Goal: Task Accomplishment & Management: Use online tool/utility

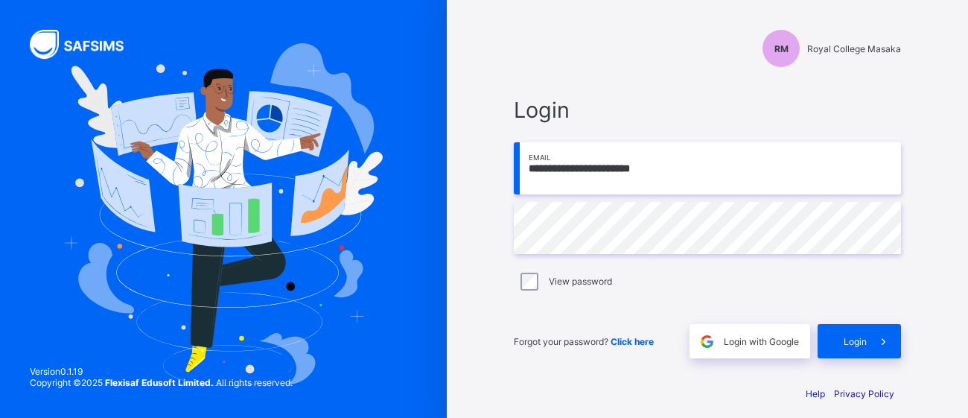
type input "**********"
click at [858, 341] on span "Login" at bounding box center [855, 341] width 23 height 11
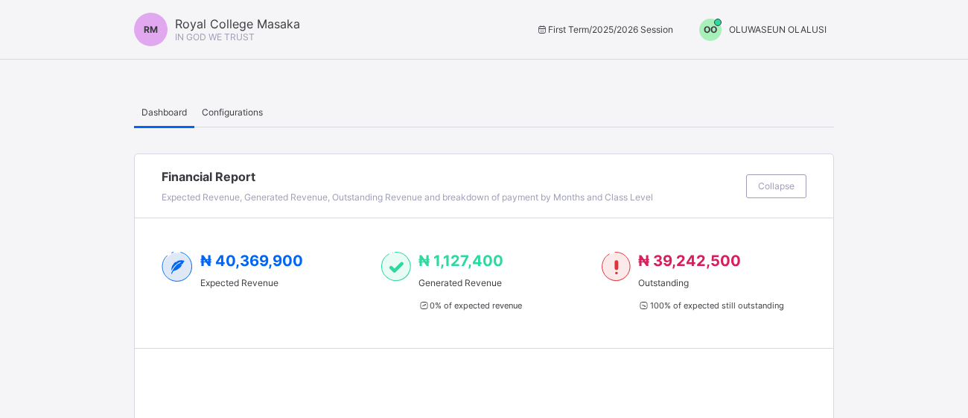
click at [710, 30] on span "OO" at bounding box center [710, 29] width 13 height 11
click at [733, 64] on span "Switch to Admin View" at bounding box center [770, 63] width 113 height 17
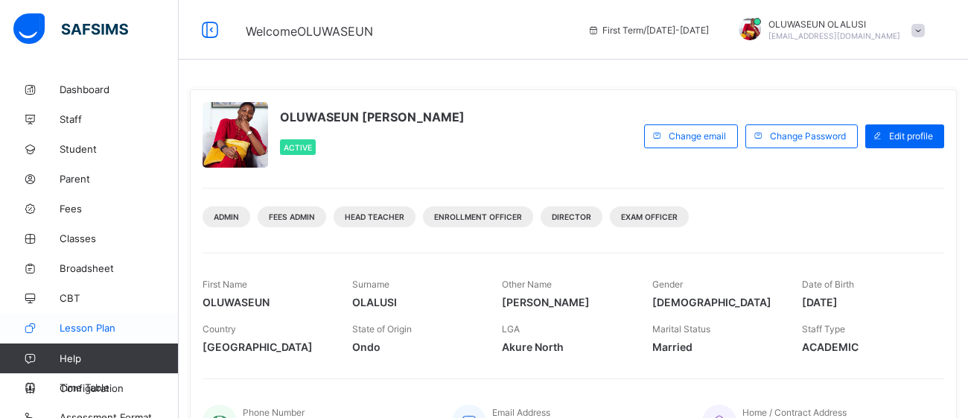
click at [100, 328] on span "Lesson Plan" at bounding box center [119, 328] width 119 height 12
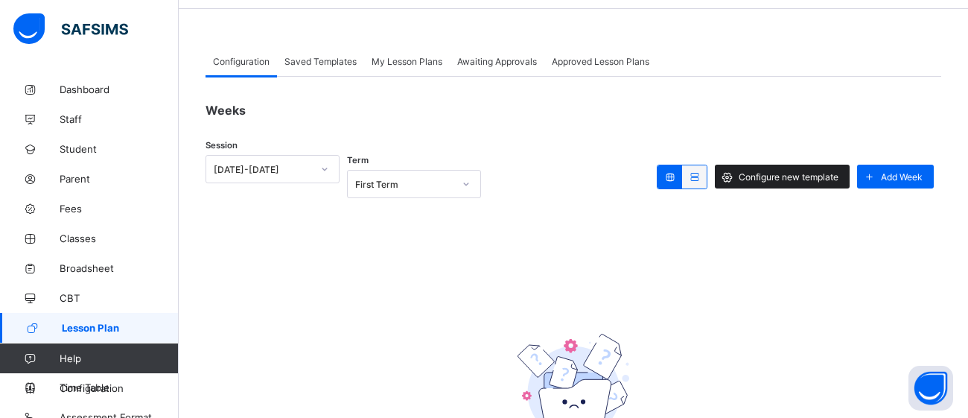
scroll to position [47, 0]
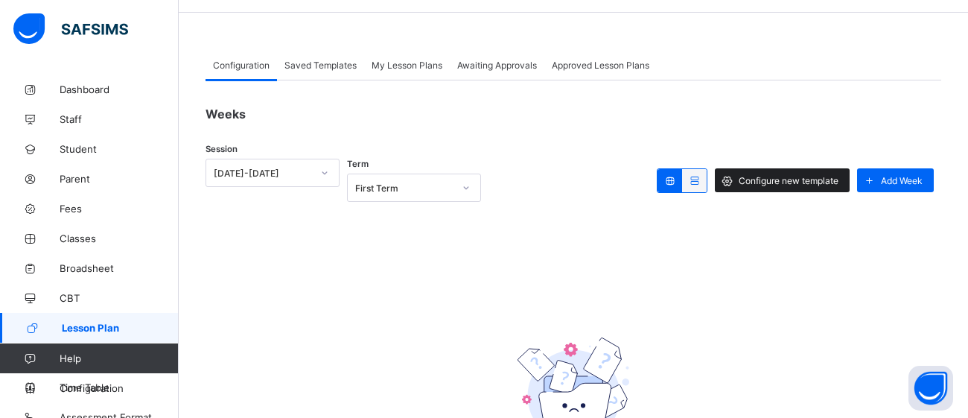
click at [766, 180] on span "Configure new template" at bounding box center [789, 180] width 100 height 11
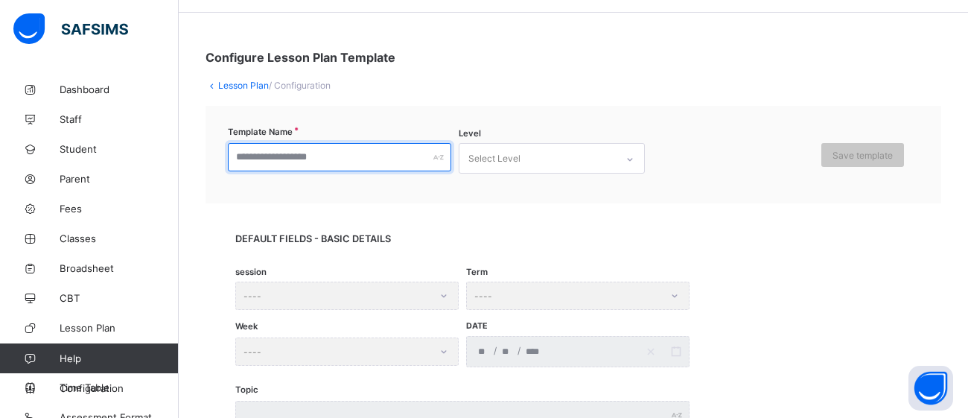
click at [322, 153] on input "text" at bounding box center [339, 157] width 223 height 28
type input "**********"
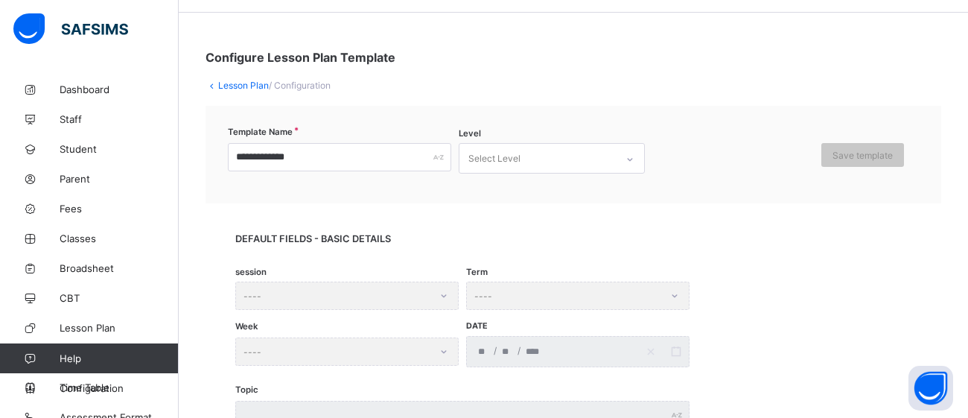
click at [571, 154] on div "Select Level" at bounding box center [537, 158] width 156 height 29
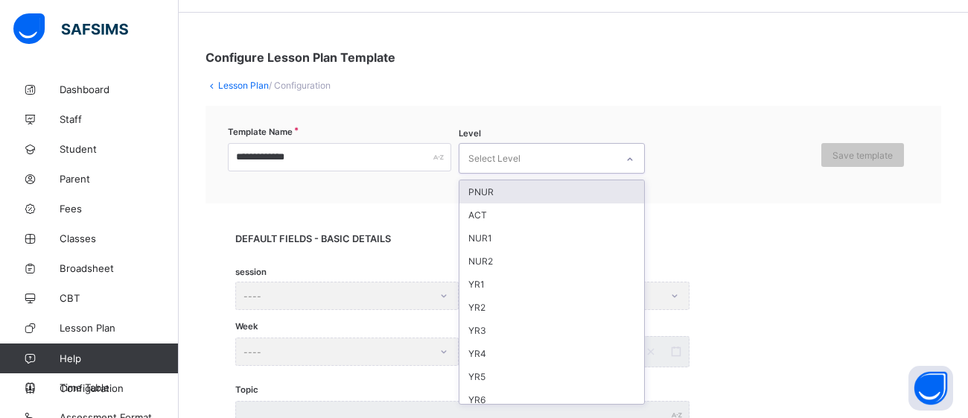
click at [532, 193] on div "PNUR" at bounding box center [551, 191] width 185 height 23
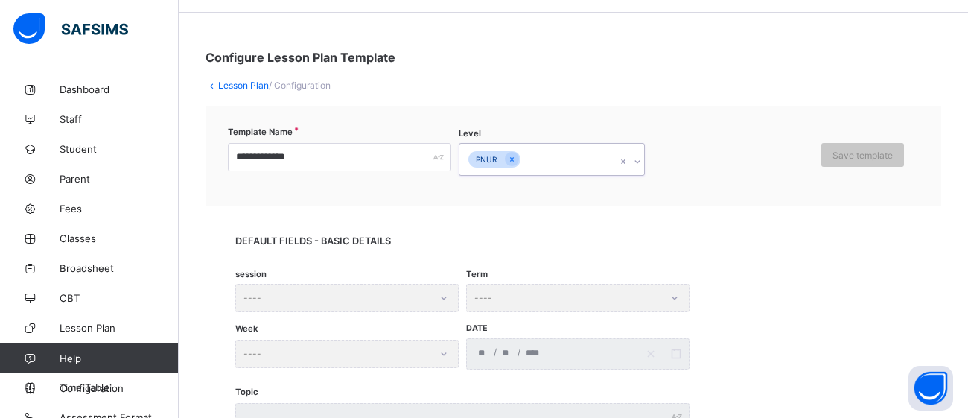
click at [540, 159] on div "PNUR" at bounding box center [537, 159] width 156 height 31
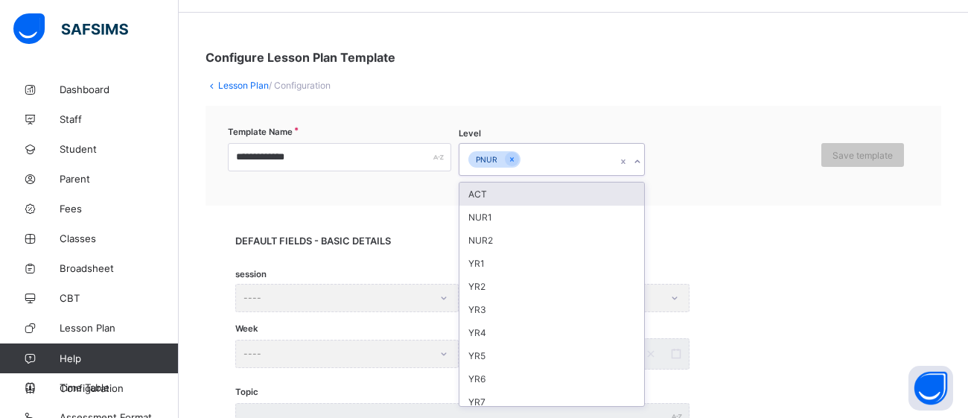
click at [526, 199] on div "ACT" at bounding box center [551, 193] width 185 height 23
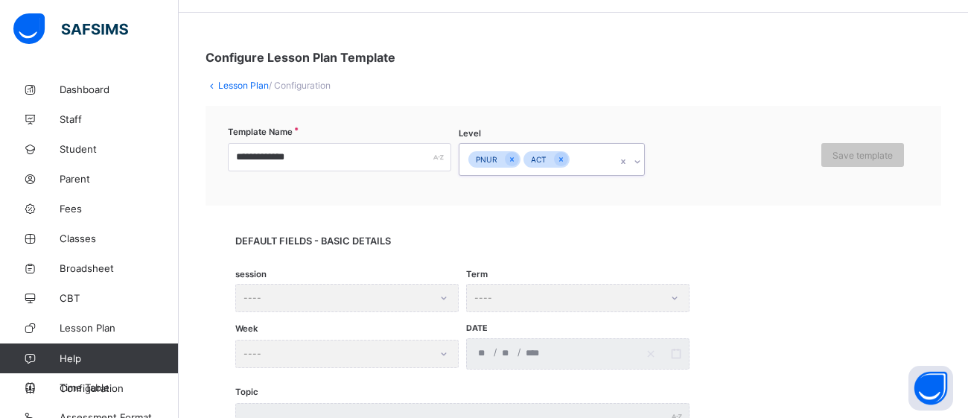
click at [588, 159] on div "PNUR ACT" at bounding box center [537, 159] width 156 height 31
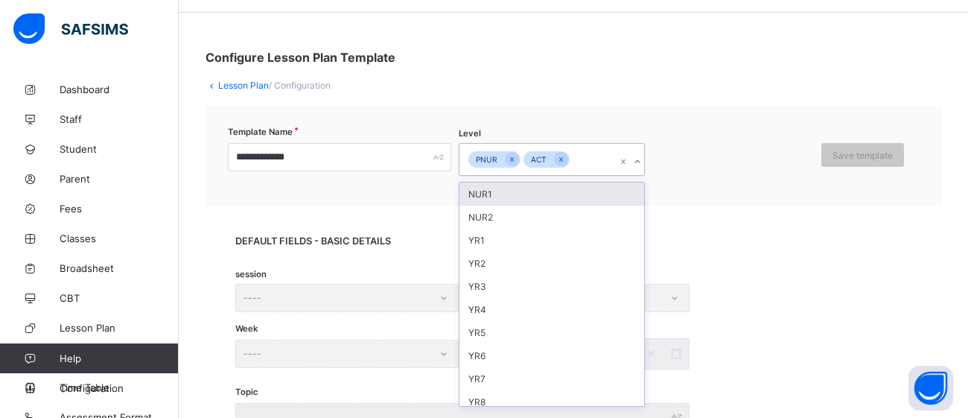
click at [570, 193] on div "NUR1" at bounding box center [551, 193] width 185 height 23
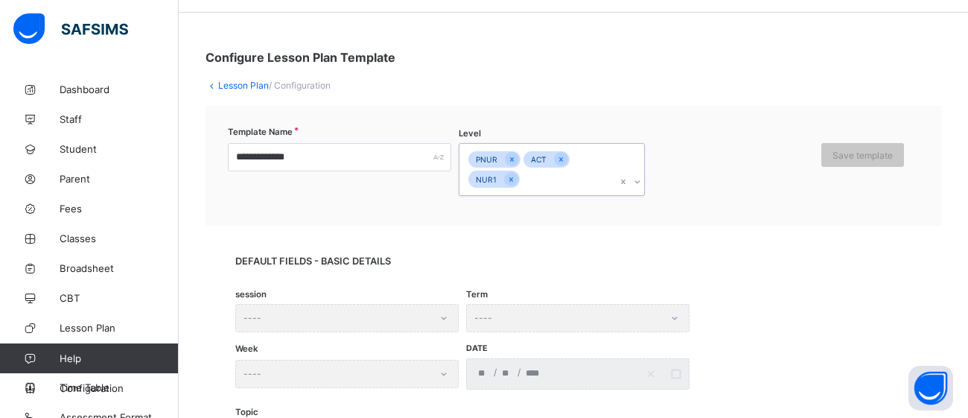
click at [532, 184] on div "PNUR ACT NUR1" at bounding box center [537, 169] width 156 height 51
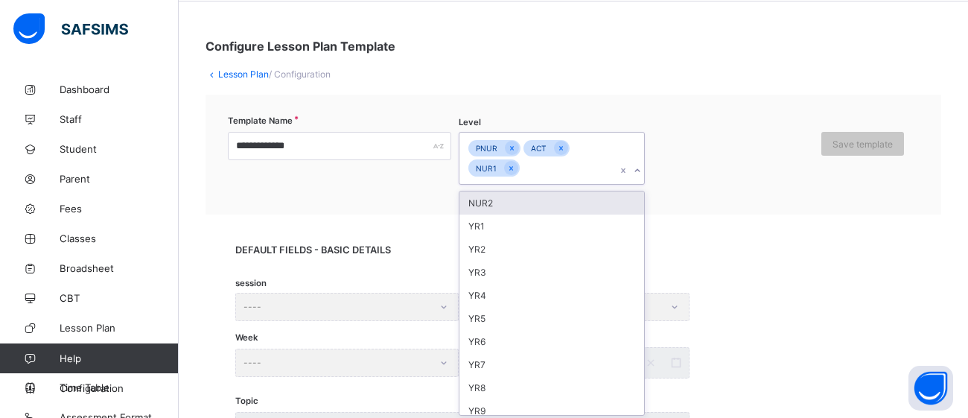
scroll to position [60, 0]
click at [528, 191] on div "NUR2" at bounding box center [551, 201] width 185 height 23
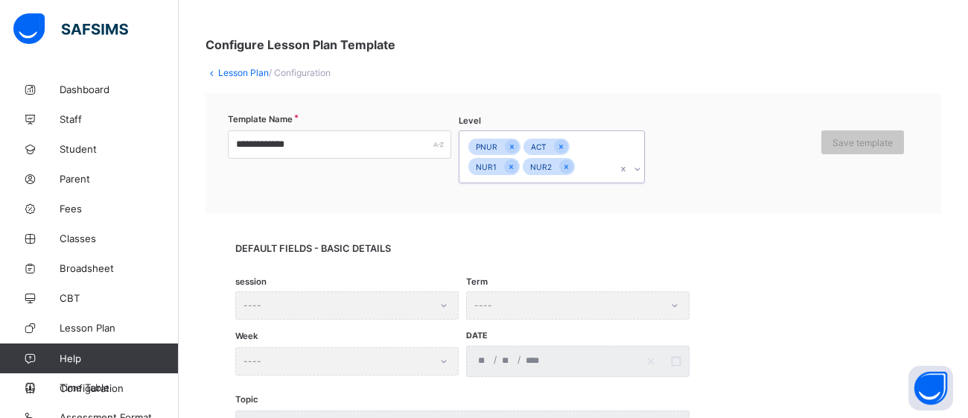
click at [588, 164] on div "PNUR ACT NUR1 NUR2" at bounding box center [537, 156] width 156 height 51
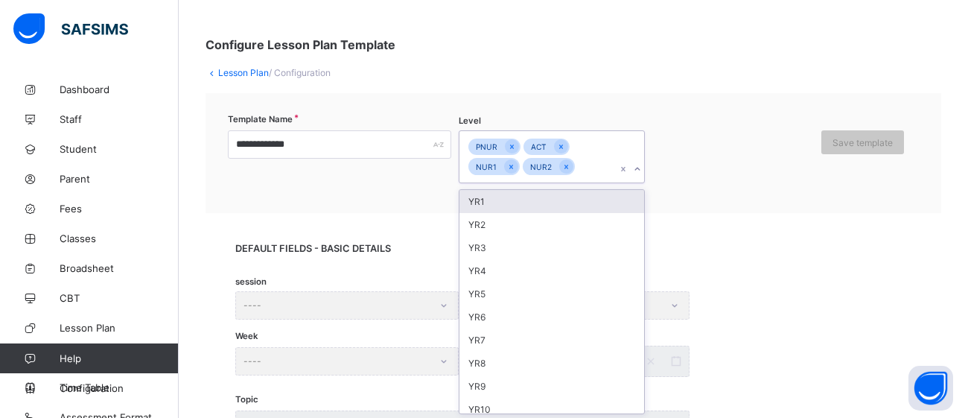
click at [571, 190] on div "YR1" at bounding box center [551, 201] width 185 height 23
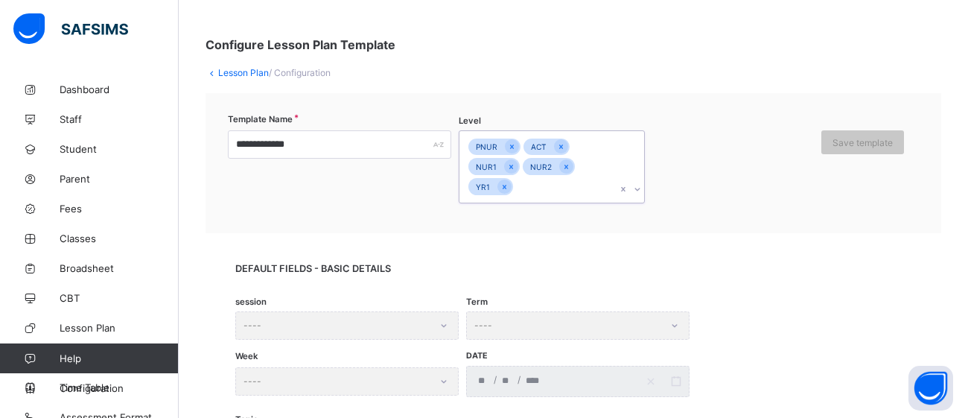
click at [524, 183] on div "PNUR ACT NUR1 NUR2 YR1" at bounding box center [537, 166] width 156 height 71
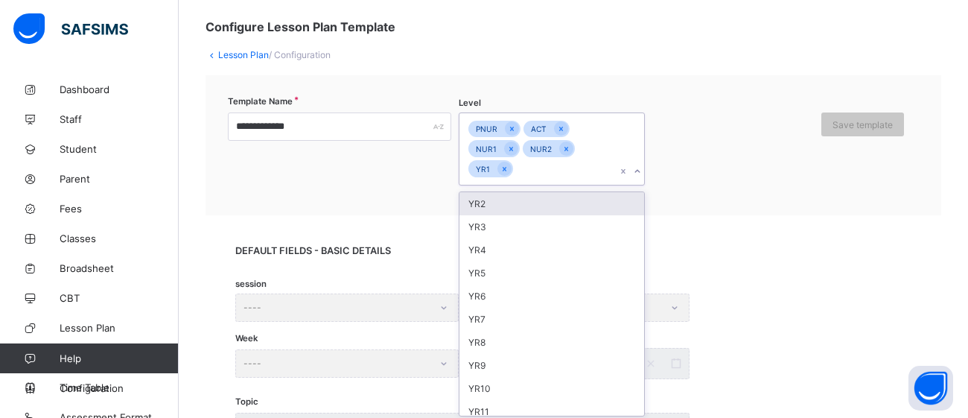
scroll to position [80, 0]
click at [521, 199] on div "YR2" at bounding box center [551, 201] width 185 height 23
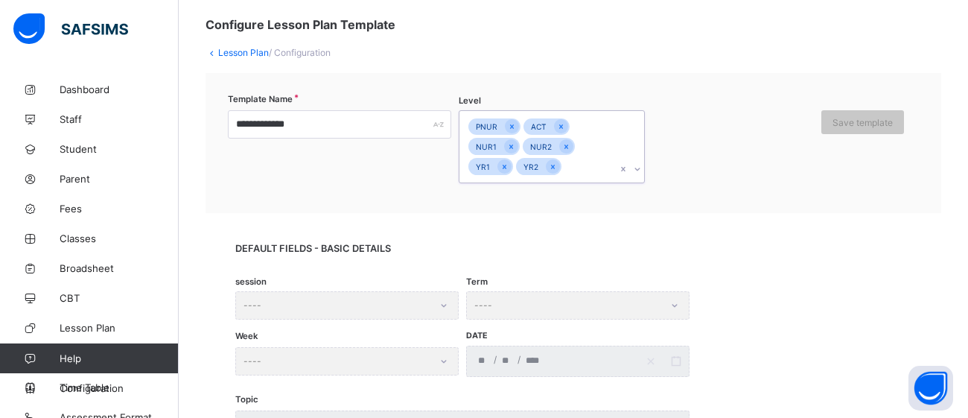
click at [577, 165] on div "PNUR ACT NUR1 NUR2 YR1 YR2" at bounding box center [537, 146] width 156 height 71
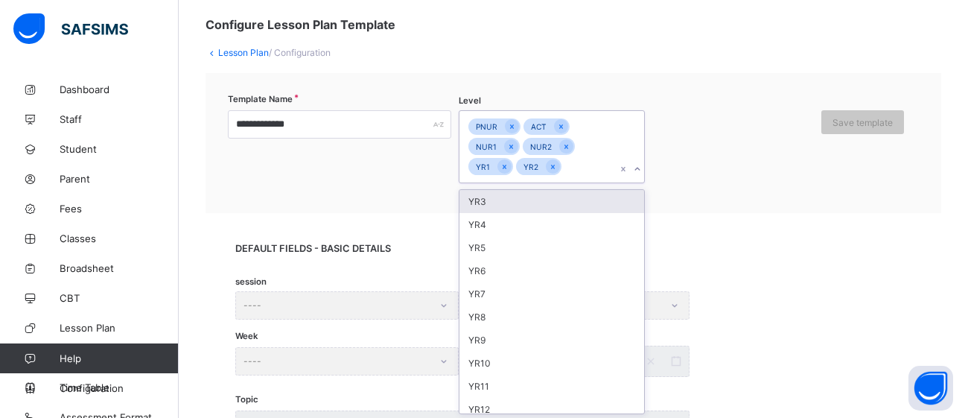
click at [557, 201] on div "YR3" at bounding box center [551, 201] width 185 height 23
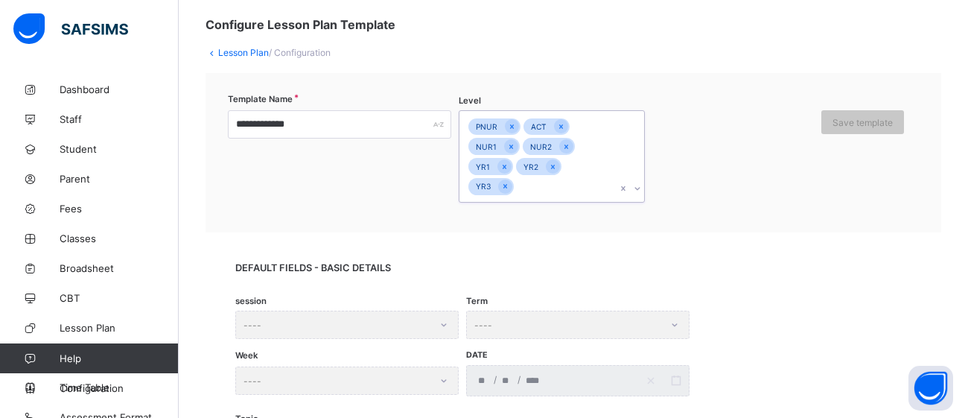
click at [533, 184] on div "PNUR ACT NUR1 NUR2 YR1 YR2 YR3" at bounding box center [537, 156] width 156 height 91
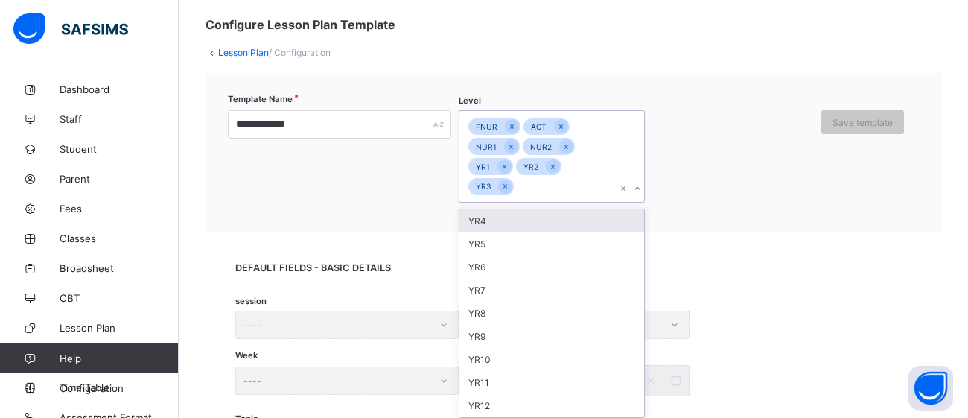
click at [526, 222] on div "YR4" at bounding box center [551, 220] width 185 height 23
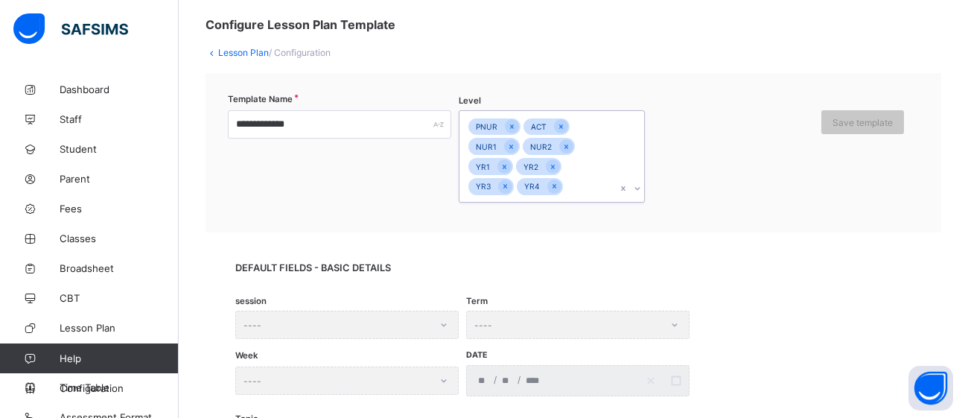
click at [566, 188] on input "text" at bounding box center [566, 187] width 1 height 10
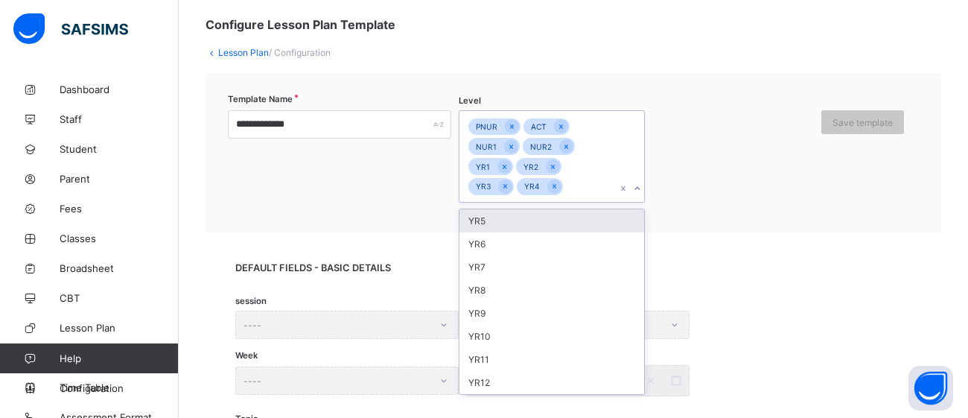
click at [555, 219] on div "YR5" at bounding box center [551, 220] width 185 height 23
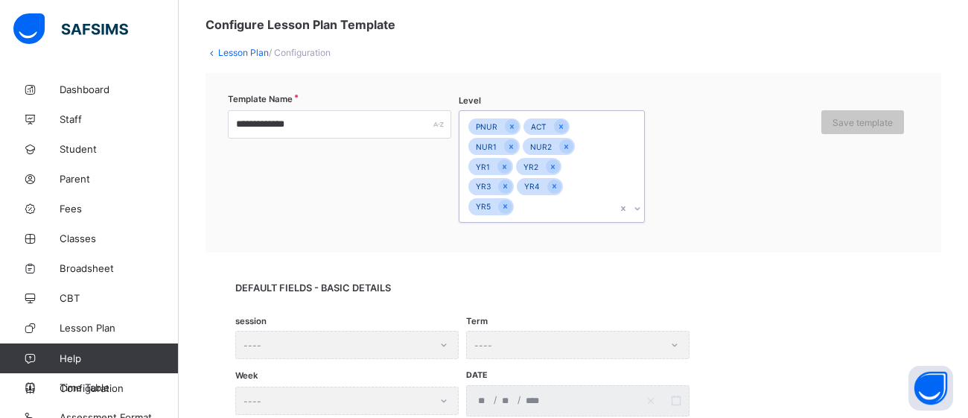
click at [553, 211] on div "PNUR ACT NUR1 NUR2 YR1 YR2 YR3 YR4 YR5" at bounding box center [537, 166] width 156 height 111
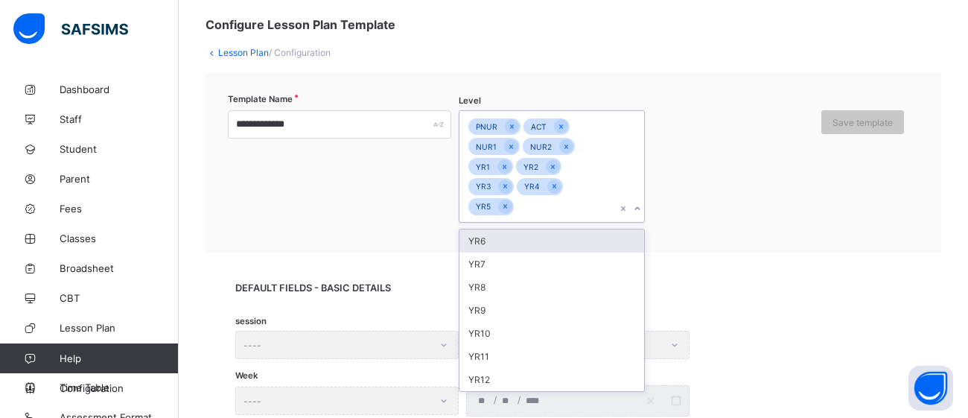
click at [550, 229] on div "YR6" at bounding box center [551, 240] width 185 height 23
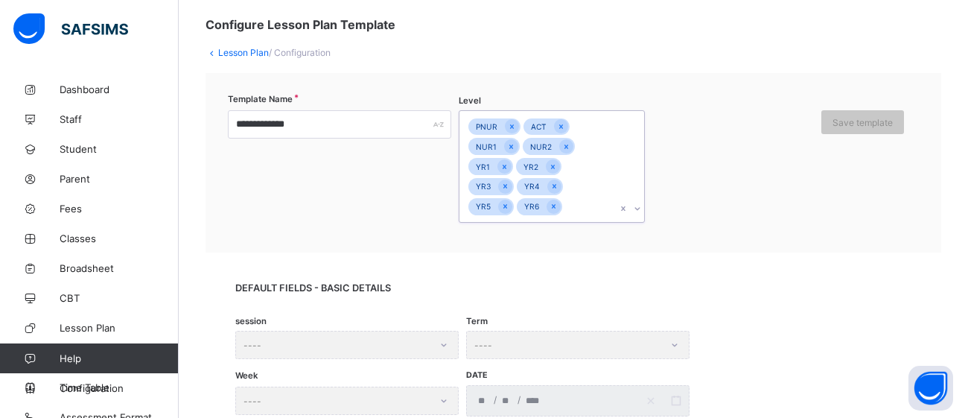
click at [574, 209] on div "PNUR ACT NUR1 NUR2 YR1 YR2 YR3 YR4 YR5 YR6" at bounding box center [537, 166] width 156 height 111
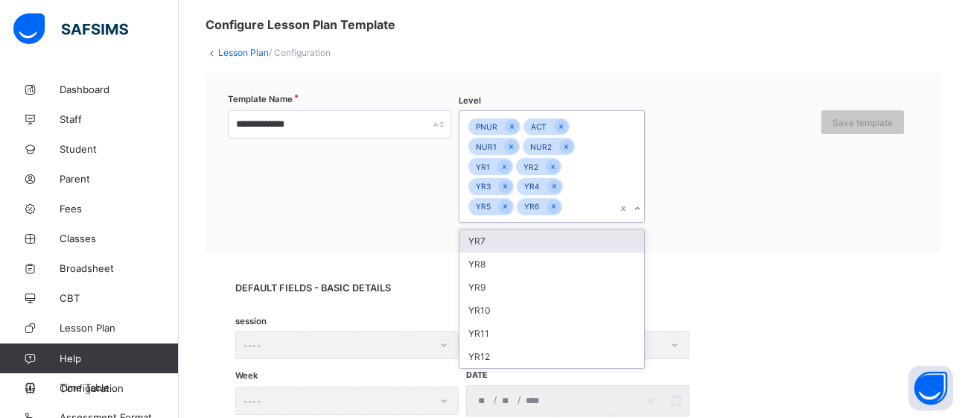
click at [564, 231] on div "YR7" at bounding box center [551, 240] width 185 height 23
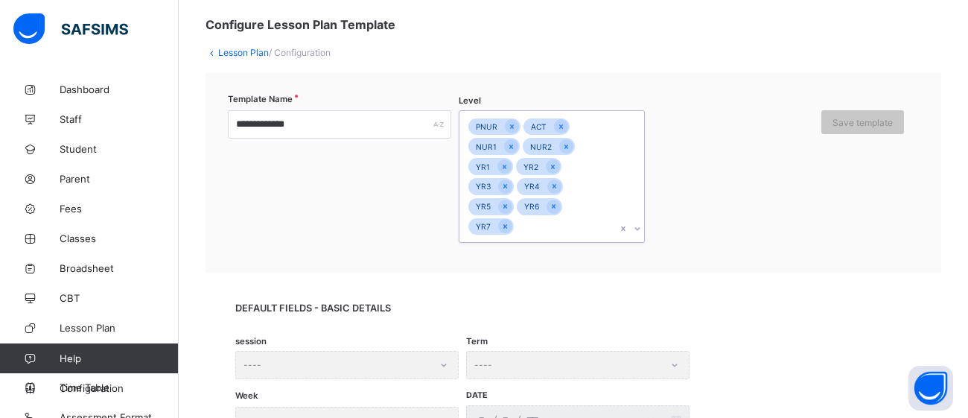
click at [554, 226] on div "PNUR ACT NUR1 NUR2 YR1 YR2 YR3 YR4 YR5 YR6 YR7" at bounding box center [537, 176] width 156 height 131
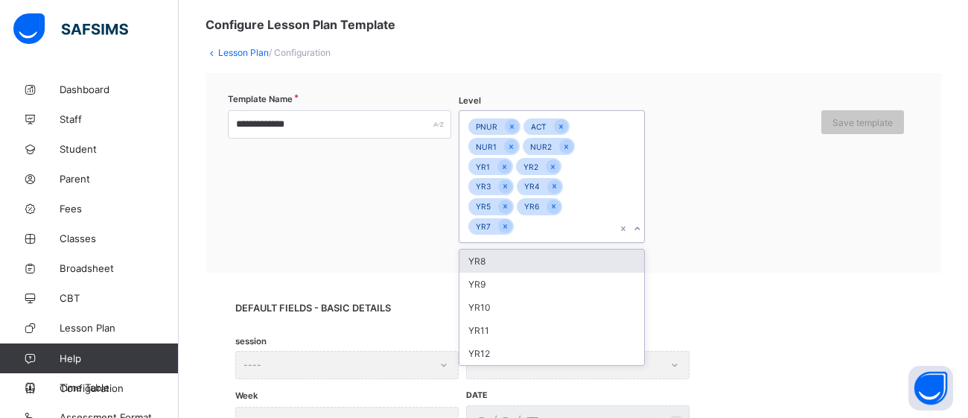
click at [541, 261] on div "YR8" at bounding box center [551, 260] width 185 height 23
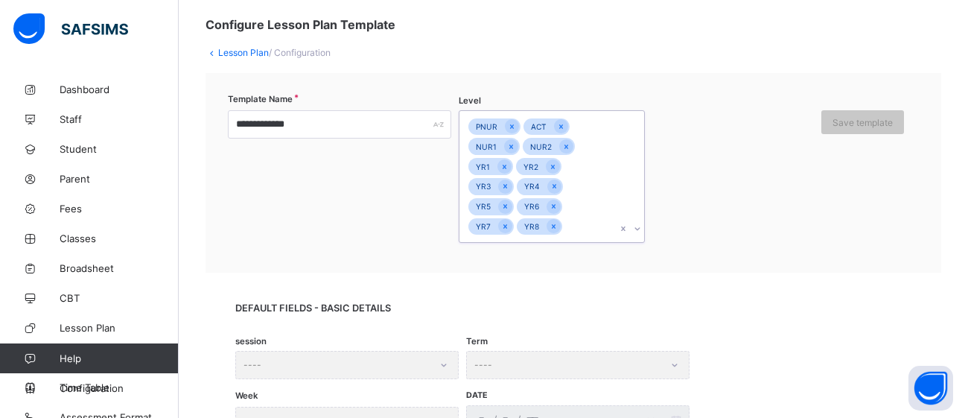
click at [578, 224] on div "PNUR ACT NUR1 NUR2 YR1 YR2 YR3 YR4 YR5 YR6 YR7 YR8" at bounding box center [537, 176] width 156 height 131
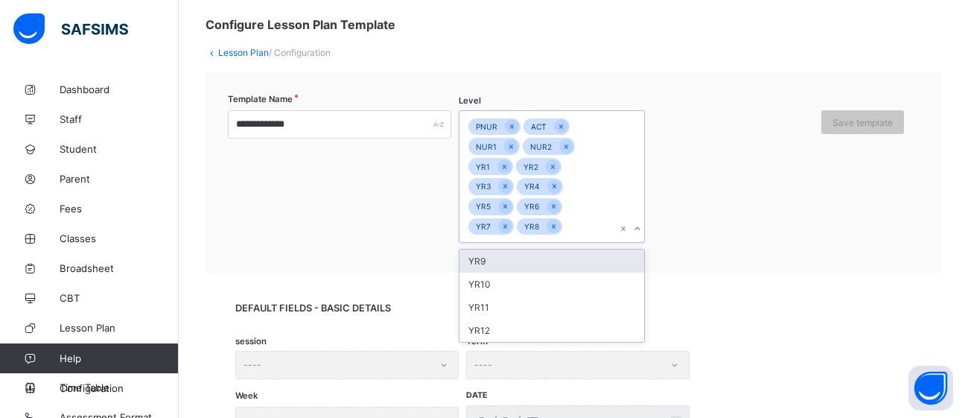
click at [561, 249] on div "YR9" at bounding box center [551, 260] width 185 height 23
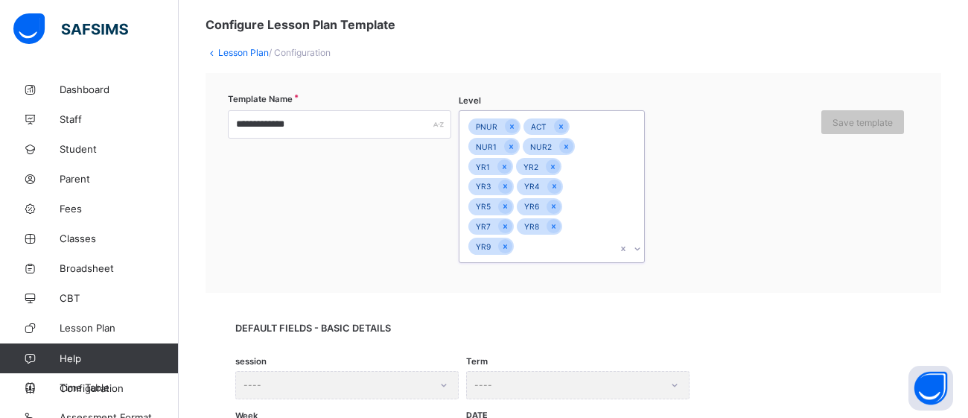
click at [526, 246] on div "PNUR ACT NUR1 NUR2 YR1 YR2 YR3 YR4 YR5 YR6 YR7 YR8 YR9" at bounding box center [537, 186] width 156 height 151
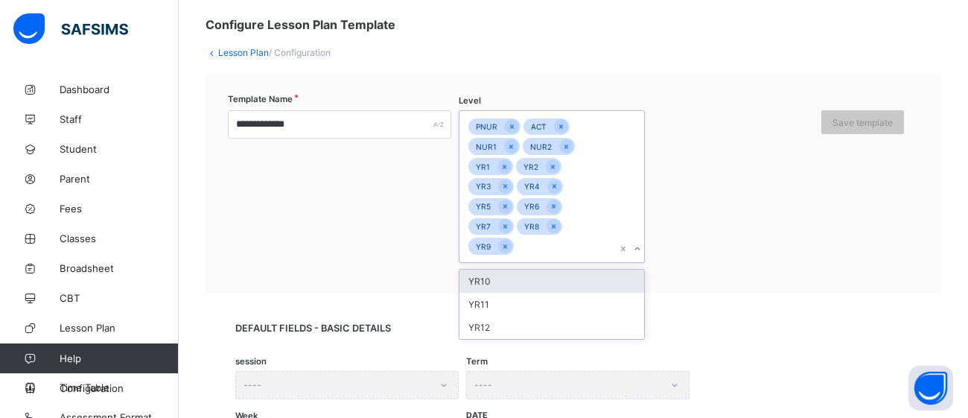
click at [519, 279] on div "YR10" at bounding box center [551, 281] width 185 height 23
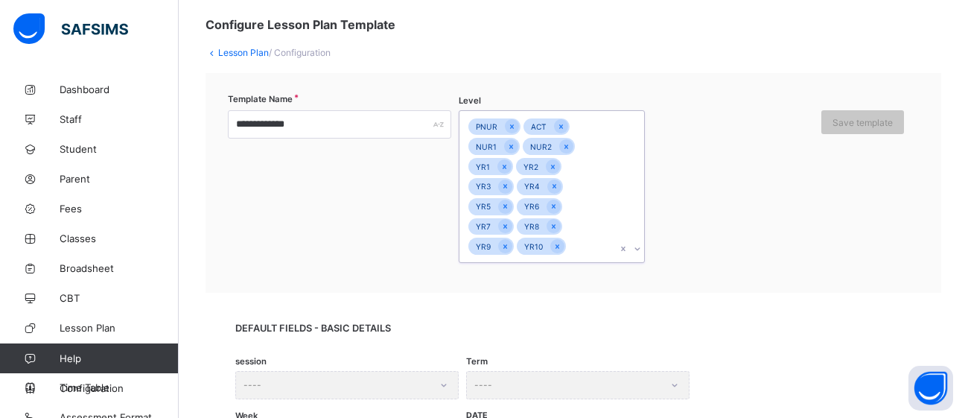
click at [579, 244] on div "PNUR ACT NUR1 NUR2 YR1 YR2 YR3 YR4 YR5 YR6 YR7 YR8 YR9 YR10" at bounding box center [537, 186] width 156 height 151
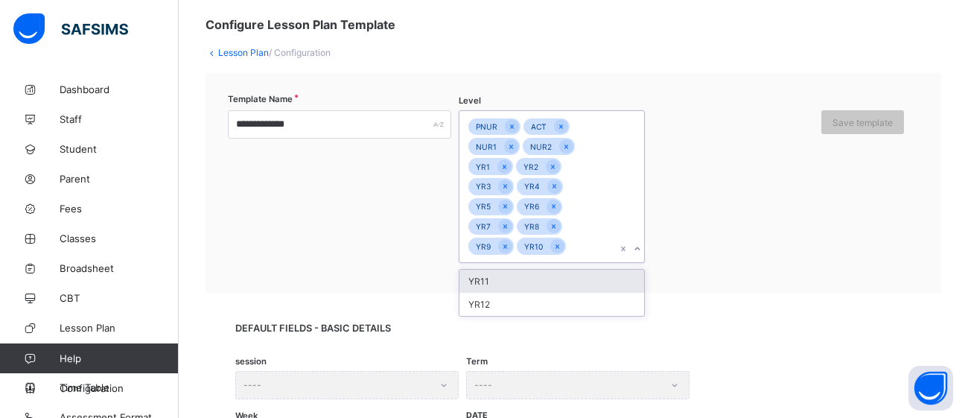
click at [544, 282] on div "YR11" at bounding box center [551, 281] width 185 height 23
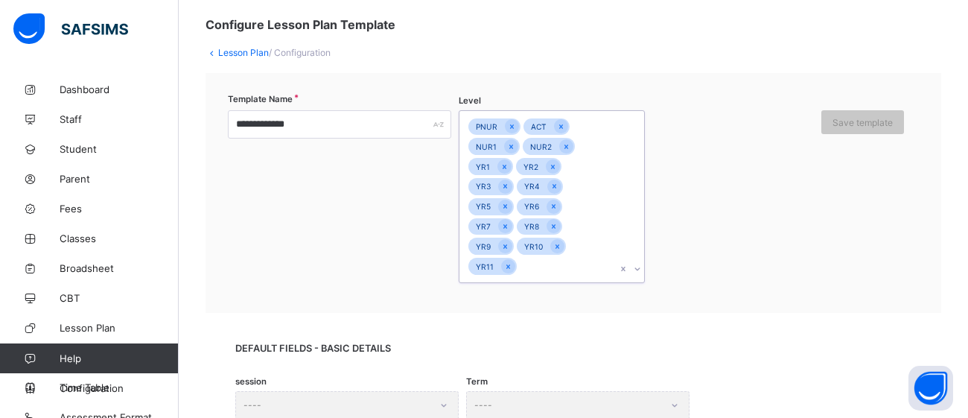
click at [541, 264] on div "PNUR ACT NUR1 NUR2 YR1 YR2 YR3 YR4 YR5 YR6 YR7 YR8 YR9 YR10 YR11" at bounding box center [537, 196] width 156 height 171
click at [536, 293] on div "YR12" at bounding box center [551, 301] width 185 height 23
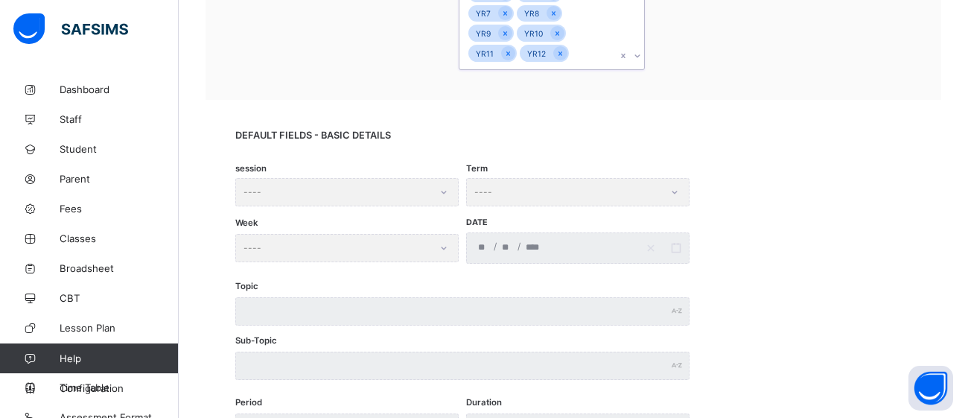
scroll to position [293, 0]
click at [445, 195] on div "session ----" at bounding box center [346, 191] width 223 height 28
click at [443, 194] on div "session ----" at bounding box center [346, 191] width 223 height 28
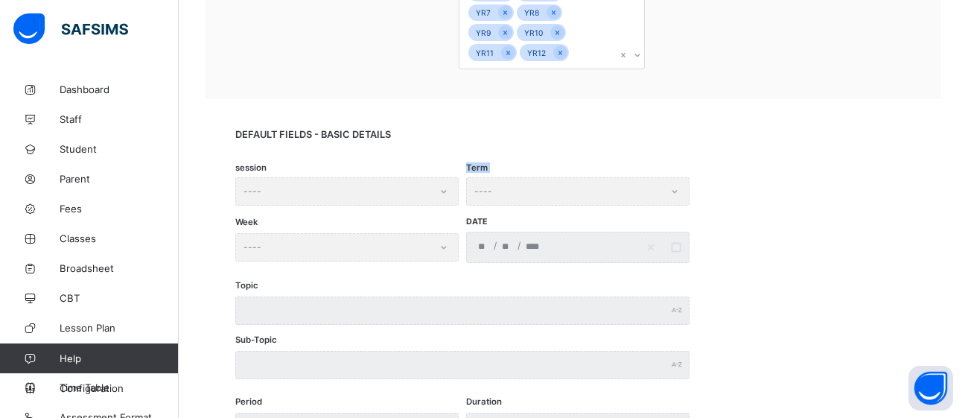
click at [445, 198] on div "session ----" at bounding box center [346, 191] width 223 height 28
click at [669, 194] on div "Term ----" at bounding box center [577, 191] width 223 height 28
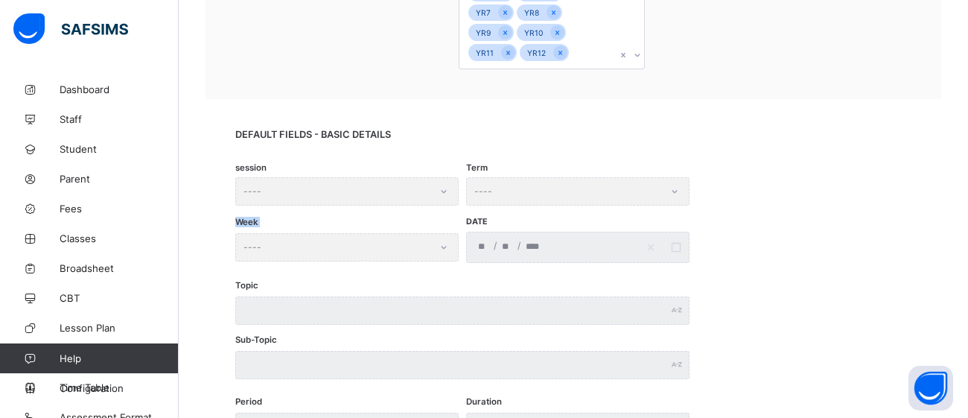
click at [669, 194] on div "Term ----" at bounding box center [577, 191] width 223 height 28
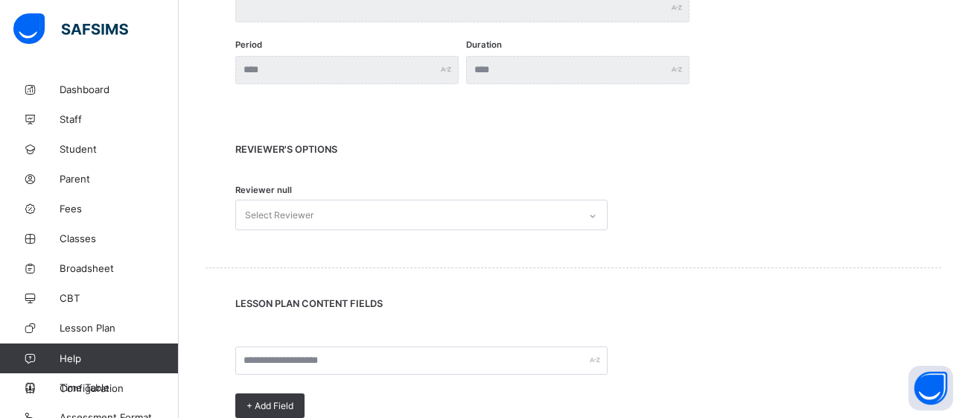
scroll to position [660, 0]
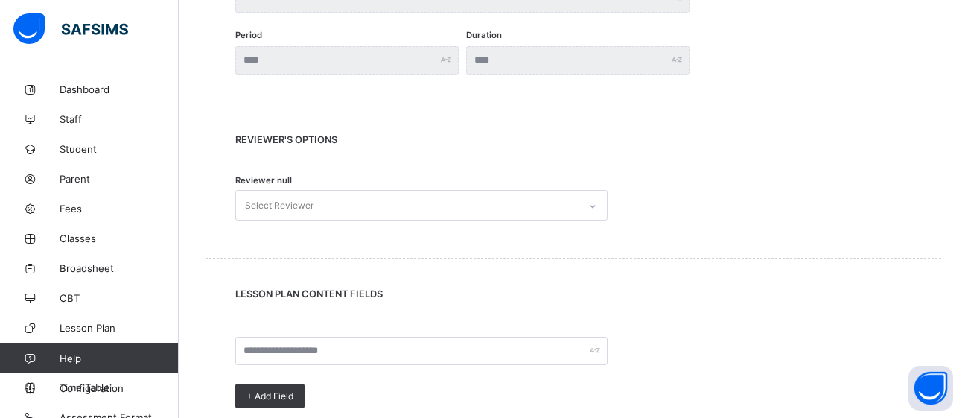
click at [596, 203] on icon at bounding box center [592, 206] width 9 height 15
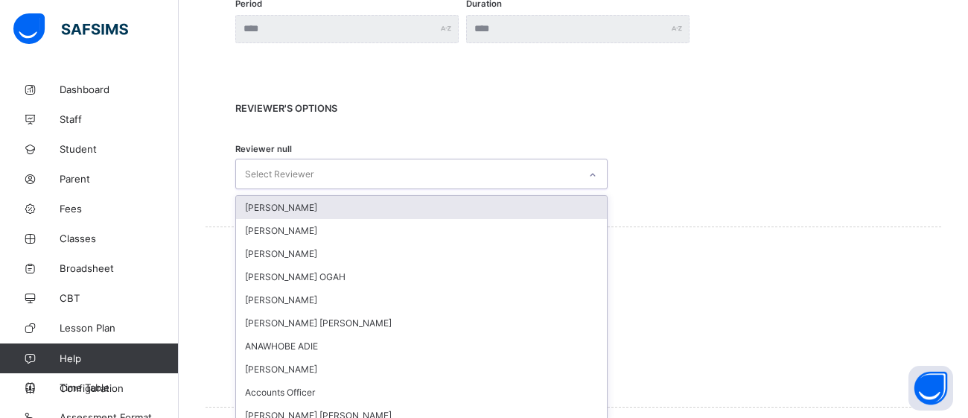
scroll to position [696, 0]
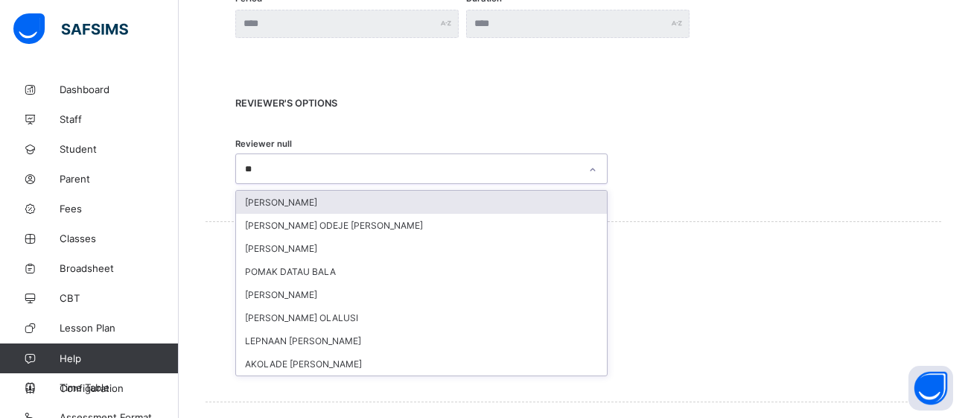
type input "*"
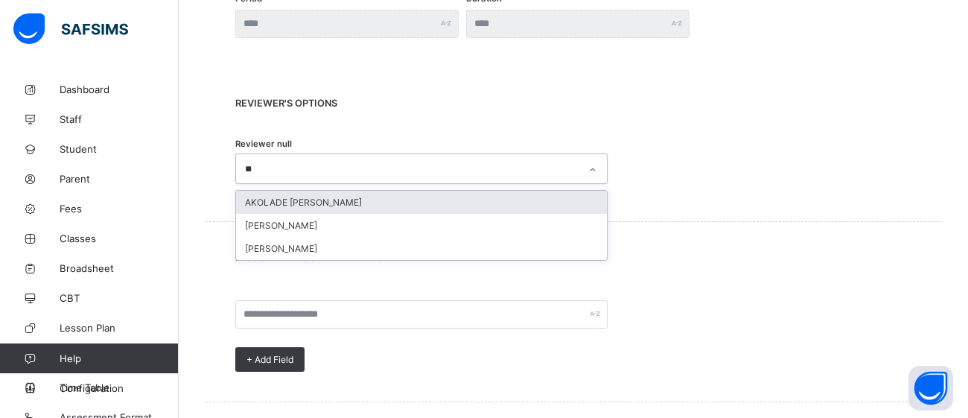
type input "*"
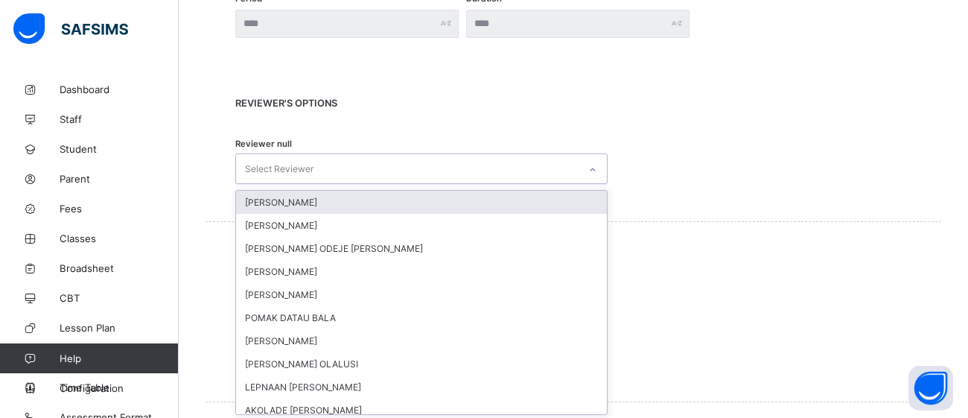
type input "*"
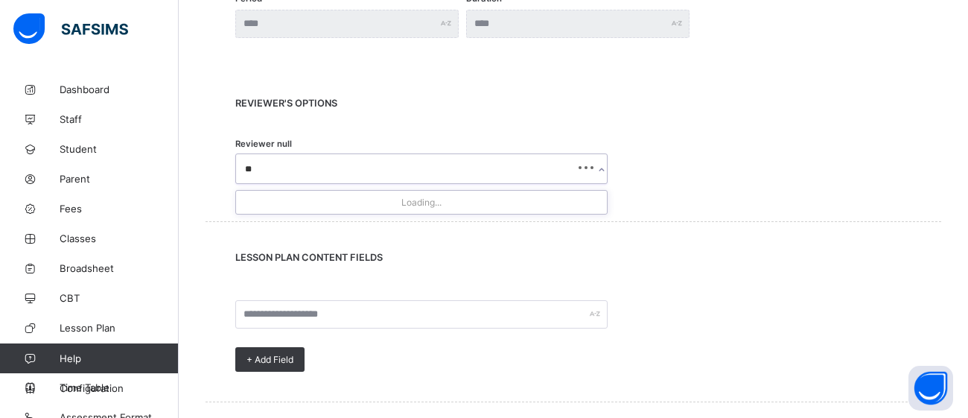
type input "***"
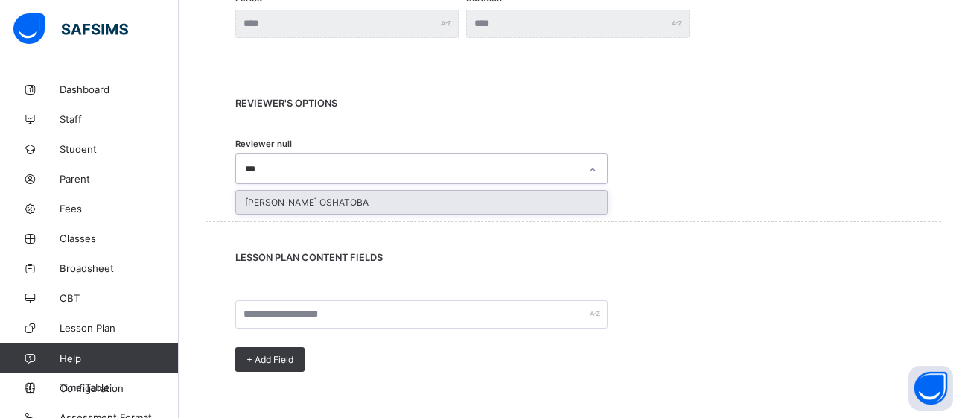
click at [566, 203] on div "[PERSON_NAME] OSHATOBA" at bounding box center [421, 202] width 371 height 23
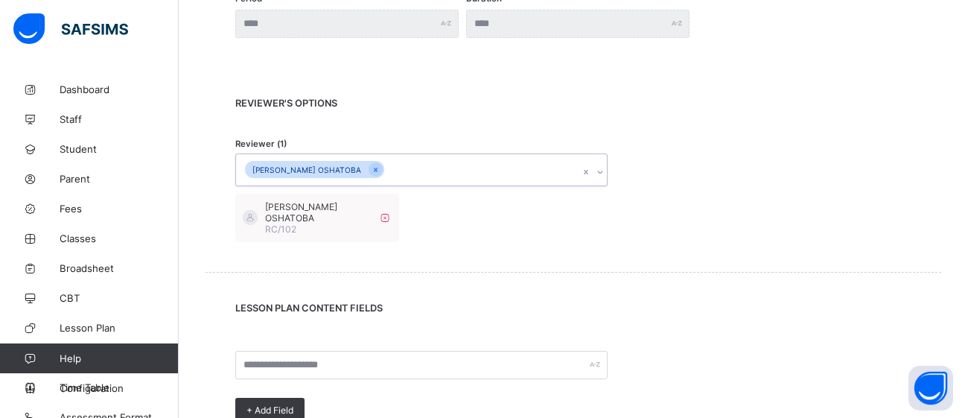
click at [492, 209] on div "[PERSON_NAME] OSHATOBA RC/102" at bounding box center [573, 218] width 676 height 48
click at [420, 165] on div "[PERSON_NAME] OSHATOBA" at bounding box center [407, 169] width 343 height 31
type input "***"
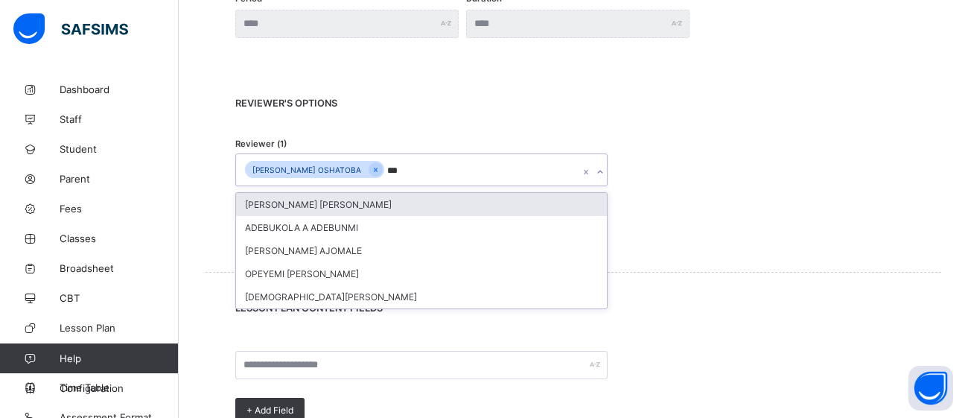
click at [411, 208] on div "[PERSON_NAME] [PERSON_NAME]" at bounding box center [421, 204] width 371 height 23
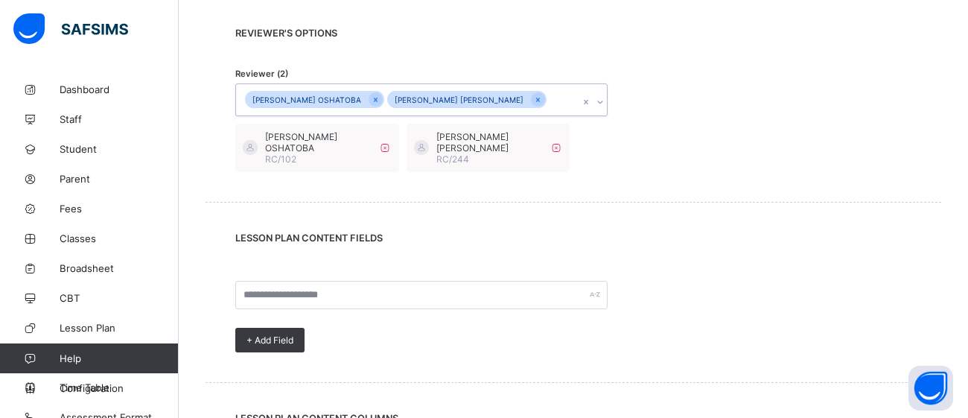
scroll to position [771, 0]
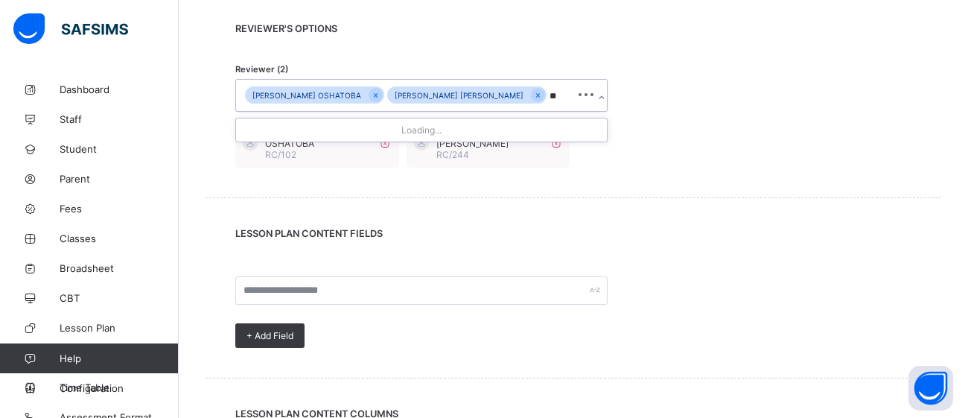
type input "***"
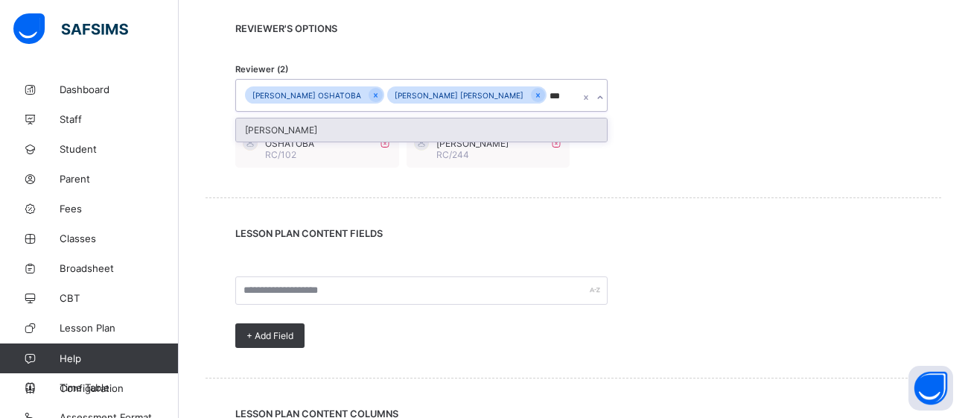
click at [507, 123] on div "[PERSON_NAME]" at bounding box center [421, 129] width 371 height 23
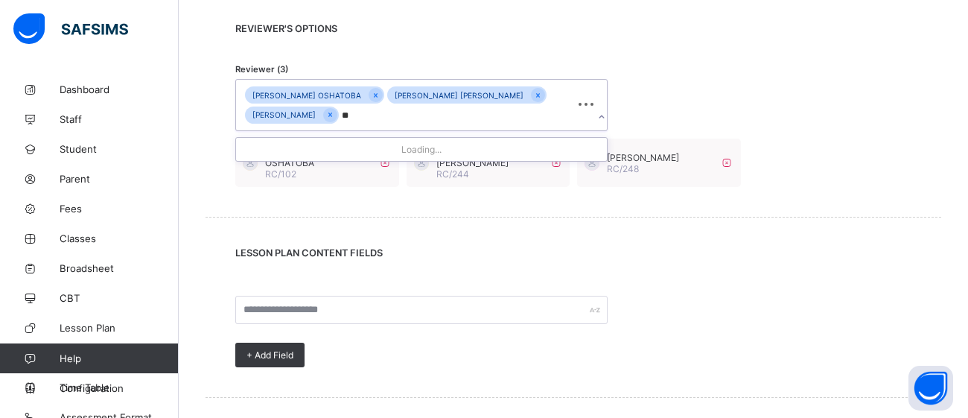
type input "***"
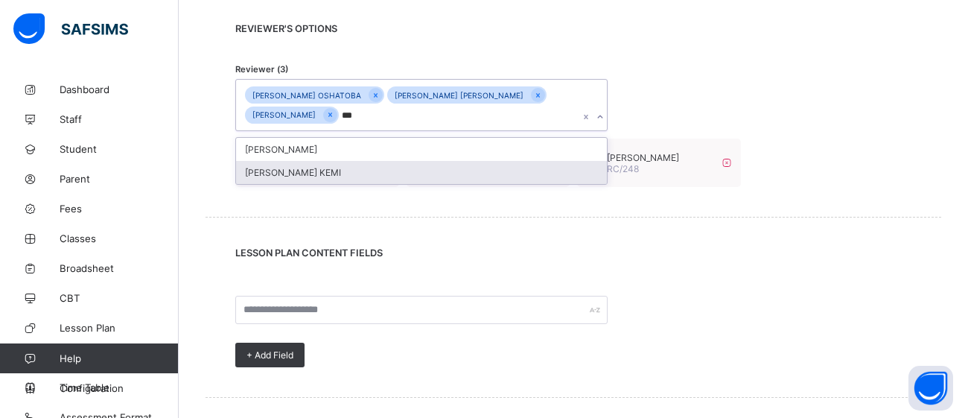
click at [430, 169] on div "[PERSON_NAME] KEMI" at bounding box center [421, 172] width 371 height 23
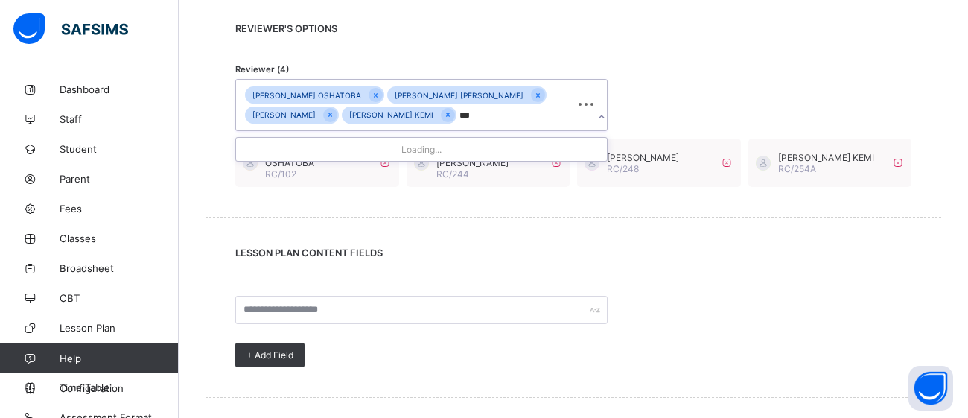
type input "****"
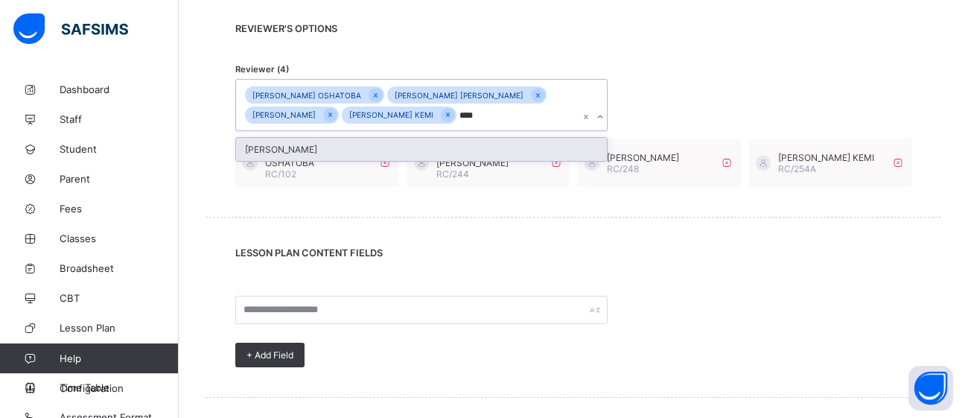
click at [373, 147] on div "[PERSON_NAME]" at bounding box center [421, 149] width 371 height 23
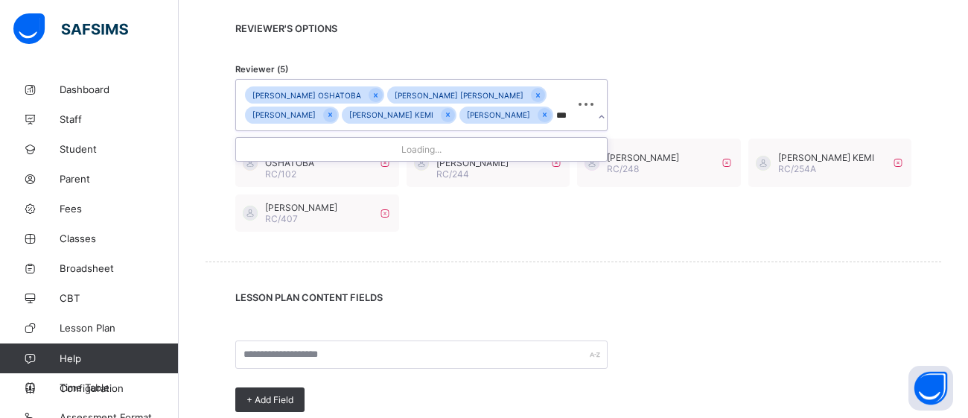
type input "****"
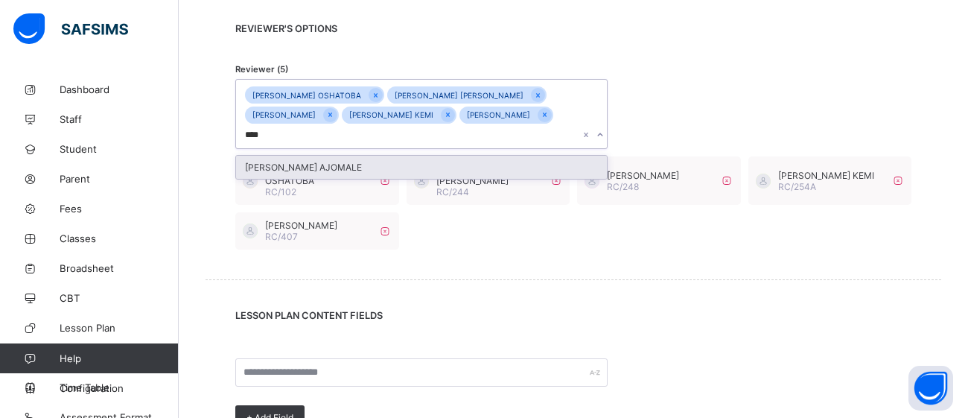
click at [368, 167] on div "[PERSON_NAME] AJOMALE" at bounding box center [421, 167] width 371 height 23
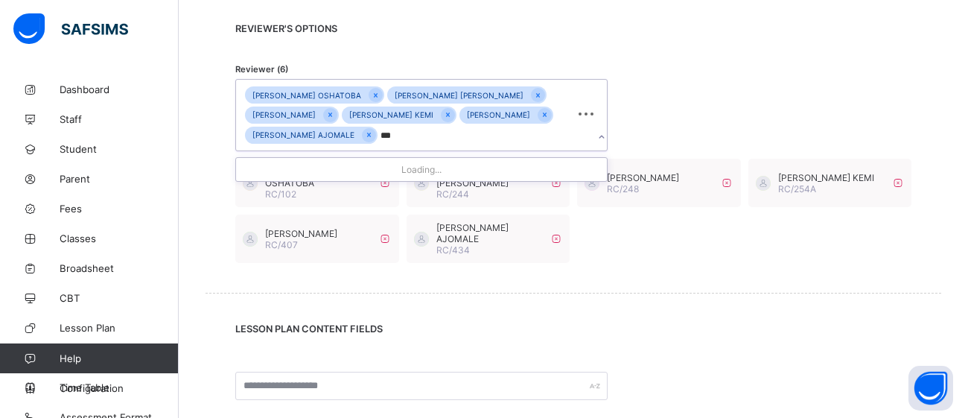
type input "****"
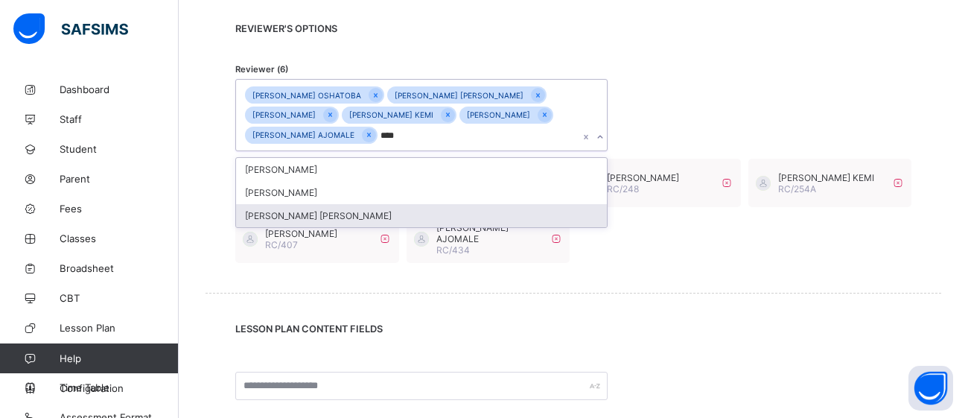
click at [428, 209] on div "[PERSON_NAME] [PERSON_NAME]" at bounding box center [421, 215] width 371 height 23
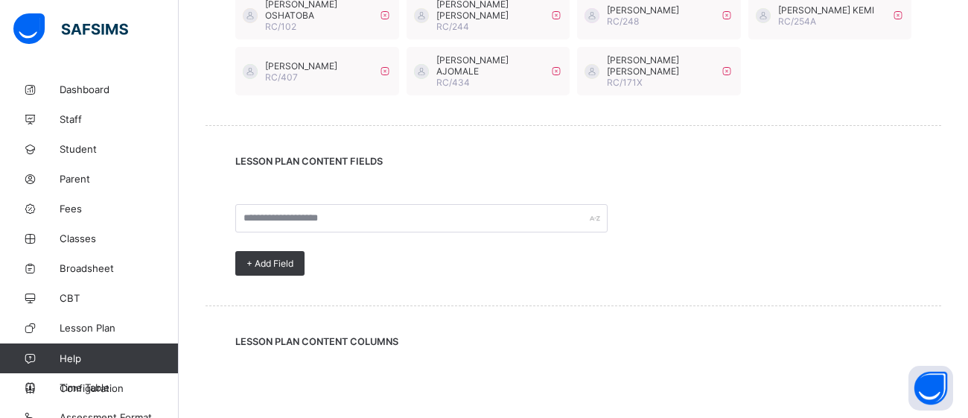
scroll to position [940, 0]
click at [273, 267] on span "+ Add Field" at bounding box center [269, 261] width 47 height 11
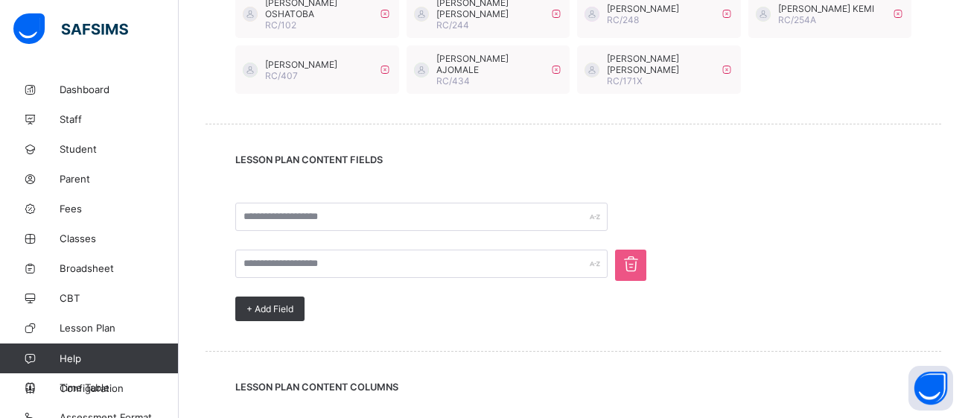
click at [638, 274] on icon at bounding box center [631, 263] width 24 height 21
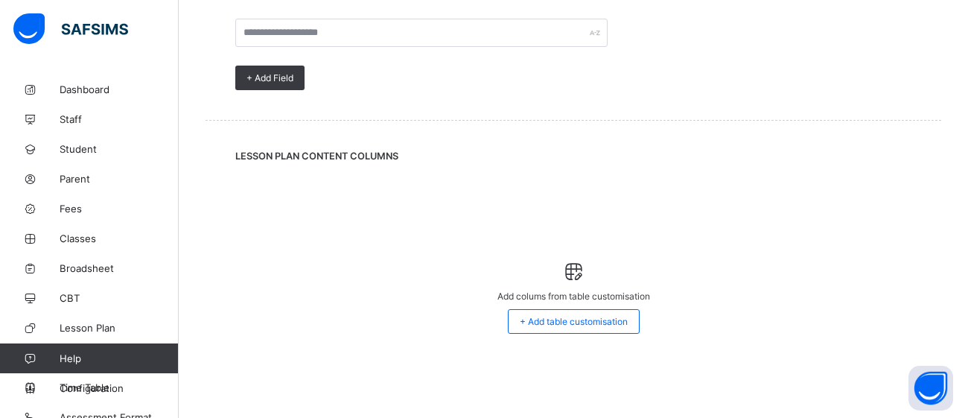
scroll to position [1138, 0]
click at [573, 270] on span at bounding box center [574, 272] width 26 height 22
click at [567, 313] on div "+ Add table customisation" at bounding box center [574, 321] width 132 height 25
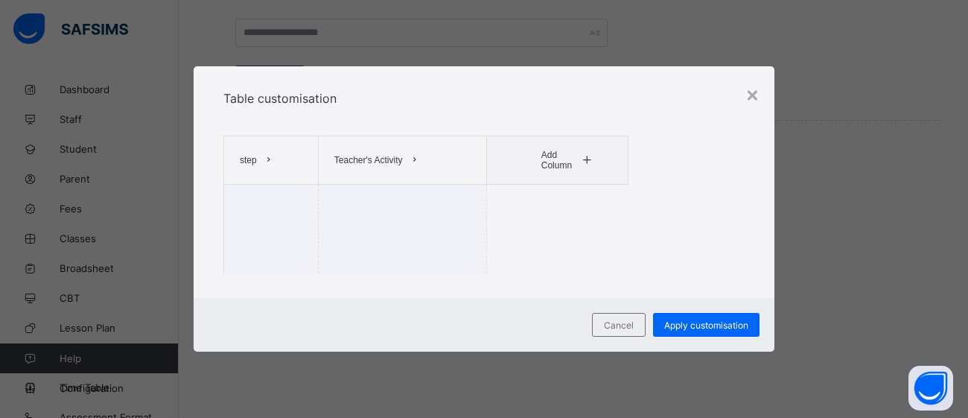
click at [587, 163] on icon at bounding box center [587, 160] width 11 height 10
click at [269, 159] on icon at bounding box center [268, 160] width 11 height 10
click at [416, 160] on icon at bounding box center [414, 160] width 11 height 10
click at [271, 155] on icon at bounding box center [268, 160] width 11 height 10
click at [416, 160] on icon at bounding box center [414, 160] width 11 height 10
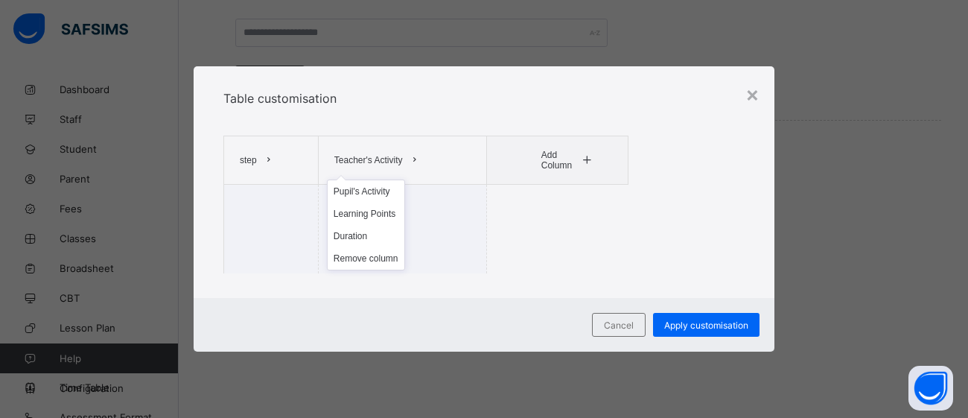
click at [282, 163] on div "step" at bounding box center [271, 160] width 92 height 46
click at [263, 162] on icon at bounding box center [268, 160] width 11 height 10
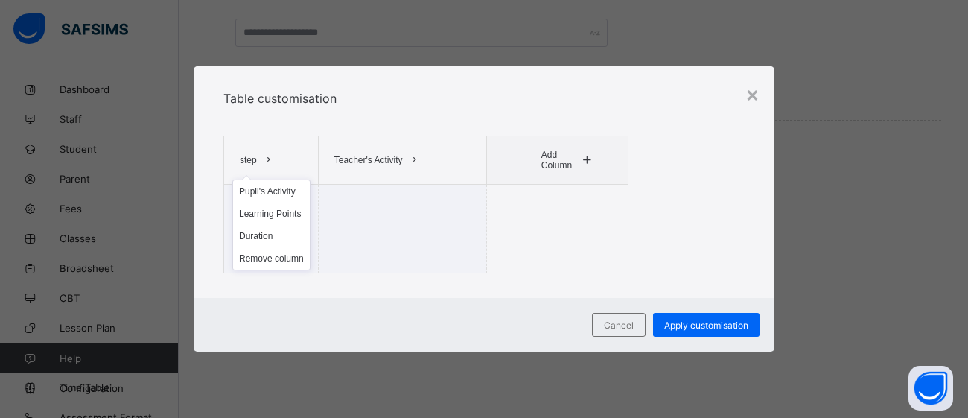
click at [415, 157] on icon at bounding box center [414, 160] width 11 height 10
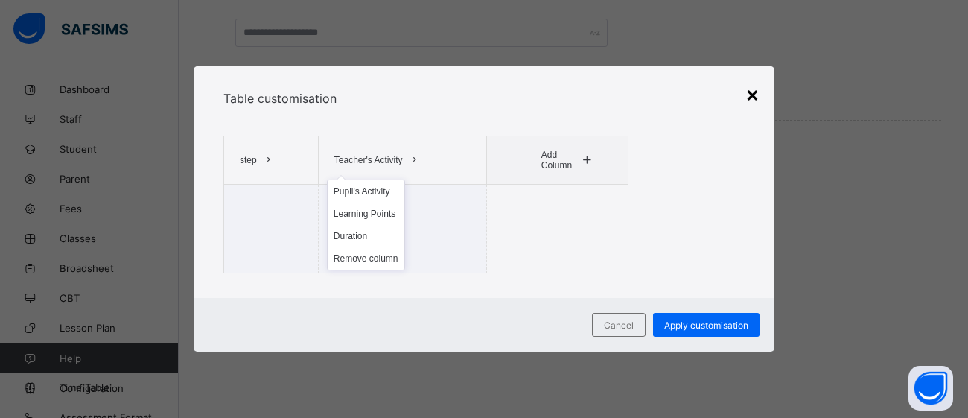
click at [748, 106] on div "×" at bounding box center [752, 93] width 14 height 25
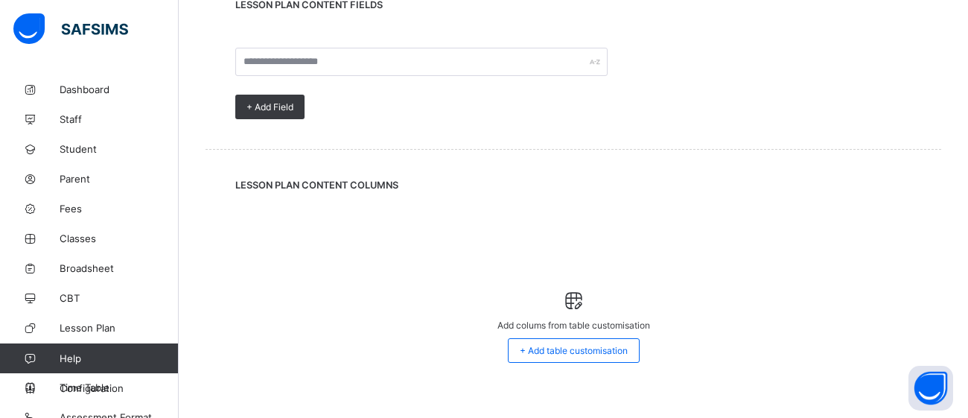
scroll to position [1100, 0]
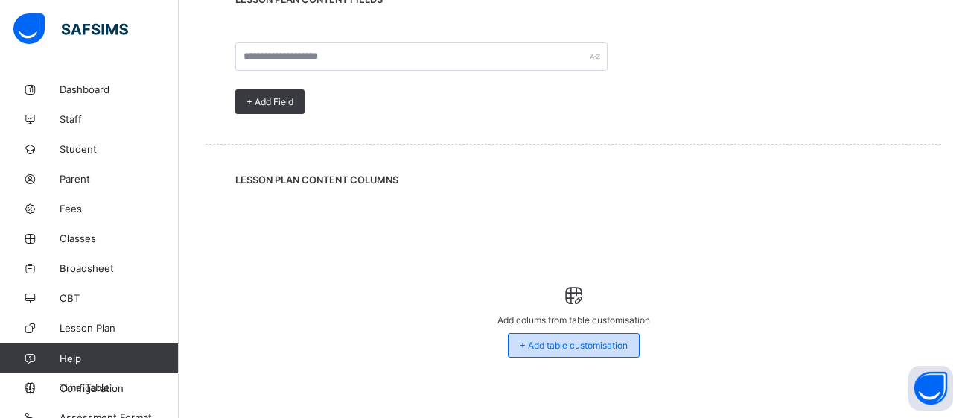
click at [589, 353] on div "+ Add table customisation" at bounding box center [574, 345] width 132 height 25
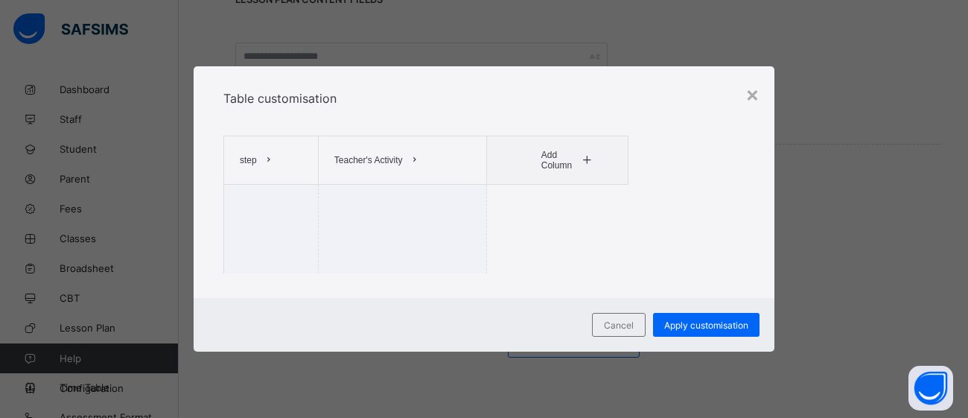
click at [269, 162] on icon at bounding box center [268, 160] width 11 height 10
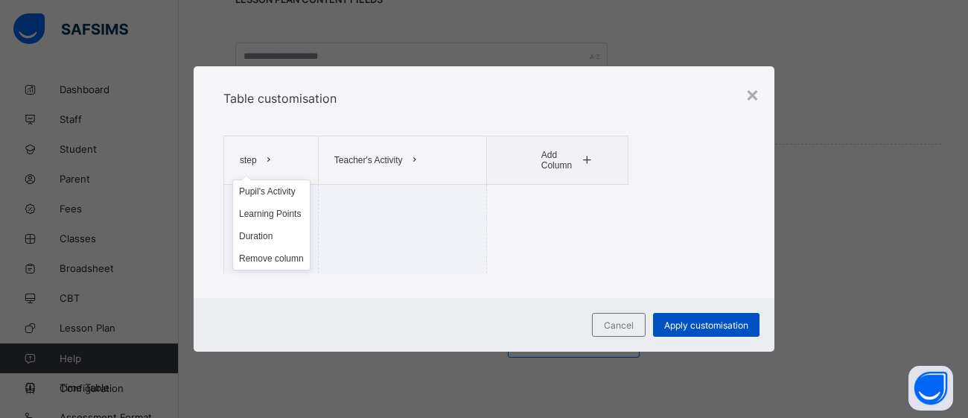
click at [733, 325] on span "Apply customisation" at bounding box center [706, 324] width 84 height 11
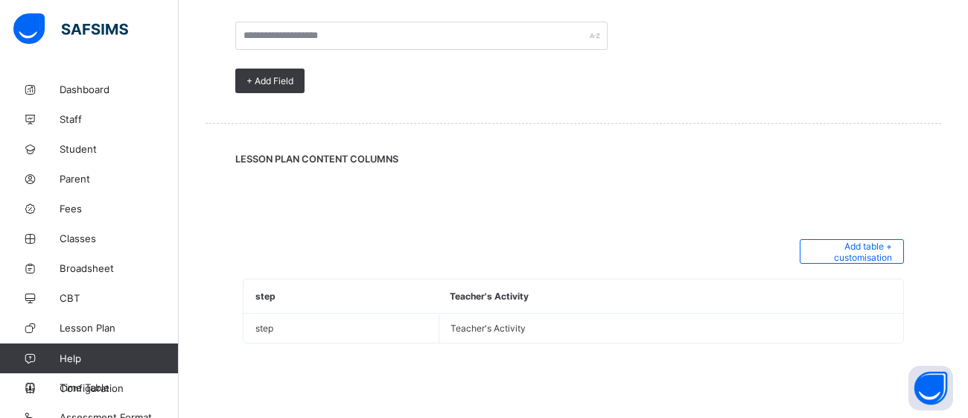
scroll to position [1134, 0]
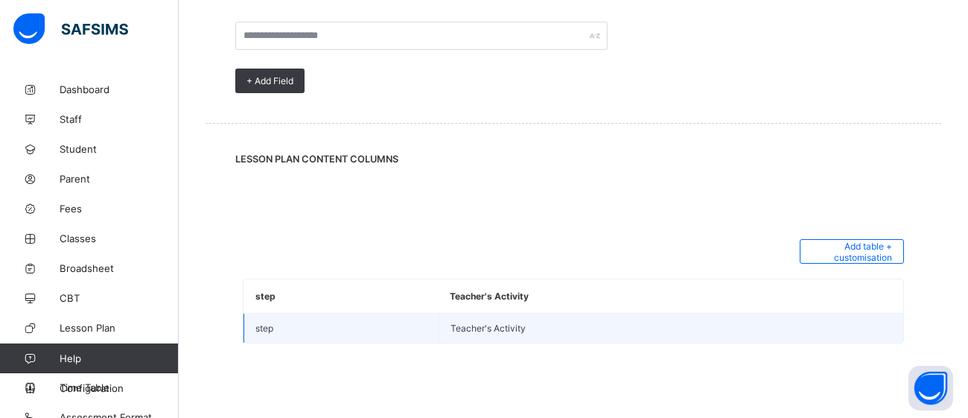
click at [300, 330] on td "step" at bounding box center [341, 329] width 195 height 30
click at [567, 327] on td "Teacher's Activity" at bounding box center [671, 329] width 465 height 30
click at [381, 337] on td "step" at bounding box center [341, 329] width 195 height 30
click at [494, 331] on td "Teacher's Activity" at bounding box center [671, 329] width 465 height 30
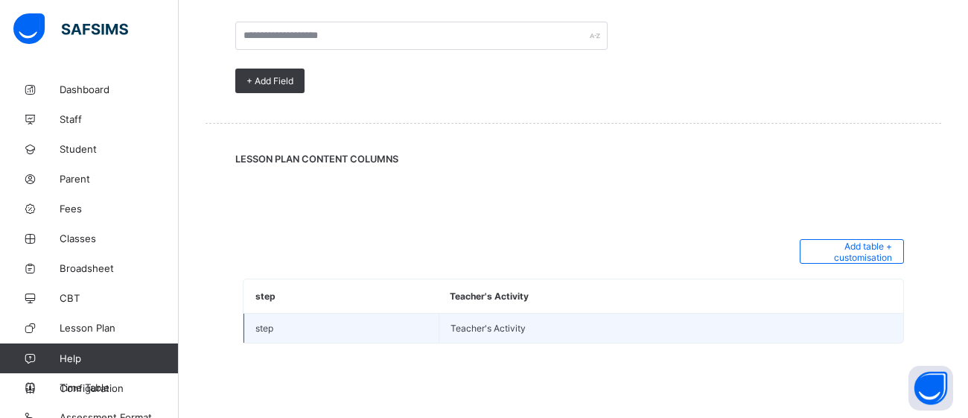
click at [494, 331] on td "Teacher's Activity" at bounding box center [671, 329] width 465 height 30
click at [891, 337] on td "Teacher's Activity" at bounding box center [671, 329] width 465 height 30
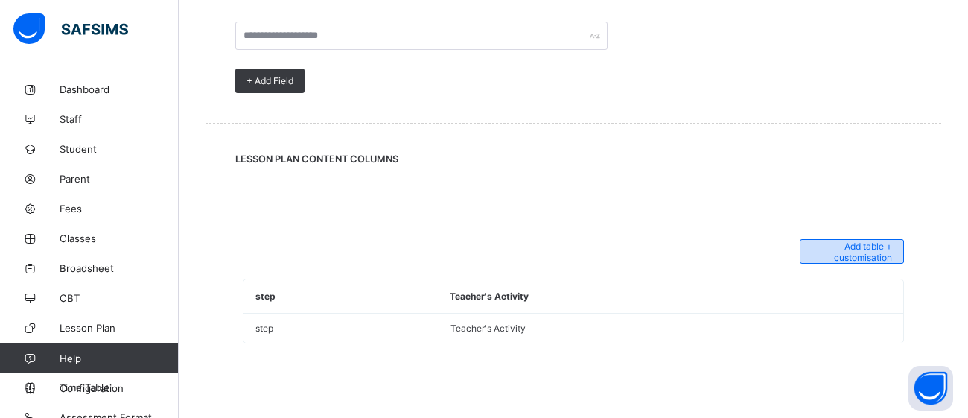
click at [842, 249] on span "+ Add table customisation" at bounding box center [852, 252] width 80 height 22
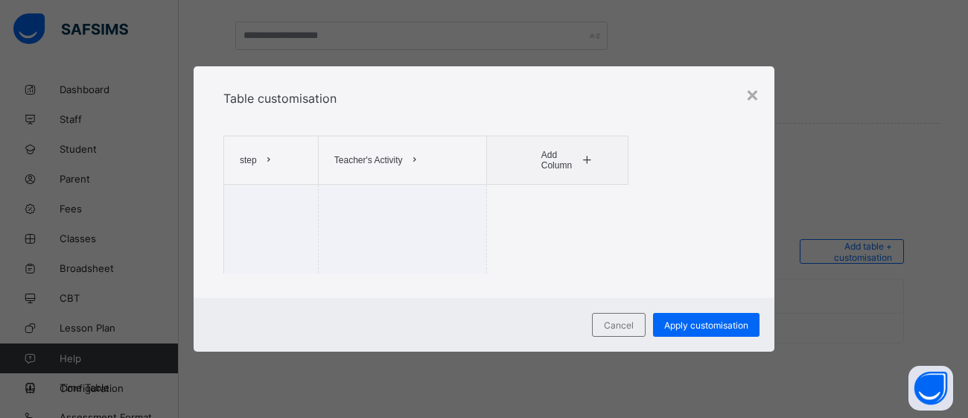
click at [413, 158] on icon at bounding box center [414, 160] width 11 height 10
click at [818, 72] on div "× Table customisation step Teacher's Activity Pupil's Activity Learning Points …" at bounding box center [484, 209] width 968 height 418
click at [610, 333] on div "Cancel" at bounding box center [619, 325] width 54 height 24
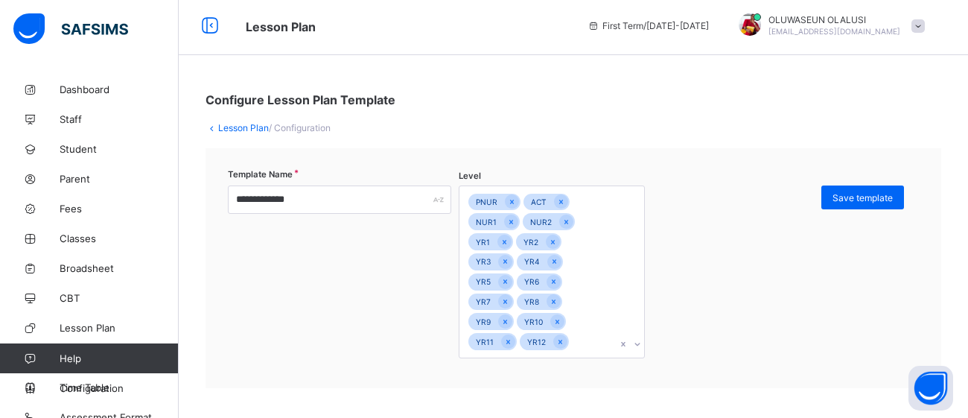
scroll to position [0, 0]
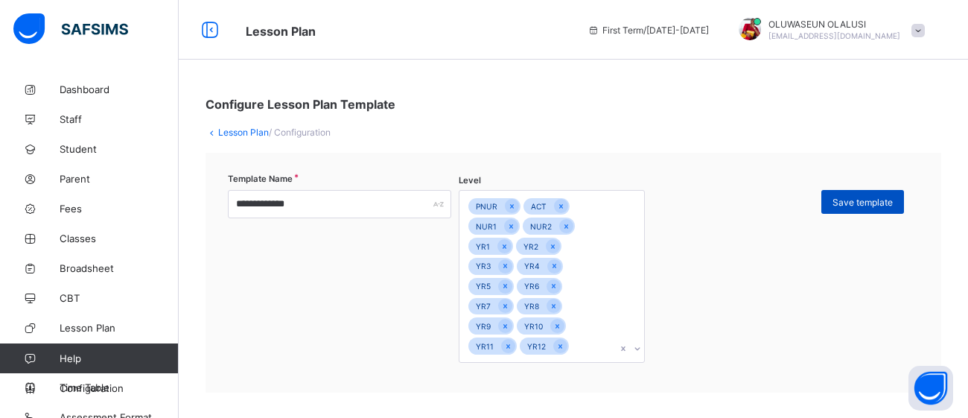
click at [876, 197] on span "Save template" at bounding box center [863, 202] width 60 height 11
click at [841, 201] on span "Save template" at bounding box center [863, 202] width 60 height 11
click at [510, 206] on icon at bounding box center [512, 206] width 4 height 4
click at [861, 197] on span "Save template" at bounding box center [863, 202] width 60 height 11
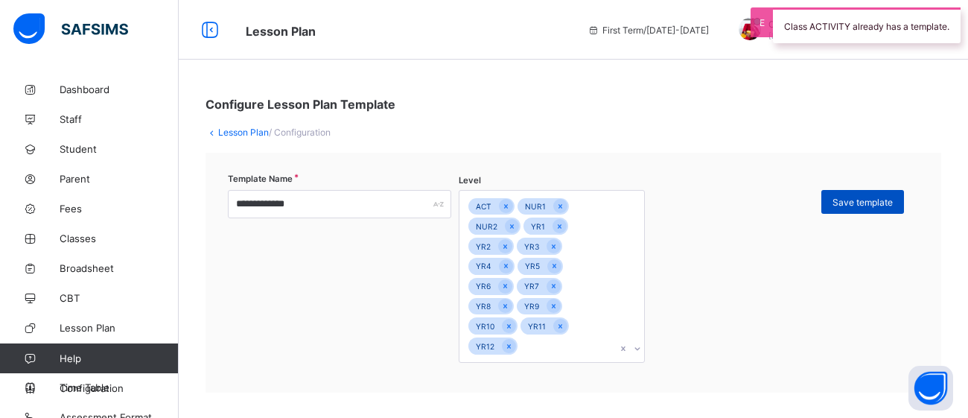
click at [861, 197] on span "Save template" at bounding box center [863, 202] width 60 height 11
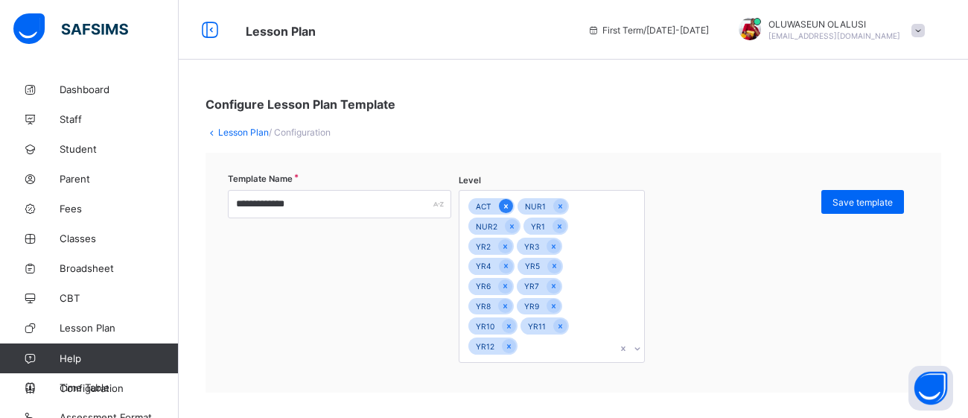
click at [506, 203] on icon at bounding box center [506, 206] width 8 height 10
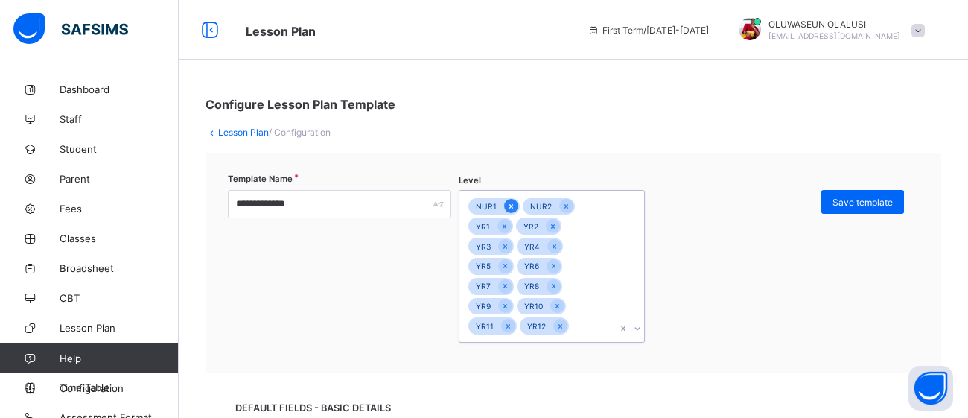
click at [507, 205] on icon at bounding box center [511, 206] width 8 height 10
click at [508, 206] on icon at bounding box center [512, 206] width 8 height 10
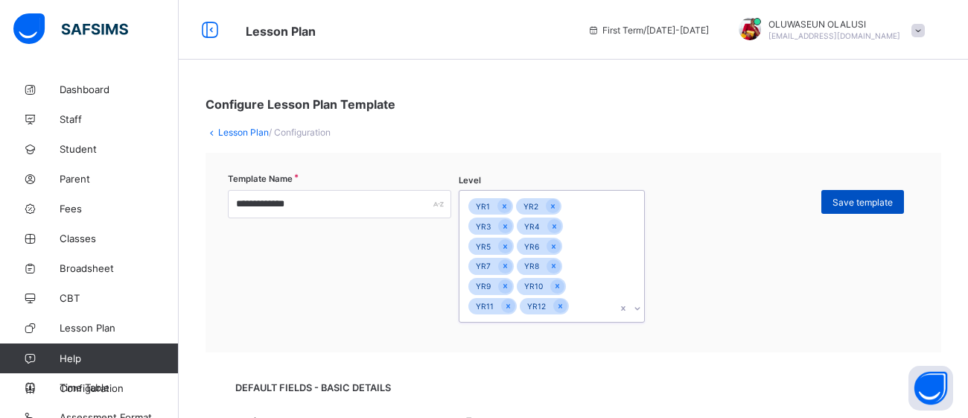
click at [842, 208] on div "Save template" at bounding box center [862, 202] width 83 height 24
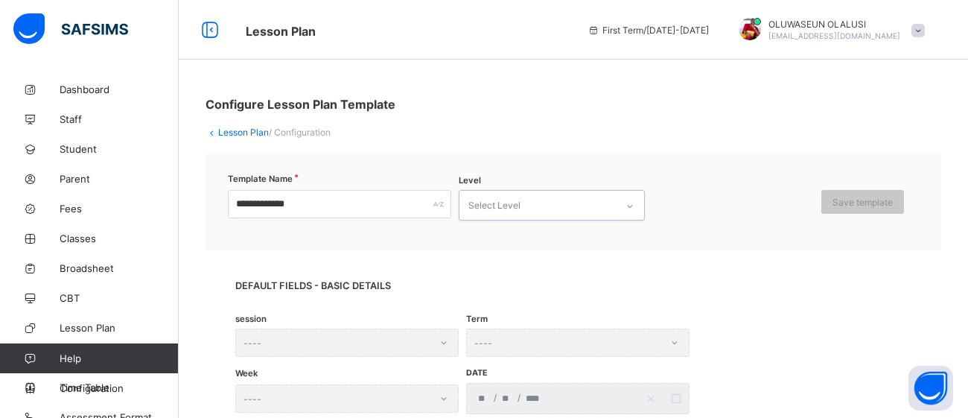
click at [576, 200] on div "Select Level" at bounding box center [537, 205] width 156 height 29
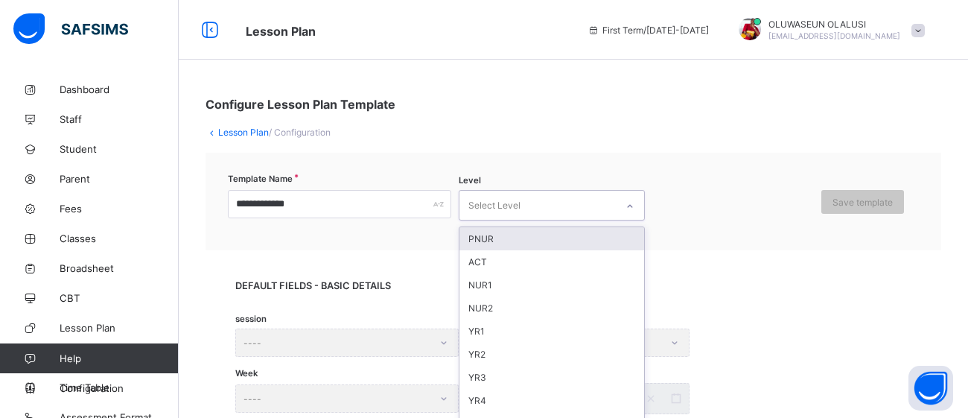
scroll to position [36, 0]
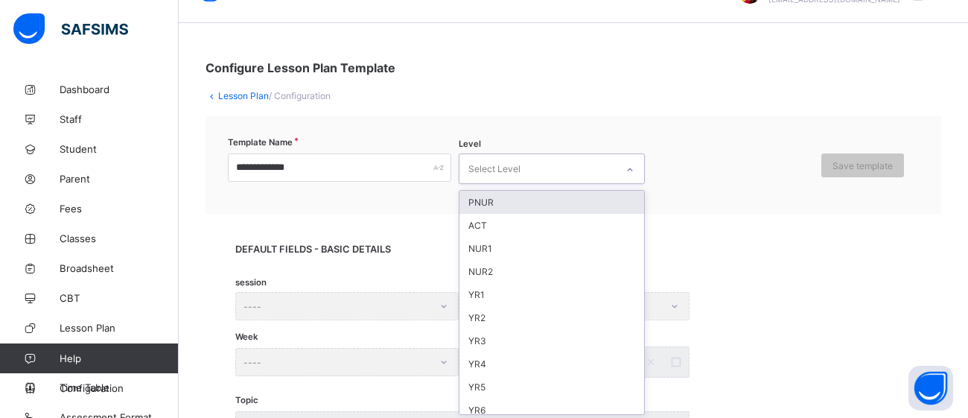
click at [559, 191] on div "PNUR" at bounding box center [551, 202] width 185 height 23
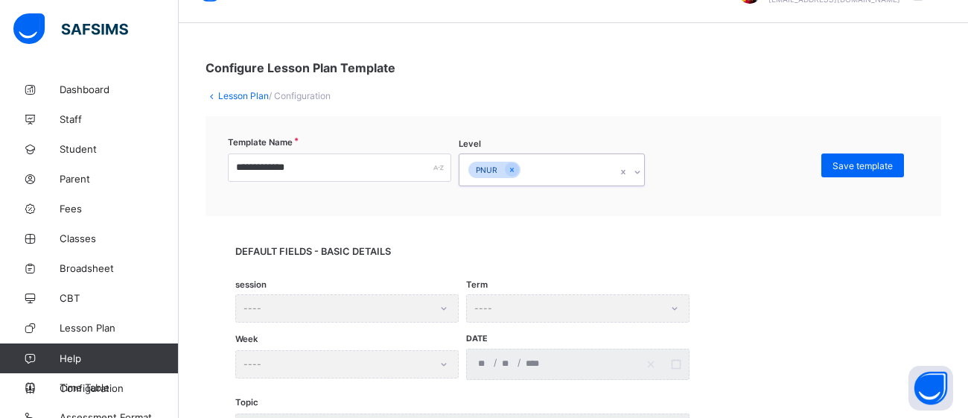
click at [547, 171] on div "PNUR" at bounding box center [537, 169] width 156 height 31
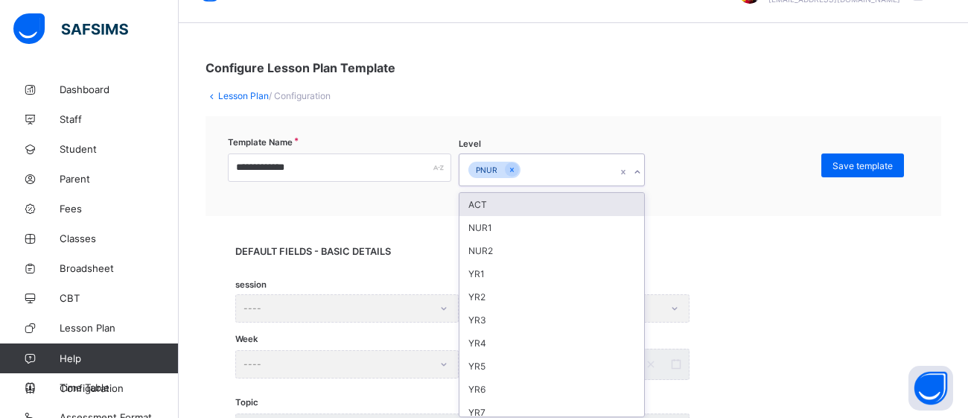
click at [524, 203] on div "ACT" at bounding box center [551, 204] width 185 height 23
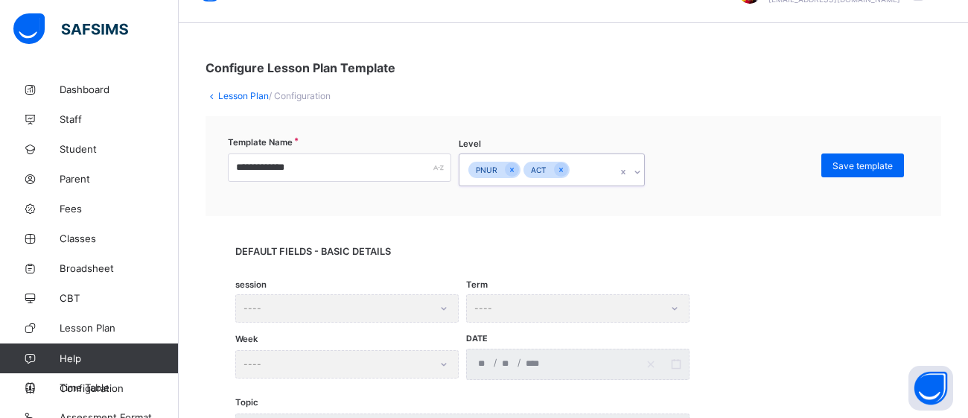
click at [596, 157] on div "PNUR ACT" at bounding box center [537, 169] width 156 height 31
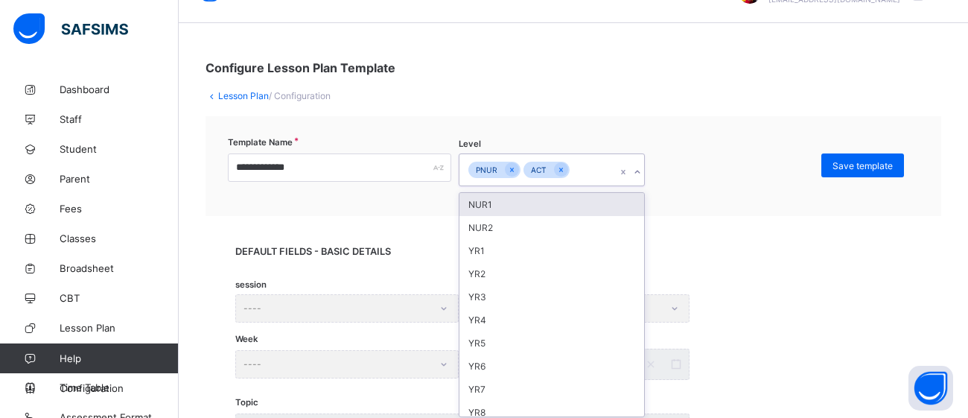
click at [553, 201] on div "NUR1" at bounding box center [551, 204] width 185 height 23
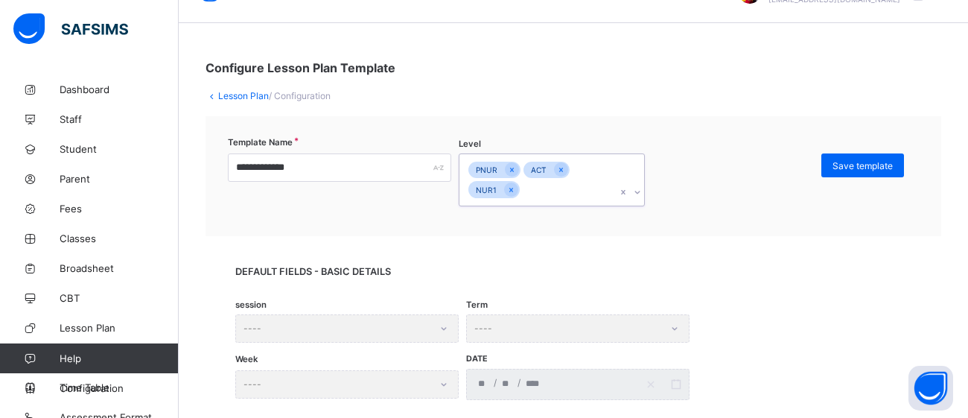
click at [548, 186] on div "PNUR ACT NUR1" at bounding box center [537, 179] width 156 height 51
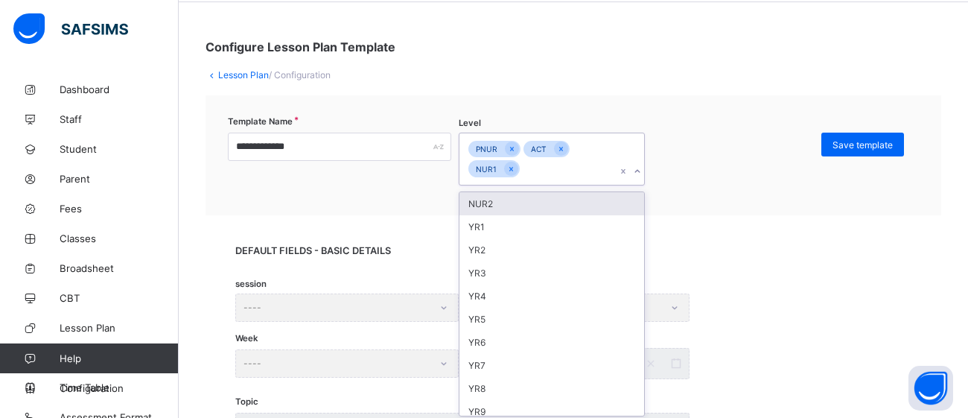
scroll to position [60, 0]
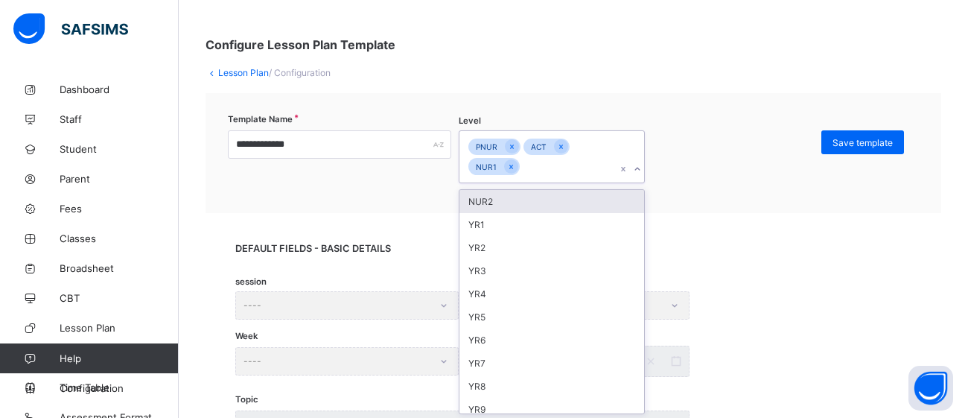
click at [544, 193] on div "NUR2" at bounding box center [551, 201] width 185 height 23
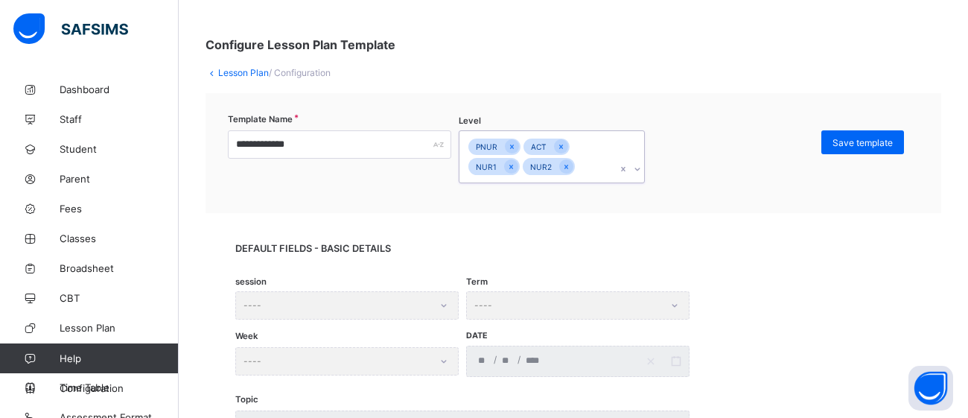
click at [580, 170] on div "PNUR ACT NUR1 NUR2" at bounding box center [537, 156] width 156 height 51
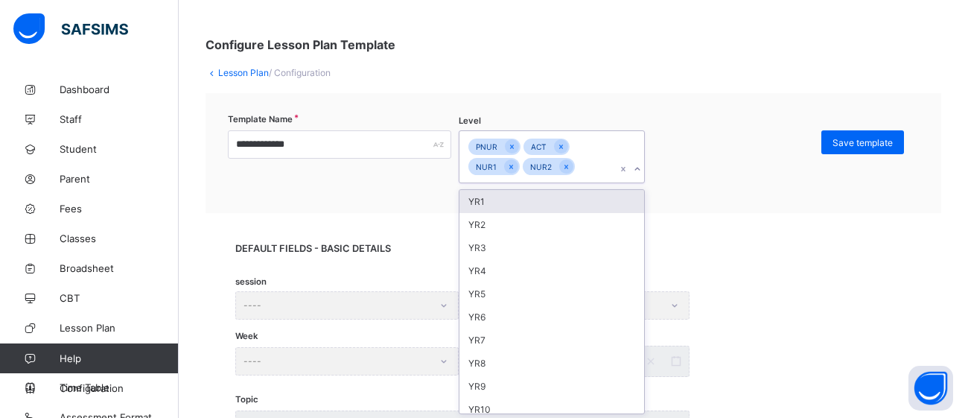
click at [564, 194] on div "YR1" at bounding box center [551, 201] width 185 height 23
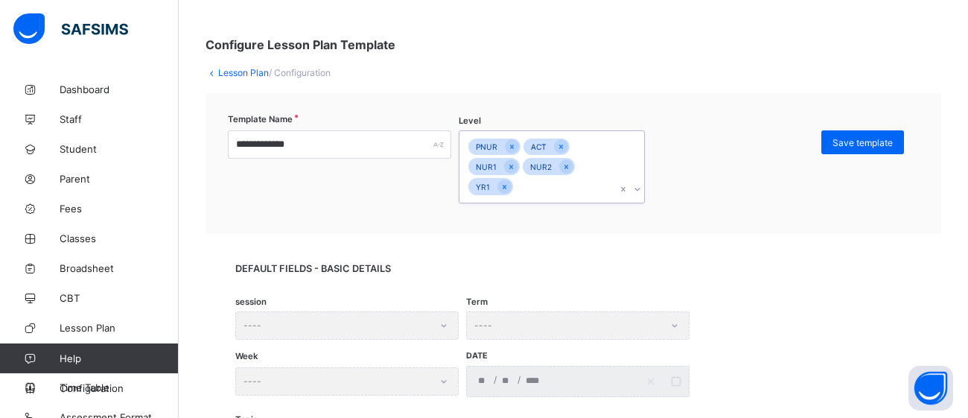
click at [559, 190] on div "PNUR ACT NUR1 NUR2 YR1" at bounding box center [537, 166] width 156 height 71
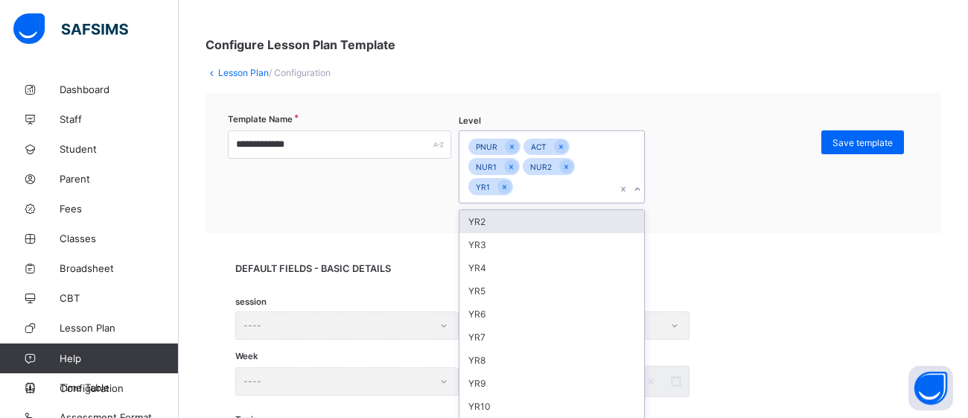
scroll to position [80, 0]
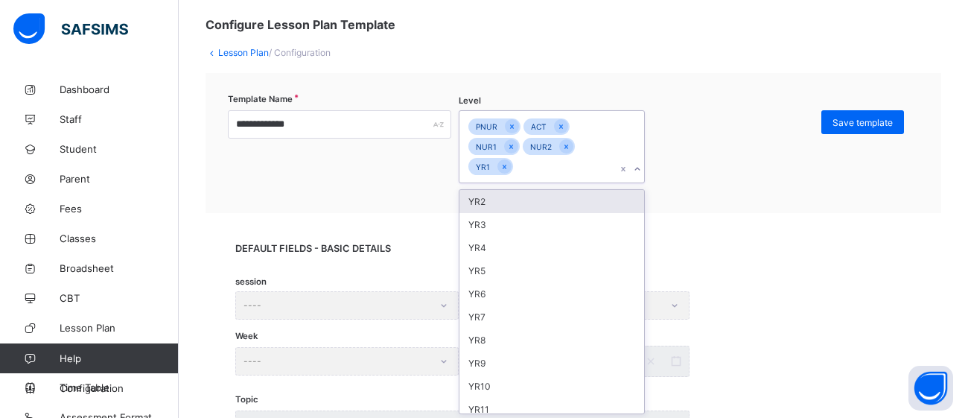
click at [555, 194] on div "YR2" at bounding box center [551, 201] width 185 height 23
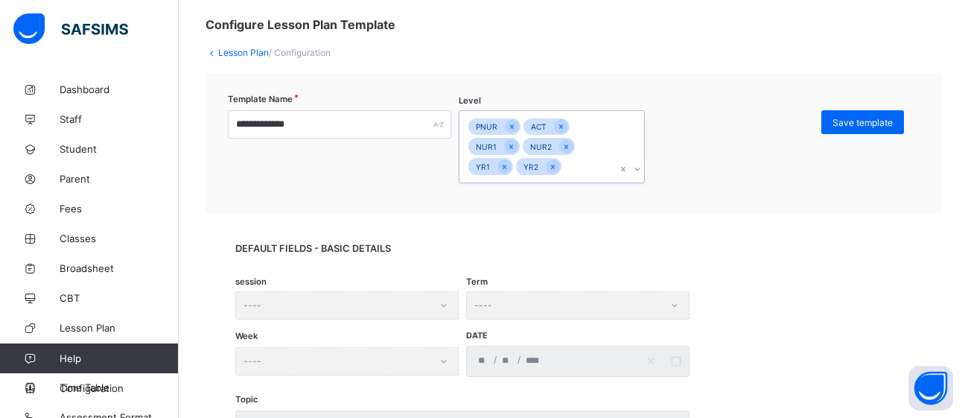
click at [570, 170] on div "PNUR ACT NUR1 NUR2 YR1 YR2" at bounding box center [537, 146] width 156 height 71
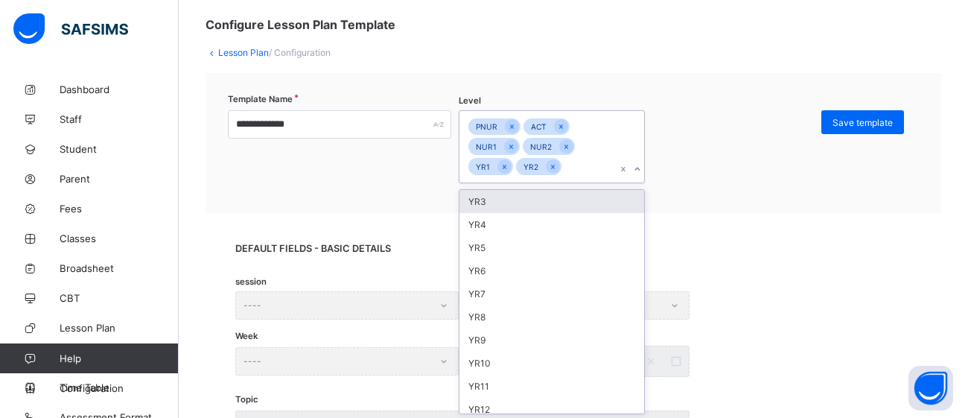
click at [559, 194] on div "YR3" at bounding box center [551, 201] width 185 height 23
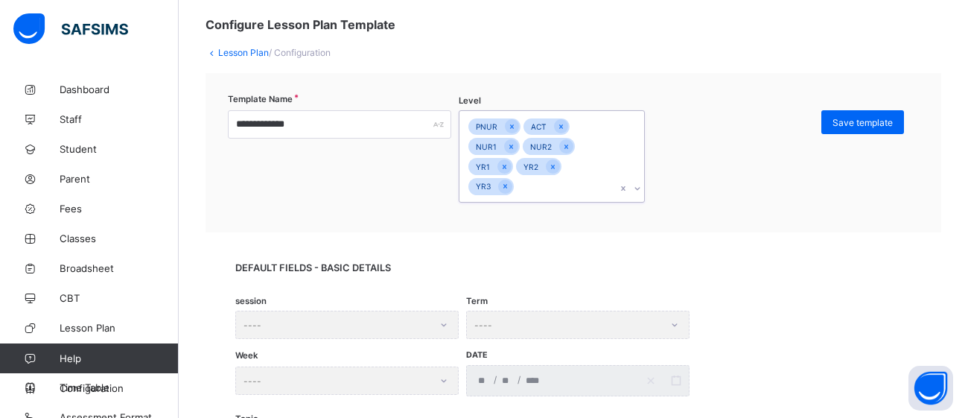
click at [543, 188] on div "PNUR ACT NUR1 NUR2 YR1 YR2 YR3" at bounding box center [537, 156] width 156 height 91
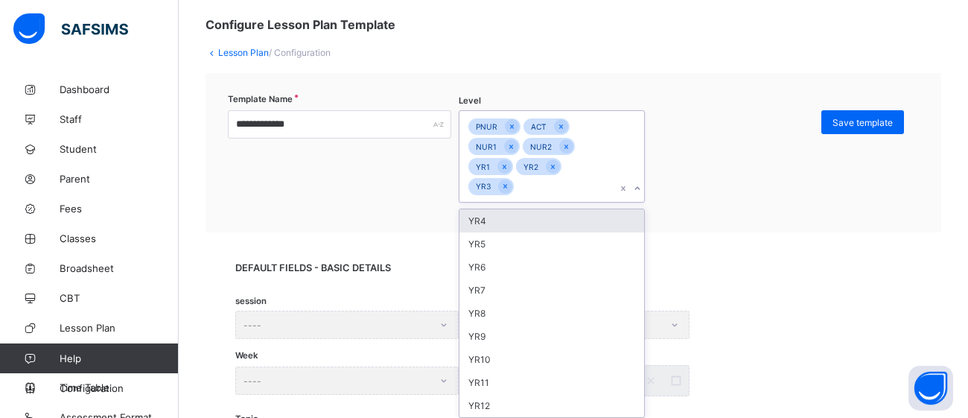
click at [531, 214] on div "YR4" at bounding box center [551, 220] width 185 height 23
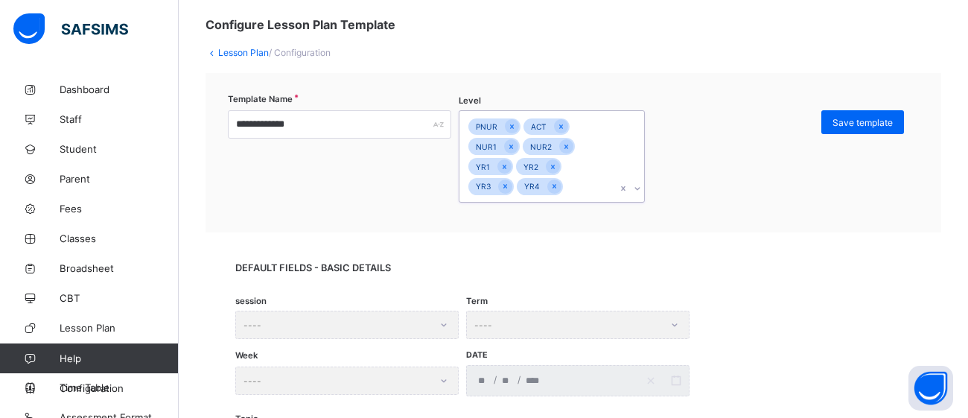
click at [569, 182] on div "PNUR ACT NUR1 NUR2 YR1 YR2 YR3 YR4" at bounding box center [537, 156] width 156 height 91
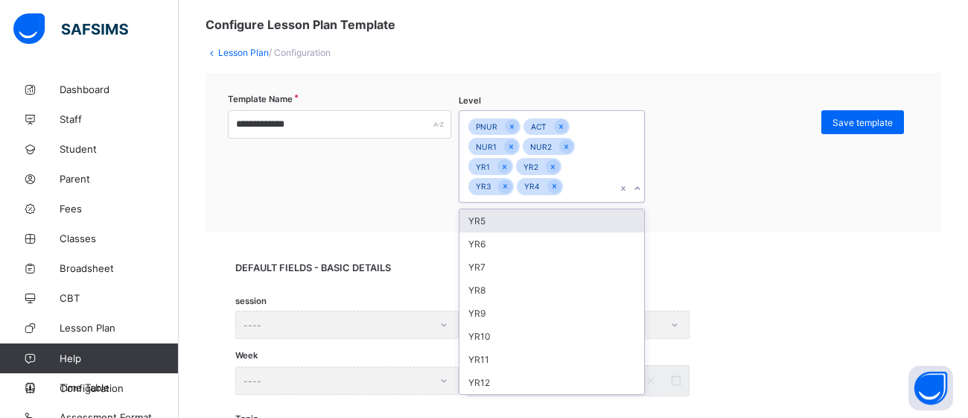
click at [547, 217] on div "YR5" at bounding box center [551, 220] width 185 height 23
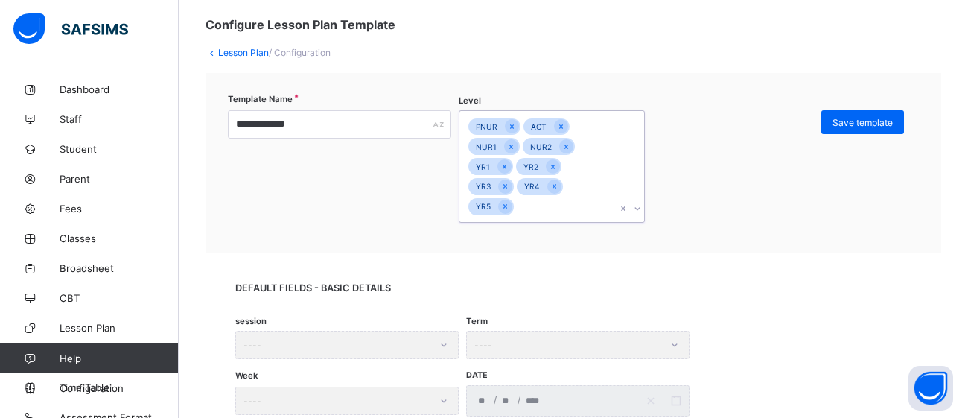
click at [536, 209] on div "PNUR ACT NUR1 NUR2 YR1 YR2 YR3 YR4 YR5" at bounding box center [537, 166] width 156 height 111
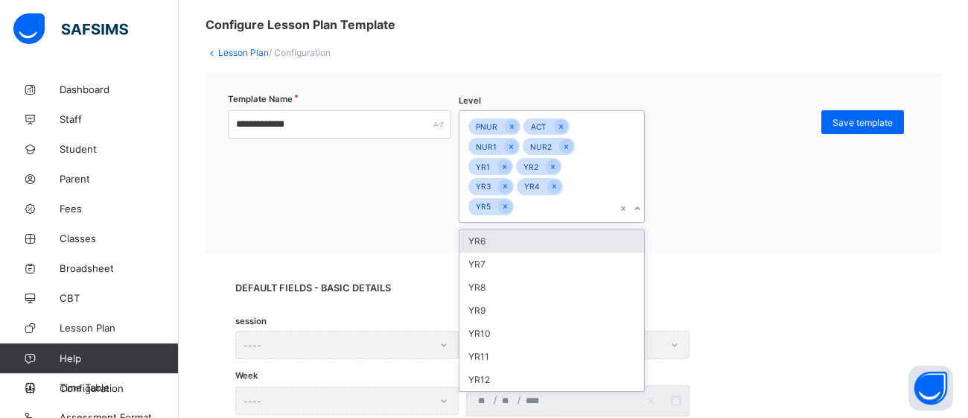
click at [526, 237] on div "YR6" at bounding box center [551, 240] width 185 height 23
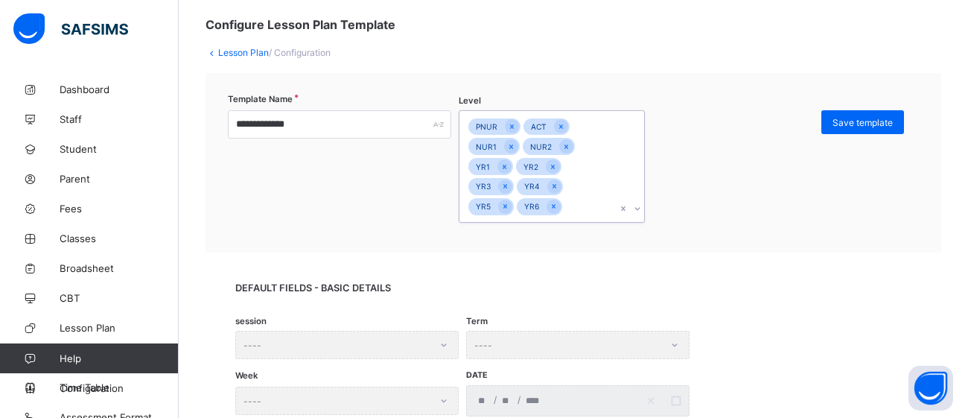
click at [581, 203] on div "PNUR ACT NUR1 NUR2 YR1 YR2 YR3 YR4 YR5 YR6" at bounding box center [537, 166] width 156 height 111
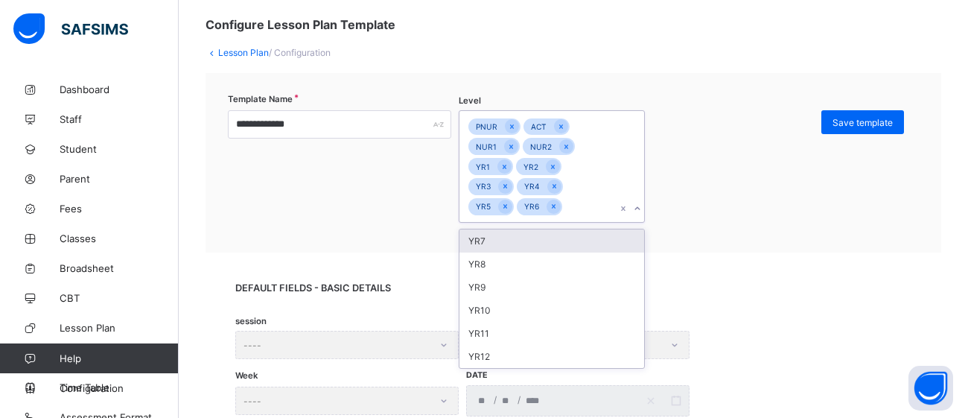
click at [555, 233] on div "YR7" at bounding box center [551, 240] width 185 height 23
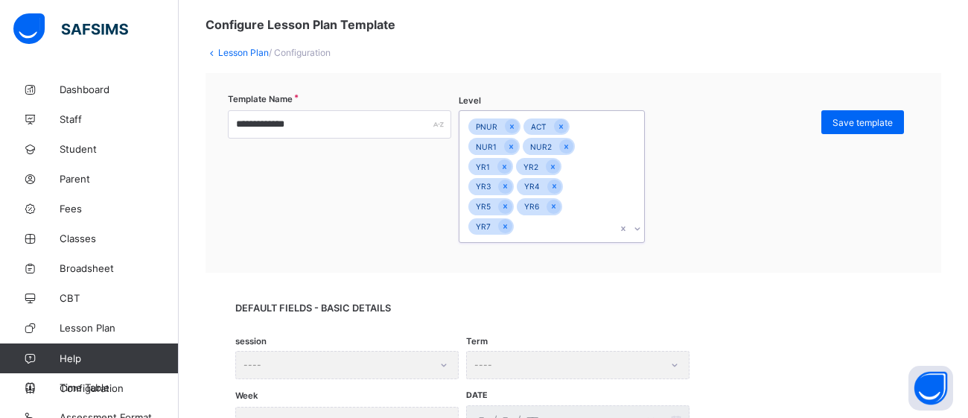
click at [549, 225] on div "PNUR ACT NUR1 NUR2 YR1 YR2 YR3 YR4 YR5 YR6 YR7" at bounding box center [537, 176] width 156 height 131
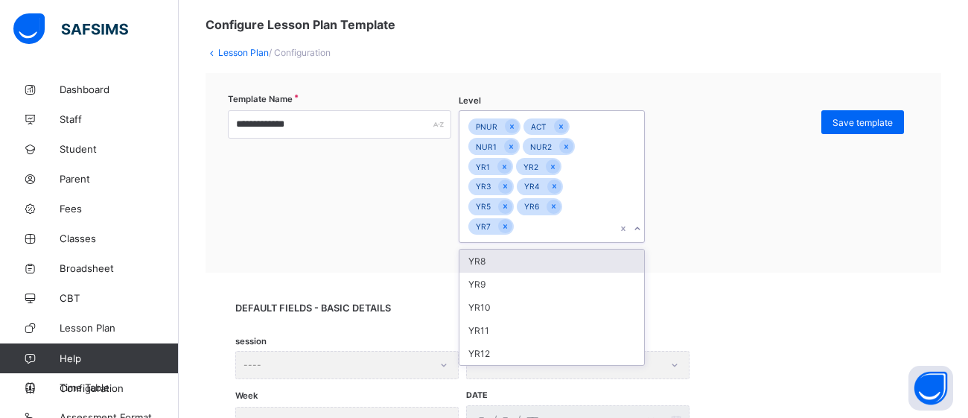
click at [531, 260] on div "YR8" at bounding box center [551, 260] width 185 height 23
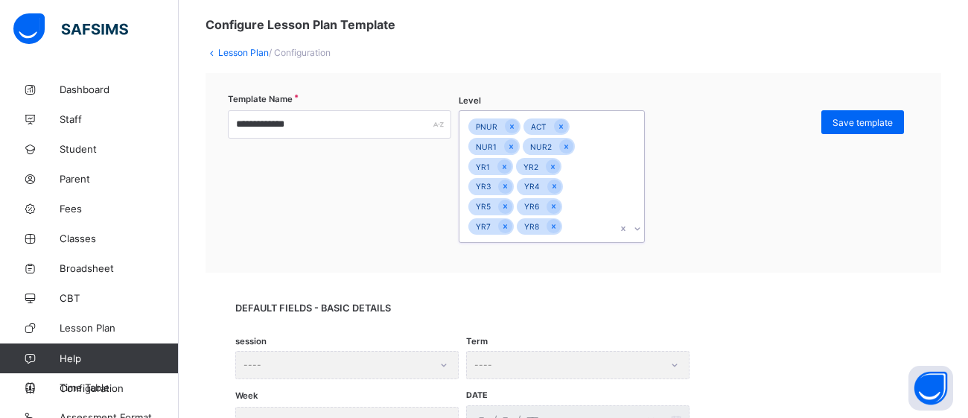
click at [567, 231] on div "PNUR ACT NUR1 NUR2 YR1 YR2 YR3 YR4 YR5 YR6 YR7 YR8" at bounding box center [537, 176] width 156 height 131
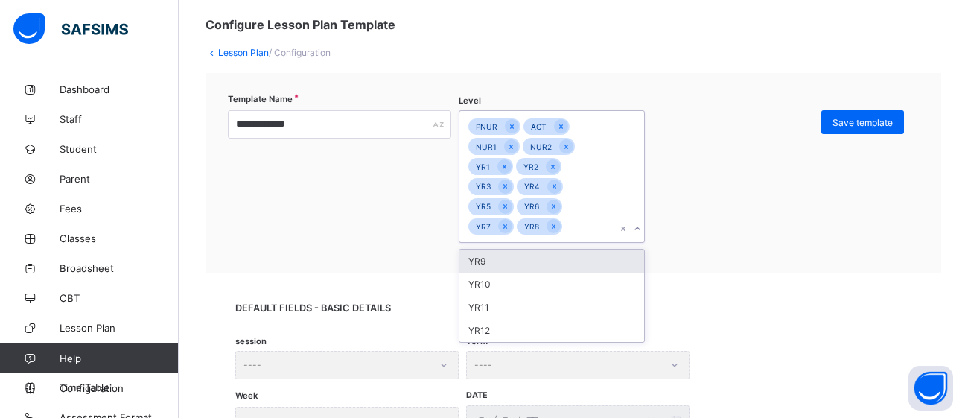
click at [546, 258] on div "YR9" at bounding box center [551, 260] width 185 height 23
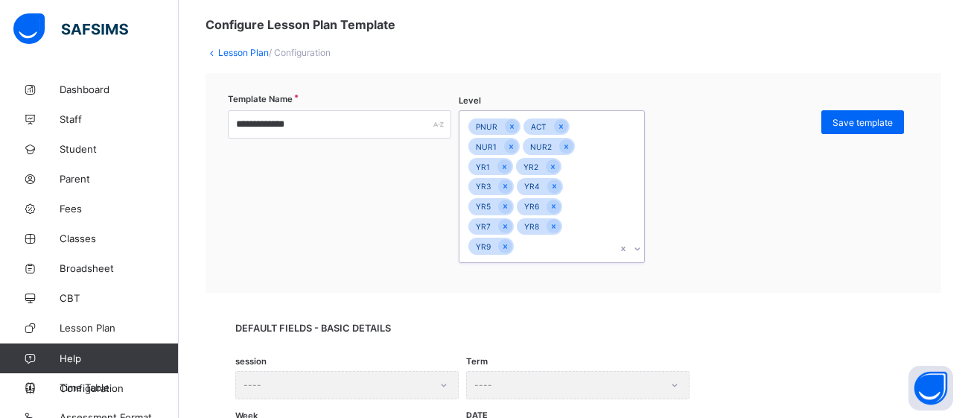
click at [539, 246] on div "PNUR ACT NUR1 NUR2 YR1 YR2 YR3 YR4 YR5 YR6 YR7 YR8 YR9" at bounding box center [537, 186] width 156 height 151
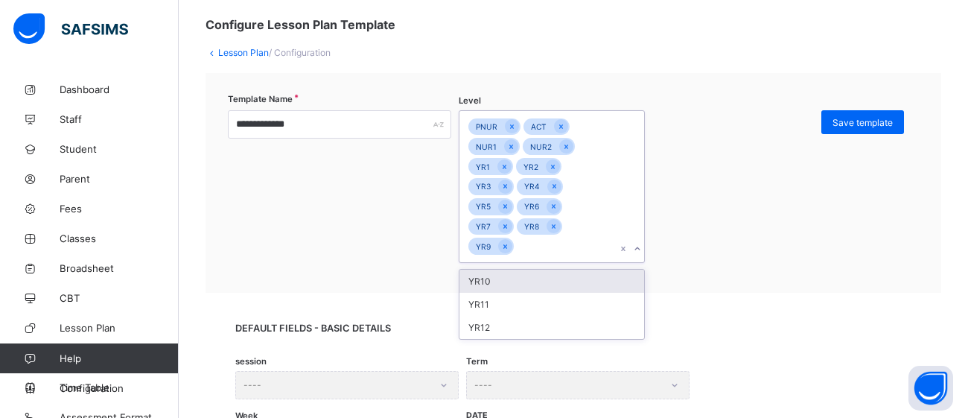
click at [533, 273] on div "YR10" at bounding box center [551, 281] width 185 height 23
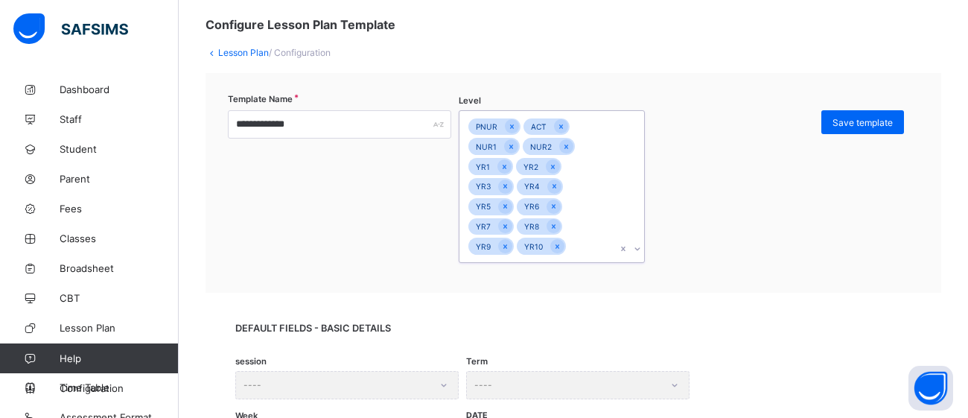
click at [574, 247] on div "PNUR ACT NUR1 NUR2 YR1 YR2 YR3 YR4 YR5 YR6 YR7 YR8 YR9 YR10" at bounding box center [537, 186] width 156 height 151
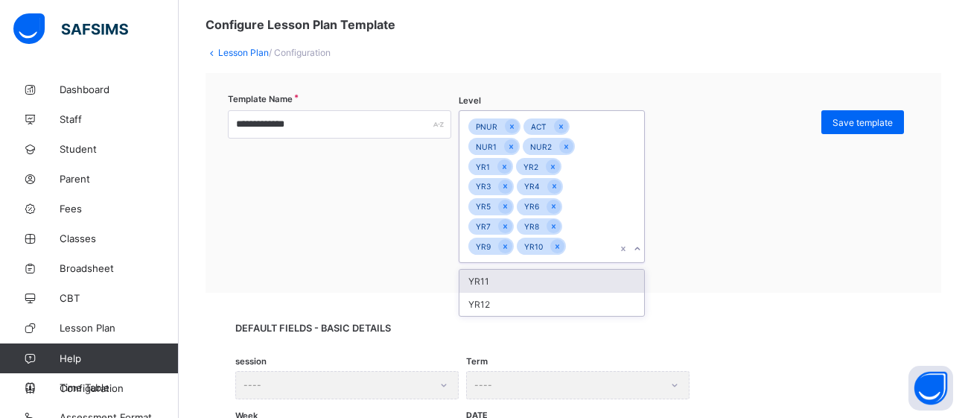
click at [549, 278] on div "YR11" at bounding box center [551, 281] width 185 height 23
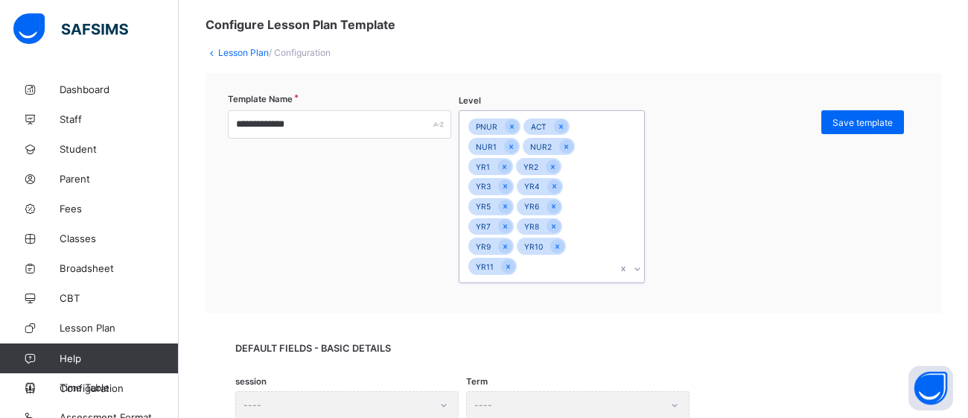
click at [556, 270] on div "PNUR ACT NUR1 NUR2 YR1 YR2 YR3 YR4 YR5 YR6 YR7 YR8 YR9 YR10 YR11" at bounding box center [537, 196] width 156 height 171
click at [549, 293] on div "YR12" at bounding box center [551, 301] width 185 height 23
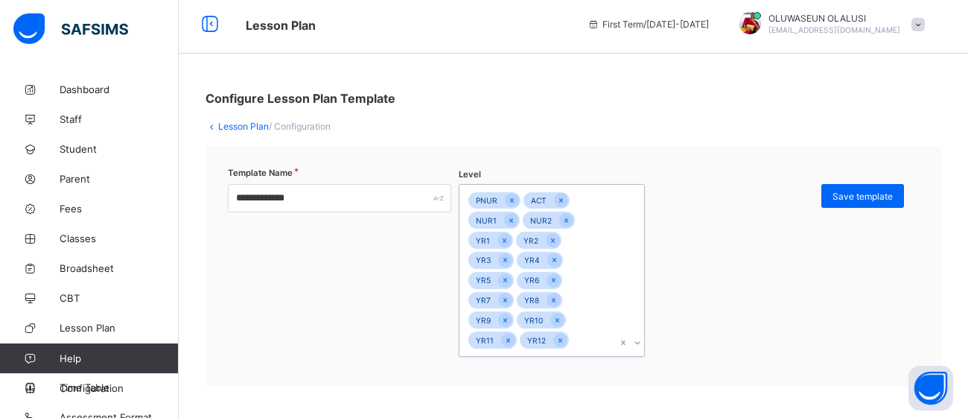
scroll to position [0, 0]
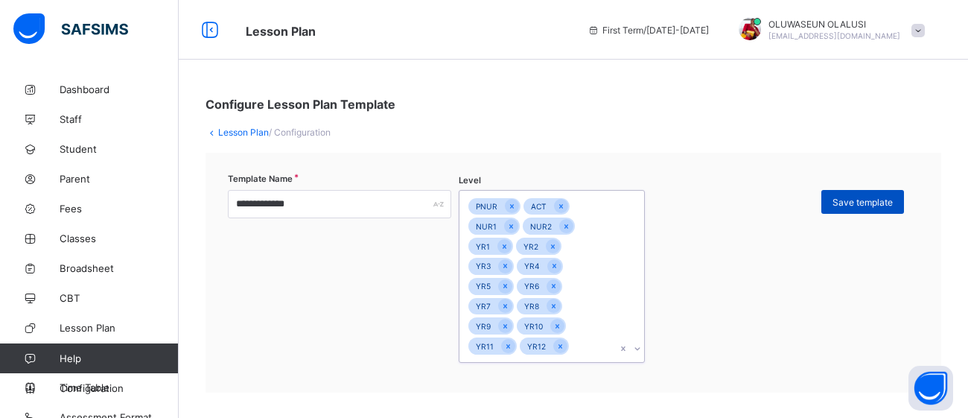
click at [865, 210] on div "Save template" at bounding box center [862, 202] width 83 height 24
click at [881, 191] on div "Save template" at bounding box center [862, 202] width 83 height 24
click at [897, 191] on div "Save template" at bounding box center [862, 202] width 83 height 24
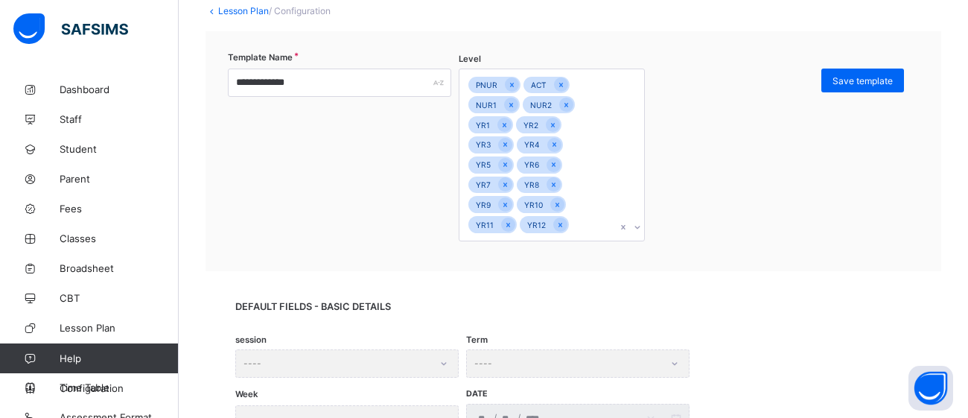
scroll to position [117, 0]
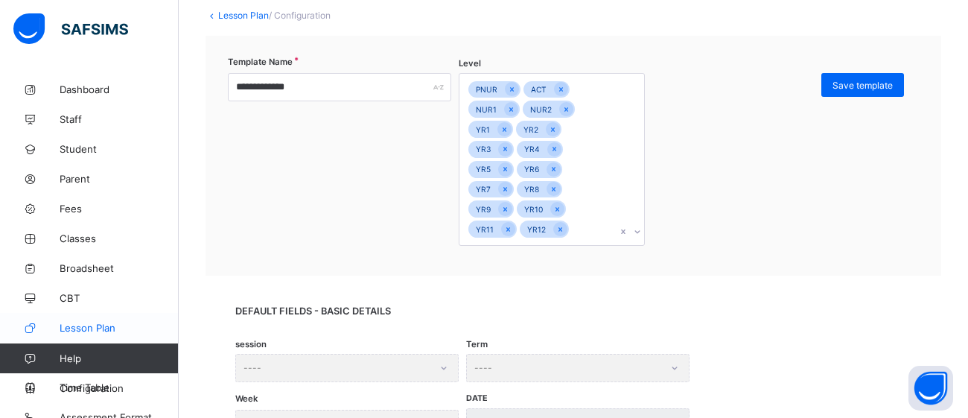
click at [79, 329] on span "Lesson Plan" at bounding box center [119, 328] width 119 height 12
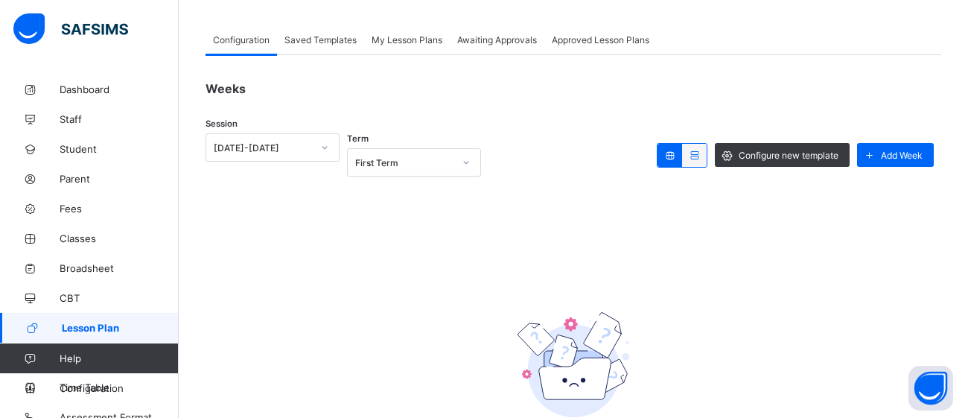
scroll to position [74, 0]
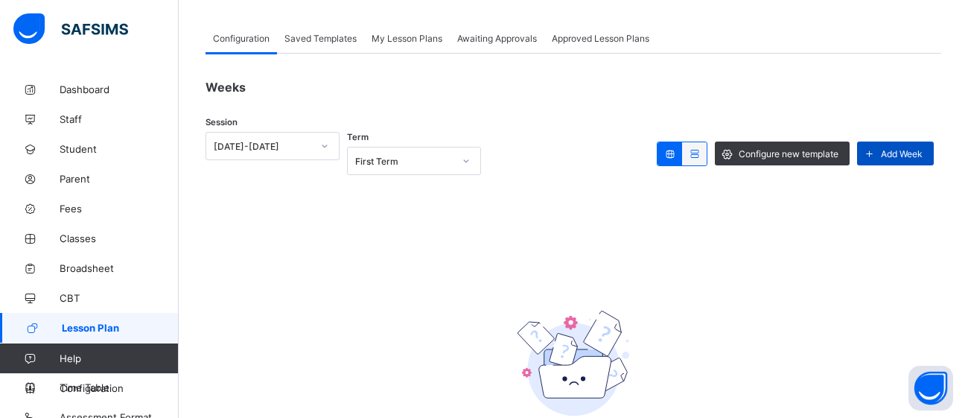
click at [901, 153] on span "Add Week" at bounding box center [902, 153] width 42 height 11
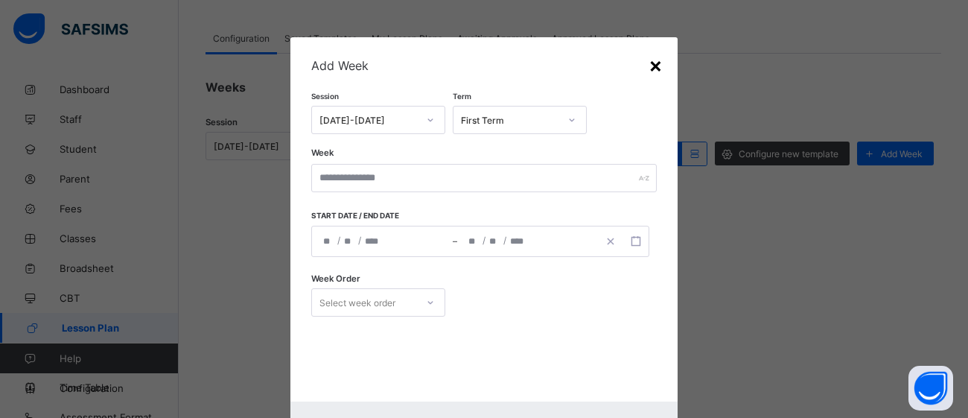
click at [654, 62] on div "×" at bounding box center [656, 64] width 14 height 25
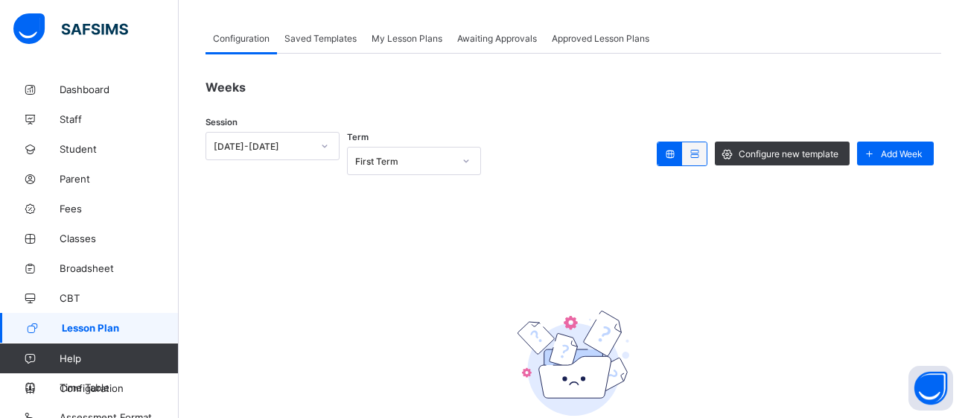
click at [325, 40] on span "Saved Templates" at bounding box center [320, 38] width 72 height 11
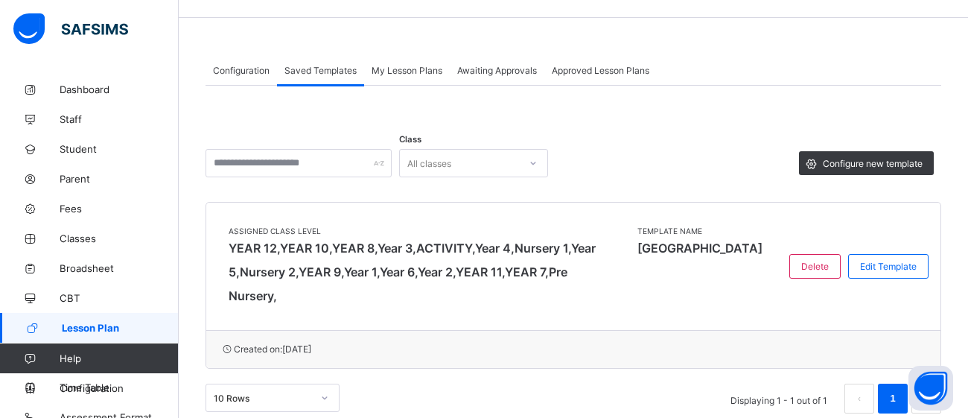
scroll to position [45, 0]
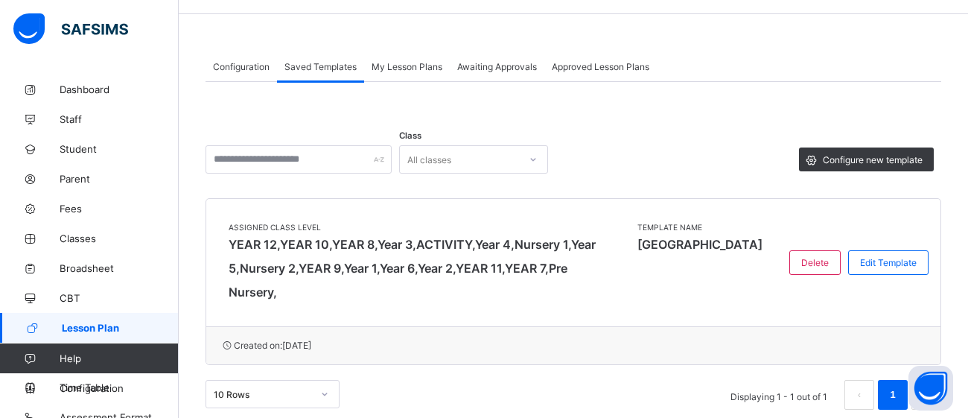
click at [402, 56] on div "My Lesson Plans" at bounding box center [407, 66] width 86 height 30
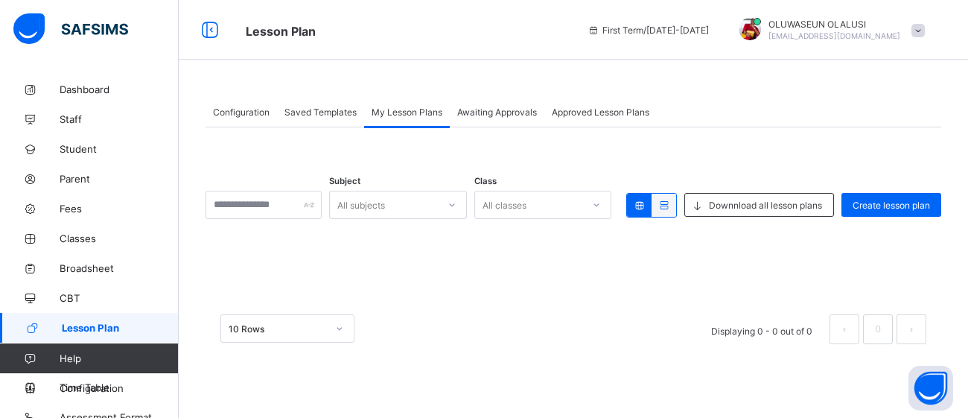
click at [489, 115] on span "Awaiting Approvals" at bounding box center [497, 111] width 80 height 11
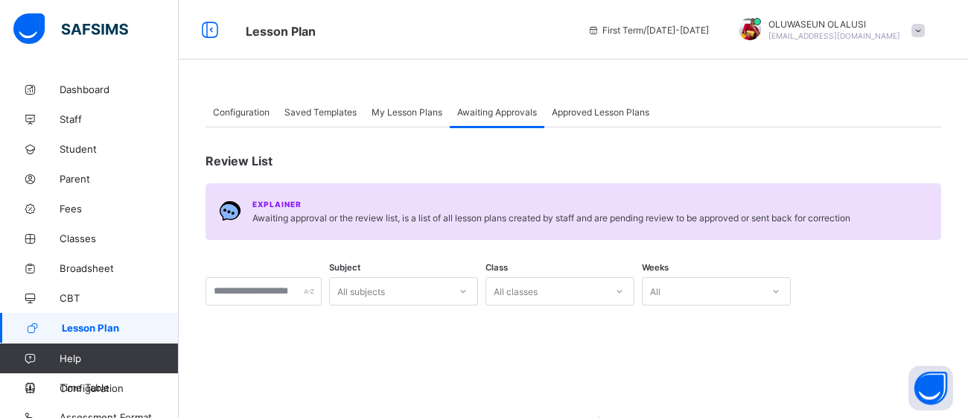
click at [585, 108] on span "Approved Lesson Plans" at bounding box center [601, 111] width 98 height 11
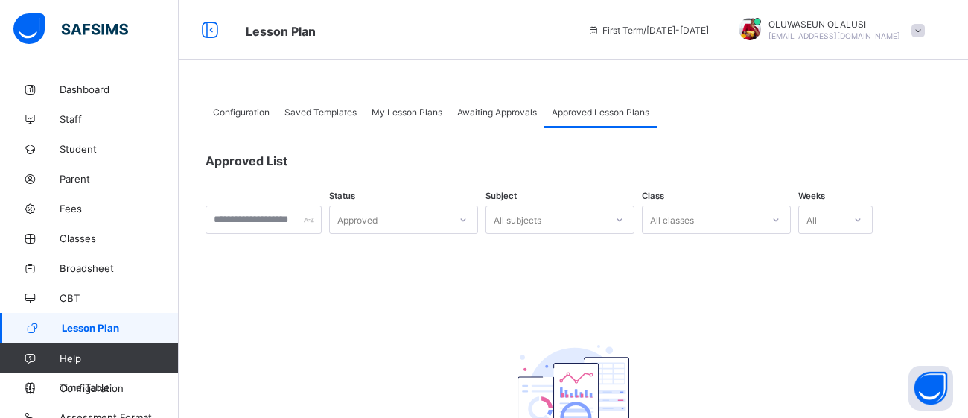
click at [517, 114] on span "Awaiting Approvals" at bounding box center [497, 111] width 80 height 11
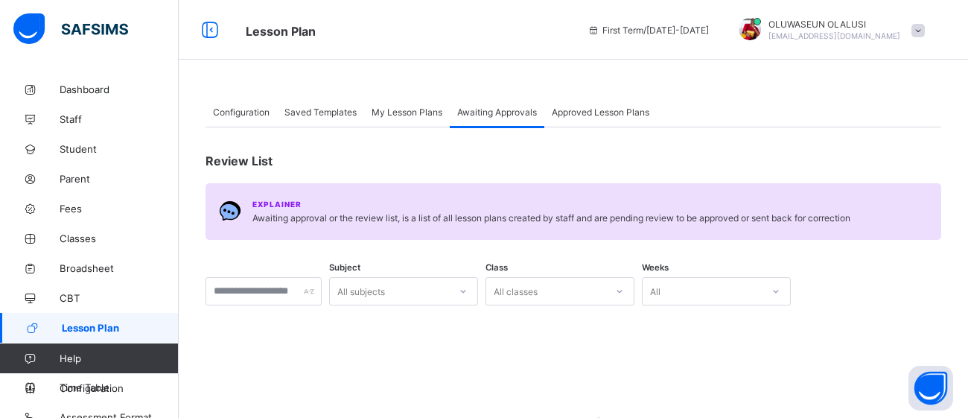
click at [431, 106] on span "My Lesson Plans" at bounding box center [407, 111] width 71 height 11
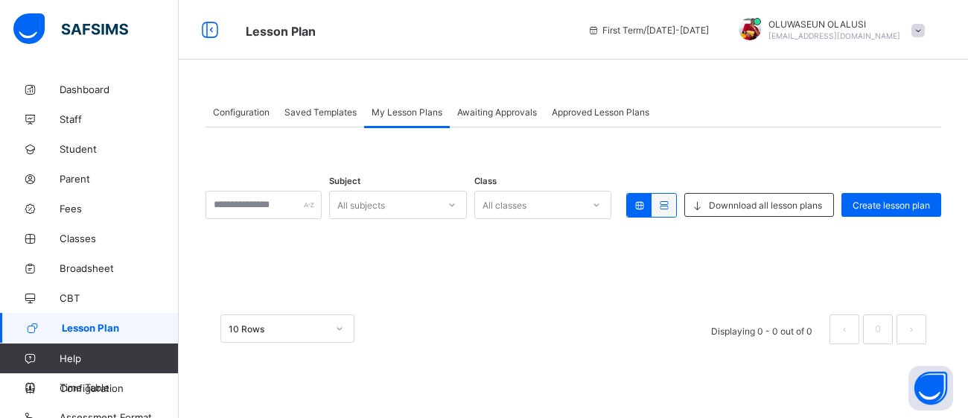
click at [333, 106] on span "Saved Templates" at bounding box center [320, 111] width 72 height 11
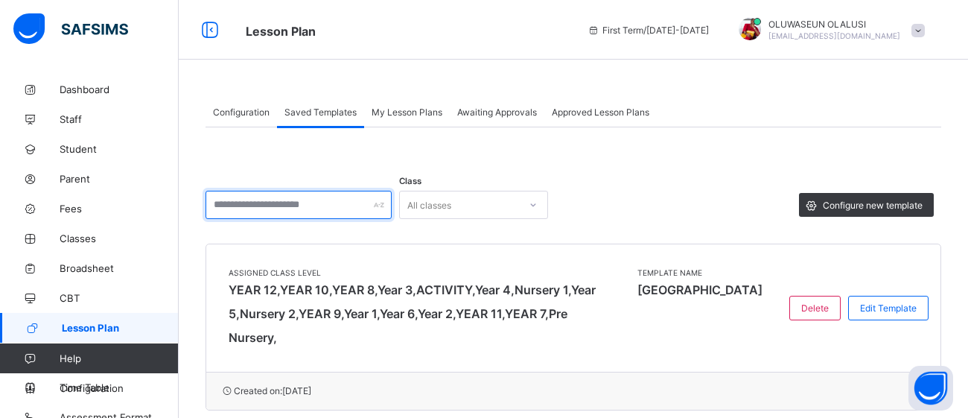
click at [375, 210] on input "text" at bounding box center [299, 205] width 186 height 28
click at [411, 103] on div "My Lesson Plans" at bounding box center [407, 112] width 86 height 30
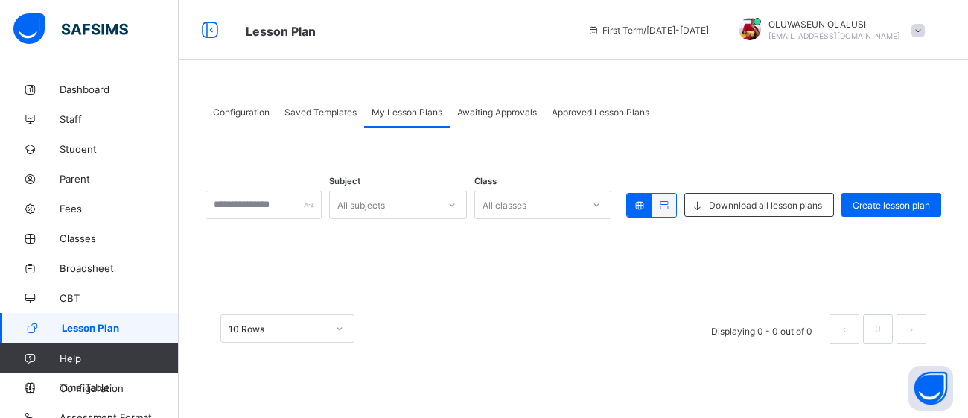
click at [486, 115] on span "Awaiting Approvals" at bounding box center [497, 111] width 80 height 11
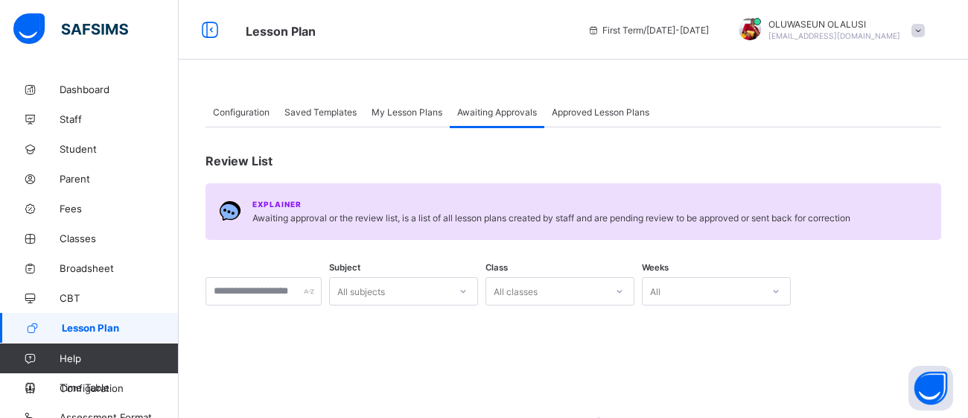
click at [588, 112] on span "Approved Lesson Plans" at bounding box center [601, 111] width 98 height 11
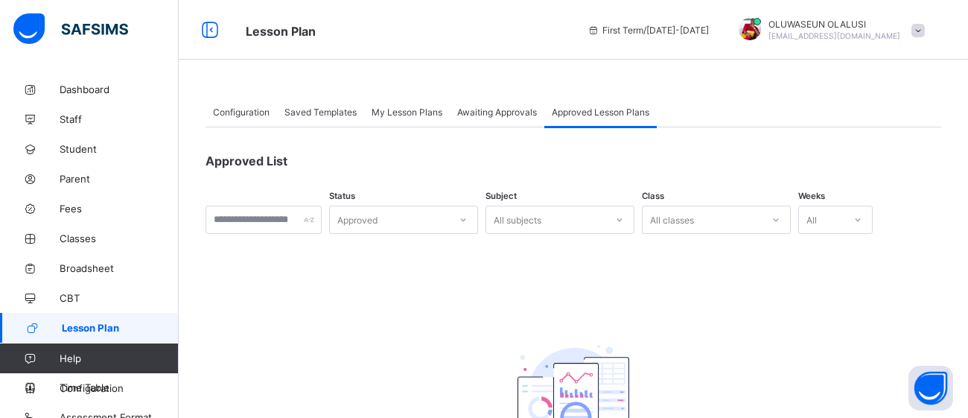
click at [468, 221] on icon at bounding box center [463, 219] width 9 height 15
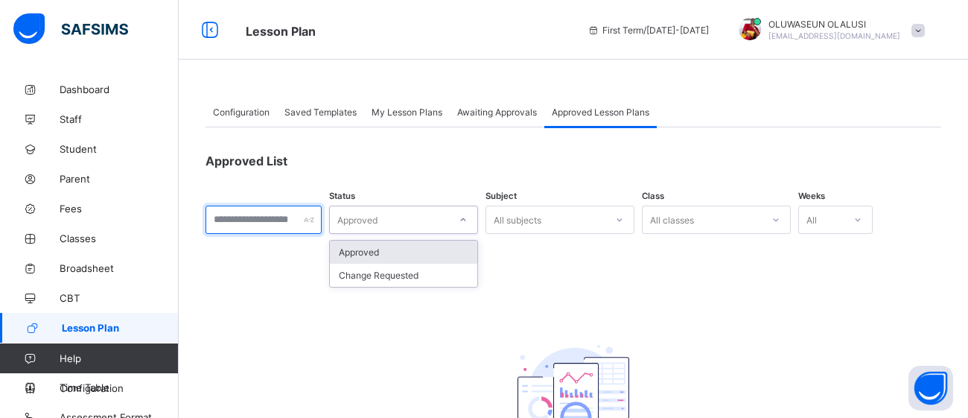
click at [322, 216] on input "text" at bounding box center [264, 220] width 116 height 28
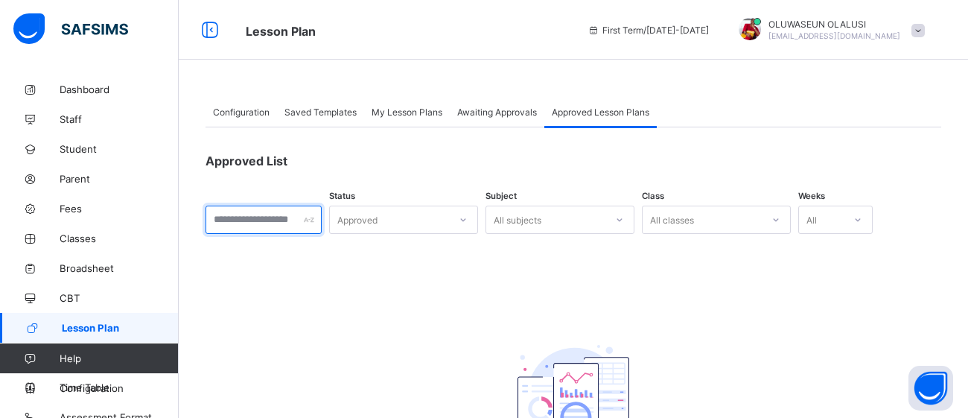
click at [322, 216] on input "text" at bounding box center [264, 220] width 116 height 28
type input "*******"
click at [328, 389] on div "Approved List ******* Status Approved Subject All subjects Class All classes We…" at bounding box center [574, 329] width 736 height 404
click at [605, 217] on div "All subjects" at bounding box center [545, 219] width 119 height 21
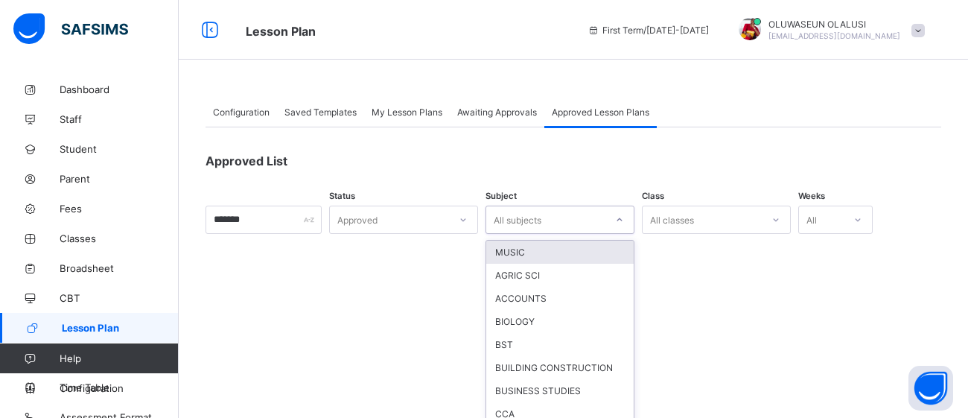
scroll to position [51, 0]
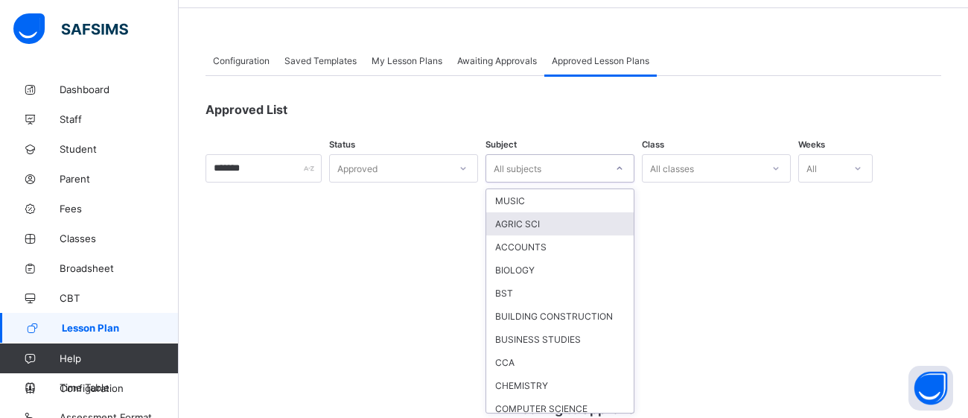
click at [634, 217] on div "AGRIC SCI" at bounding box center [559, 223] width 147 height 23
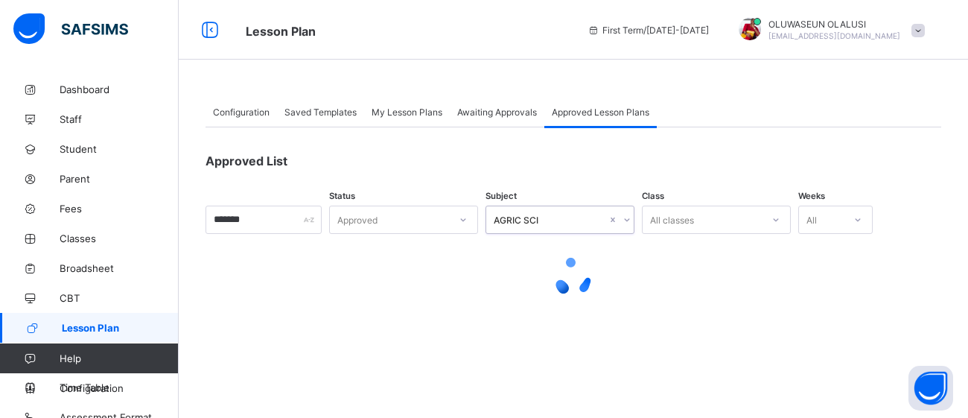
scroll to position [0, 0]
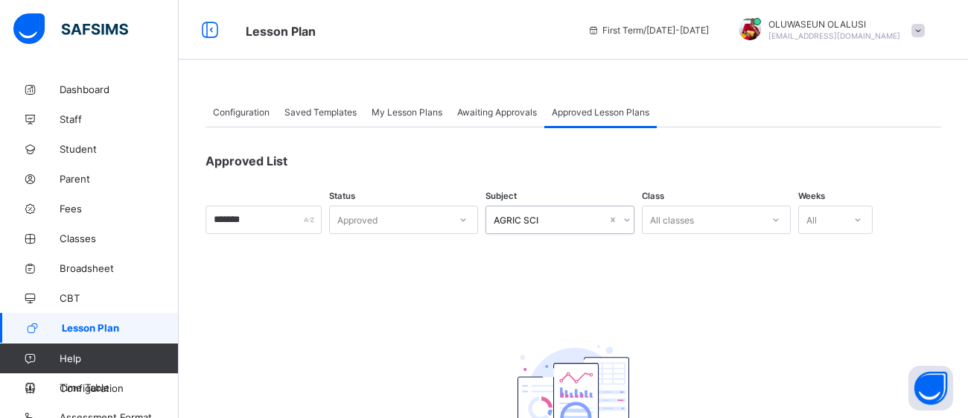
click at [789, 217] on div at bounding box center [775, 220] width 25 height 24
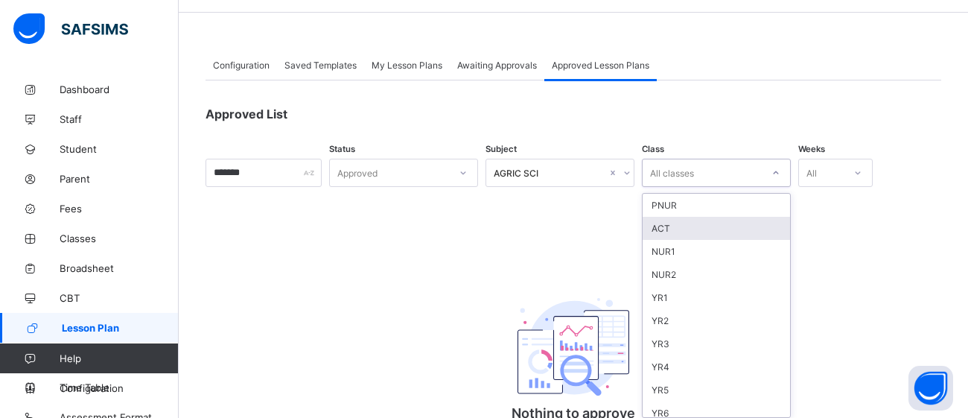
scroll to position [51, 0]
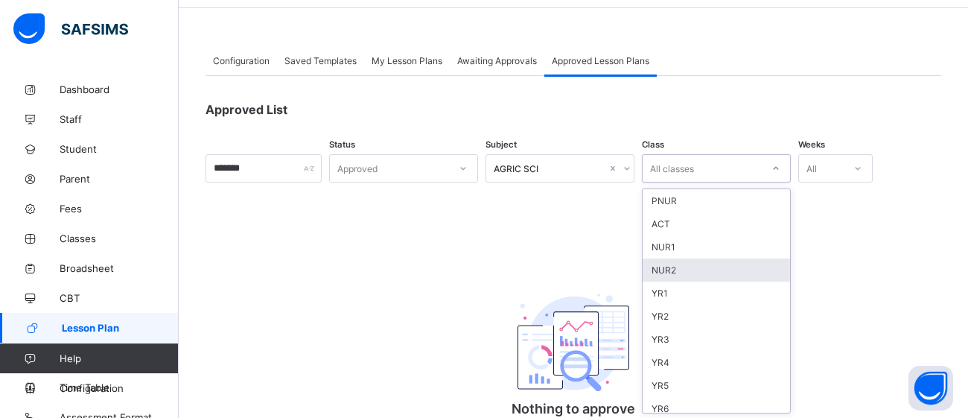
click at [759, 258] on div "NUR2" at bounding box center [716, 269] width 147 height 23
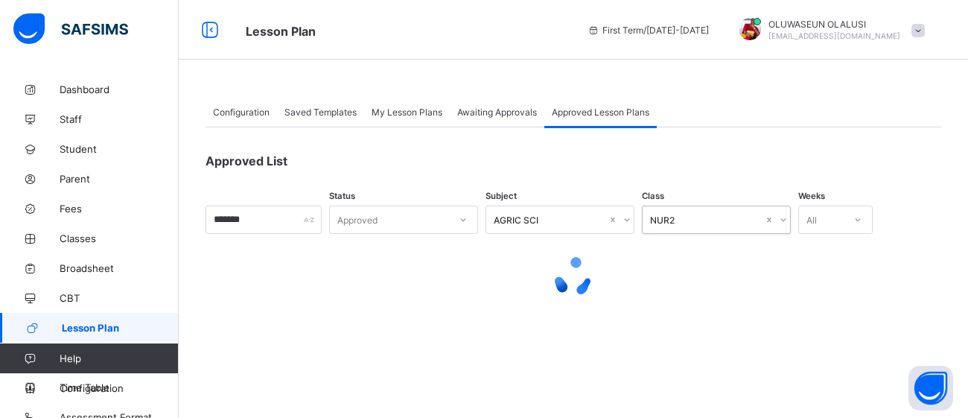
scroll to position [0, 0]
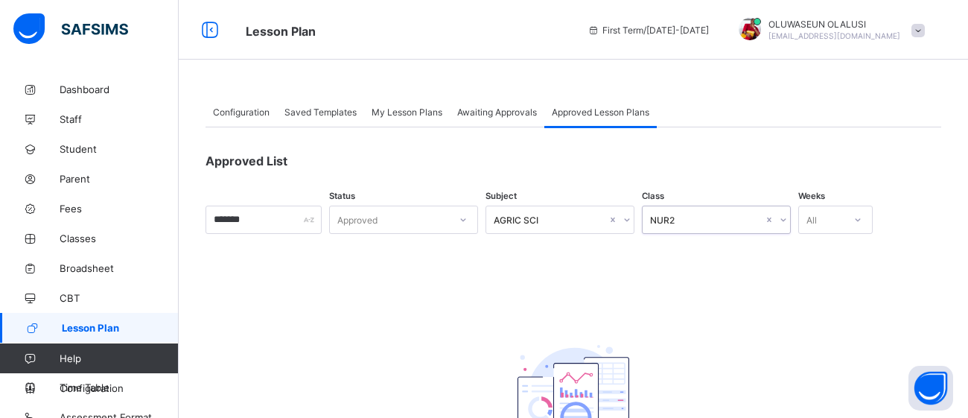
click at [862, 217] on icon at bounding box center [857, 219] width 9 height 15
click at [844, 223] on div "All" at bounding box center [821, 219] width 45 height 21
click at [871, 220] on div at bounding box center [857, 220] width 25 height 24
click at [872, 252] on div "No options" at bounding box center [835, 252] width 73 height 23
click at [480, 116] on span "Awaiting Approvals" at bounding box center [497, 111] width 80 height 11
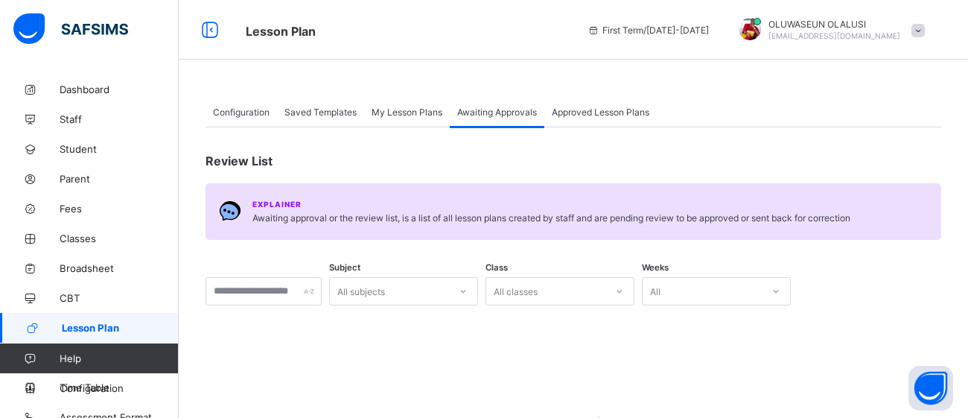
click at [443, 111] on div "My Lesson Plans" at bounding box center [407, 112] width 86 height 30
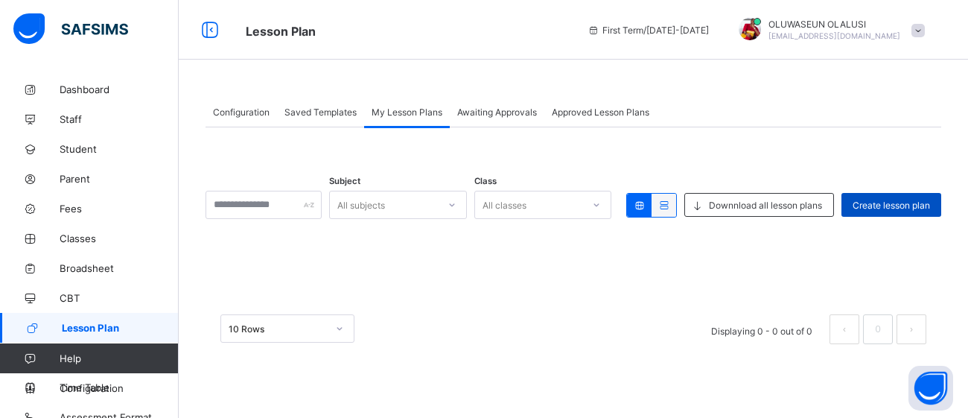
click at [883, 204] on span "Create lesson plan" at bounding box center [891, 205] width 77 height 11
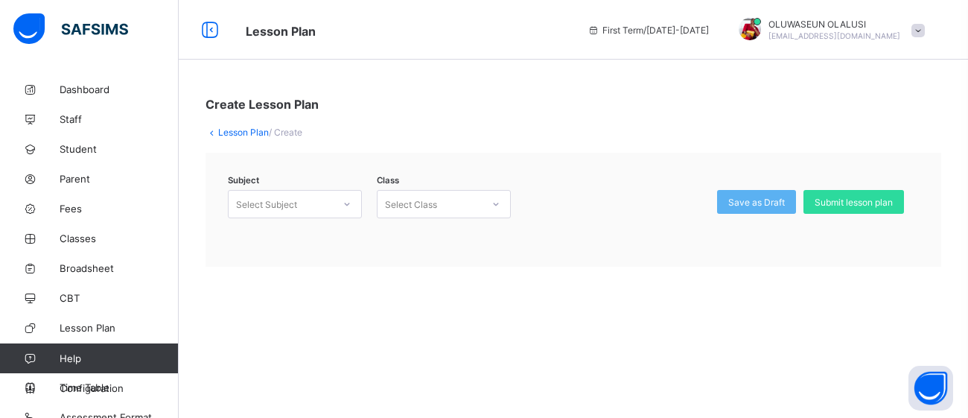
click at [347, 199] on icon at bounding box center [347, 204] width 9 height 15
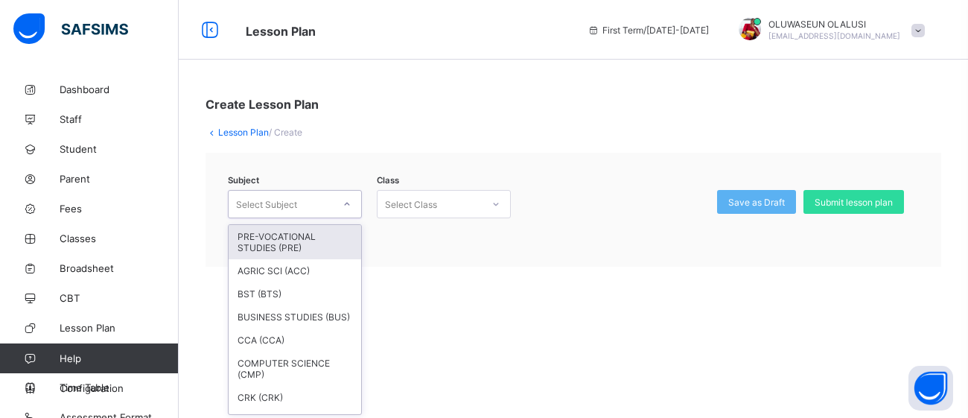
click at [319, 233] on div "PRE-VOCATIONAL STUDIES (PRE)" at bounding box center [295, 242] width 133 height 34
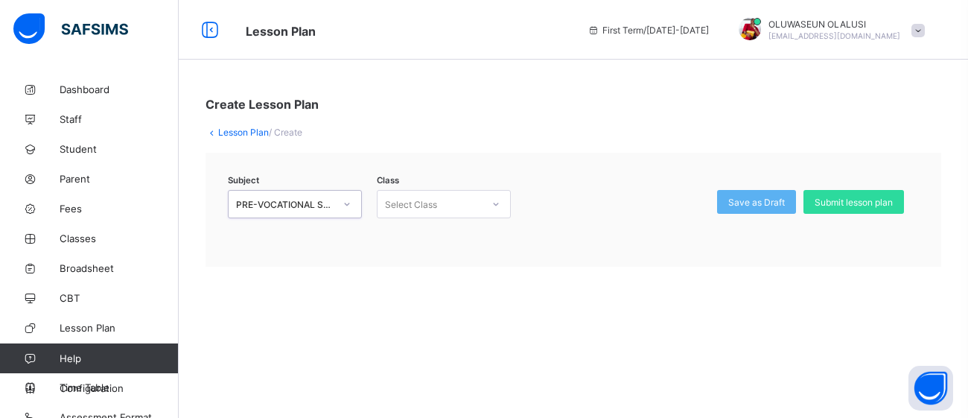
click at [498, 202] on icon at bounding box center [495, 204] width 9 height 15
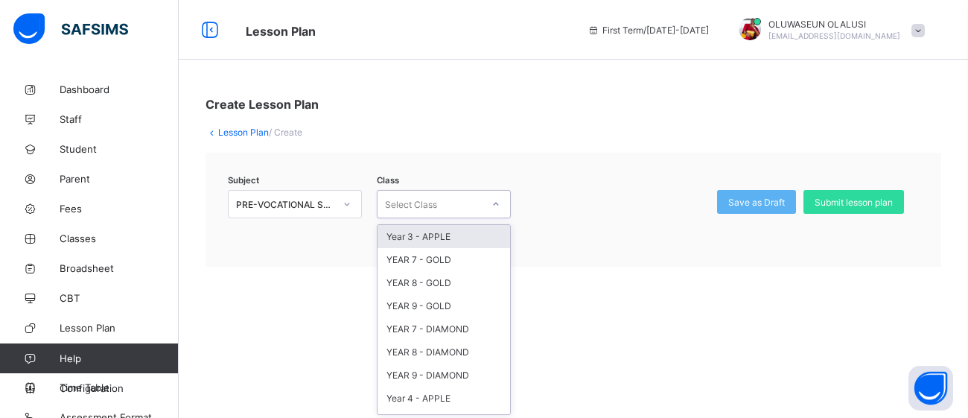
click at [445, 235] on div "Year 3 - APPLE" at bounding box center [444, 236] width 133 height 23
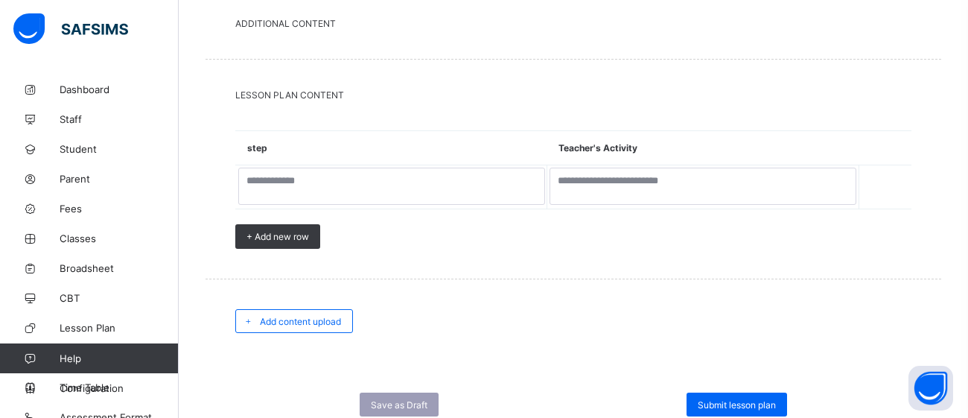
scroll to position [732, 0]
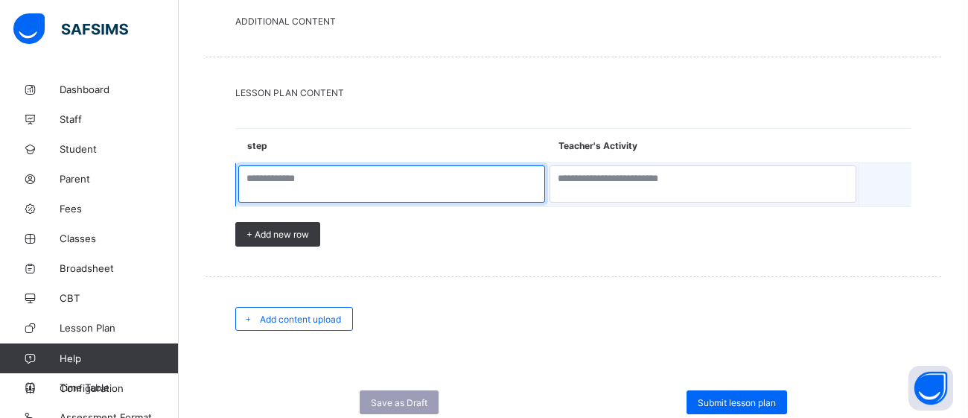
click at [445, 189] on textarea at bounding box center [391, 183] width 307 height 37
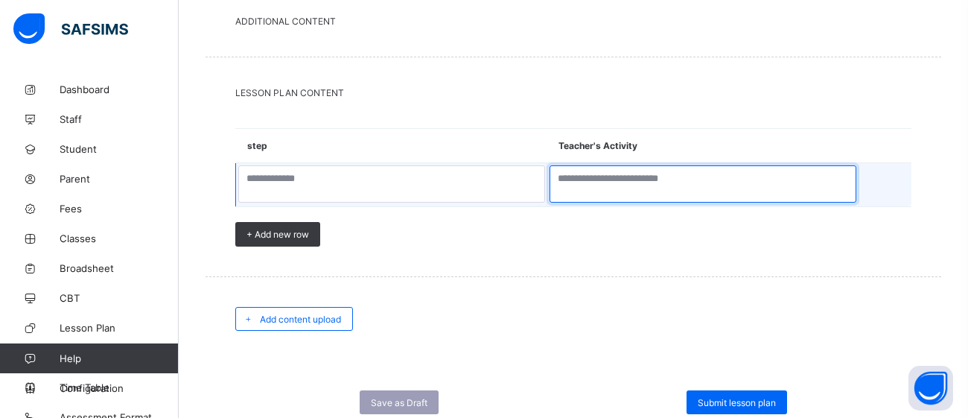
click at [608, 180] on textarea at bounding box center [703, 183] width 307 height 37
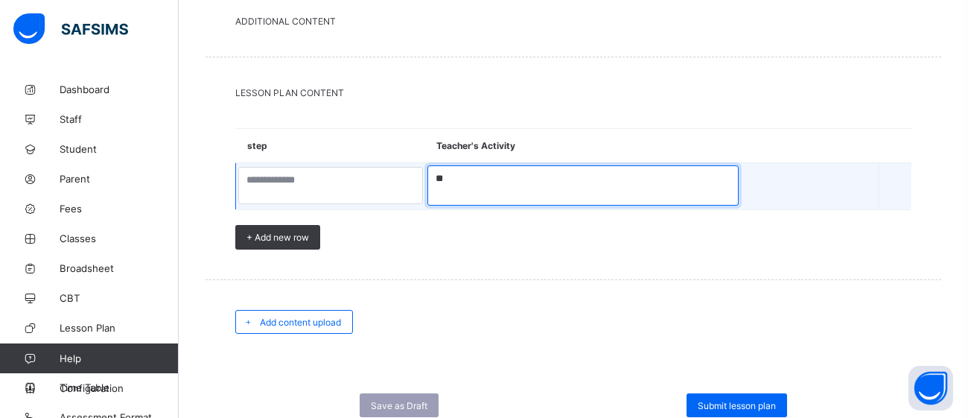
type textarea "*"
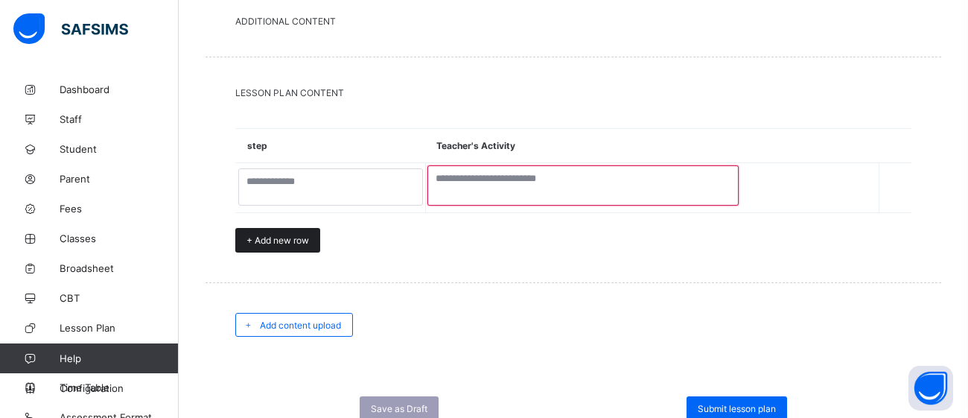
click at [293, 241] on span "+ Add new row" at bounding box center [277, 240] width 63 height 11
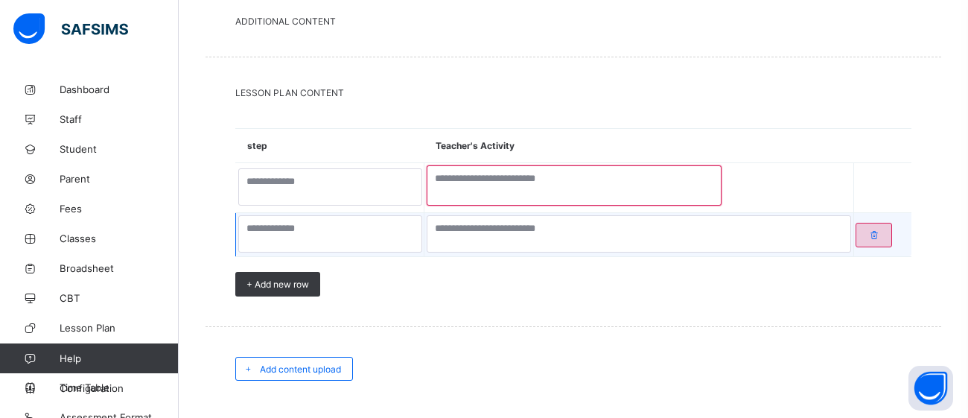
click at [868, 230] on icon at bounding box center [874, 234] width 13 height 11
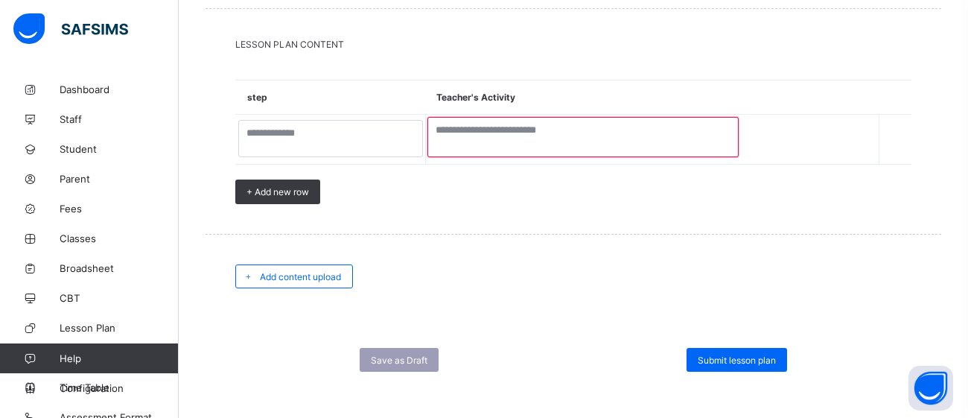
scroll to position [782, 0]
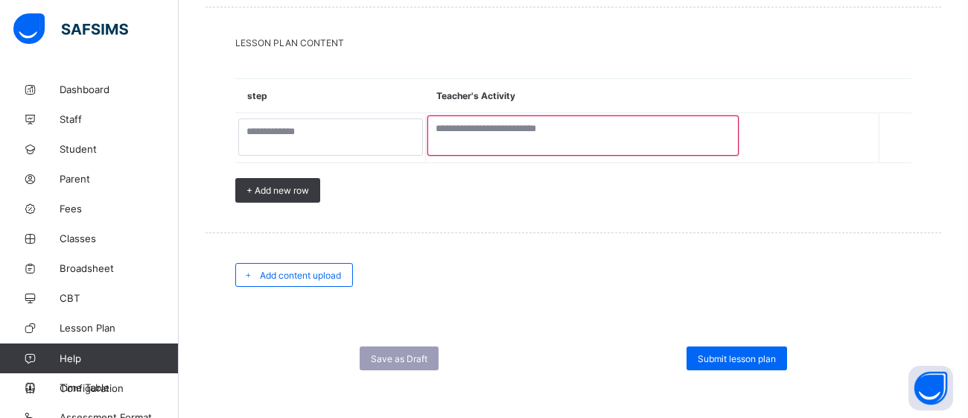
click at [869, 252] on div "Add content upload" at bounding box center [574, 274] width 736 height 83
click at [733, 361] on div "Submit lesson plan" at bounding box center [737, 358] width 101 height 24
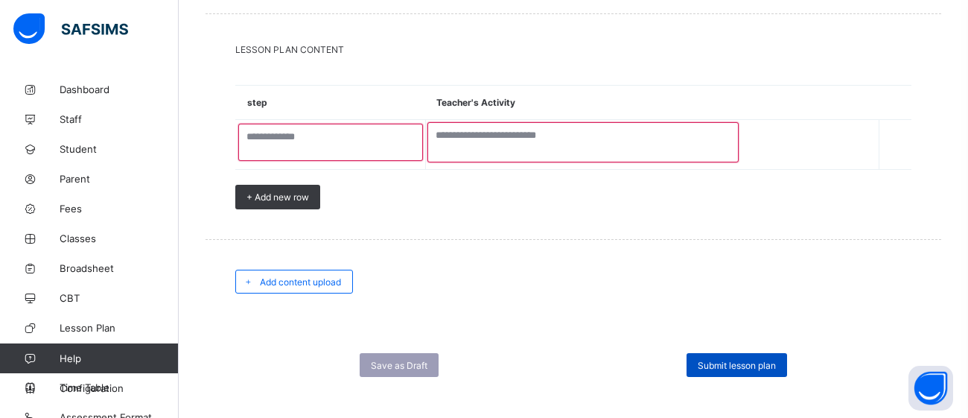
scroll to position [822, 0]
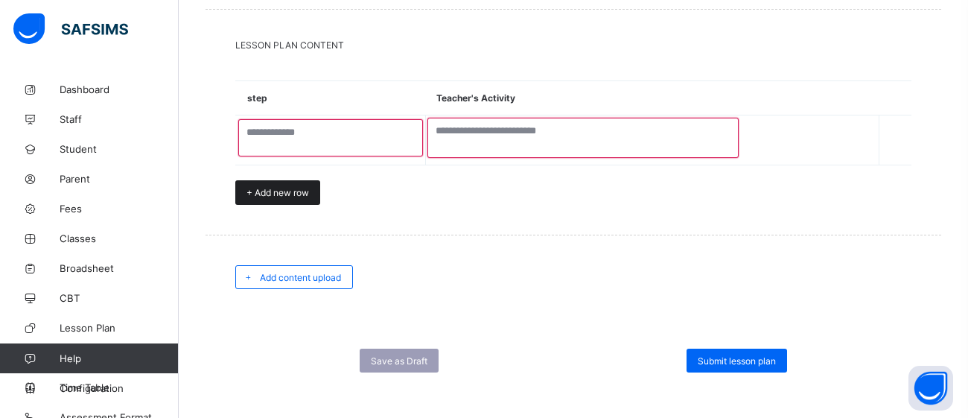
click at [273, 195] on div "+ Add new row" at bounding box center [277, 192] width 85 height 25
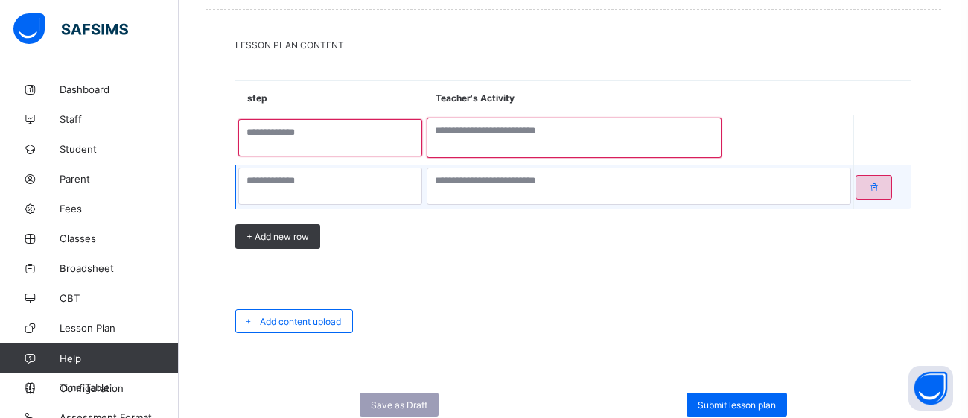
click at [868, 182] on icon at bounding box center [874, 187] width 13 height 11
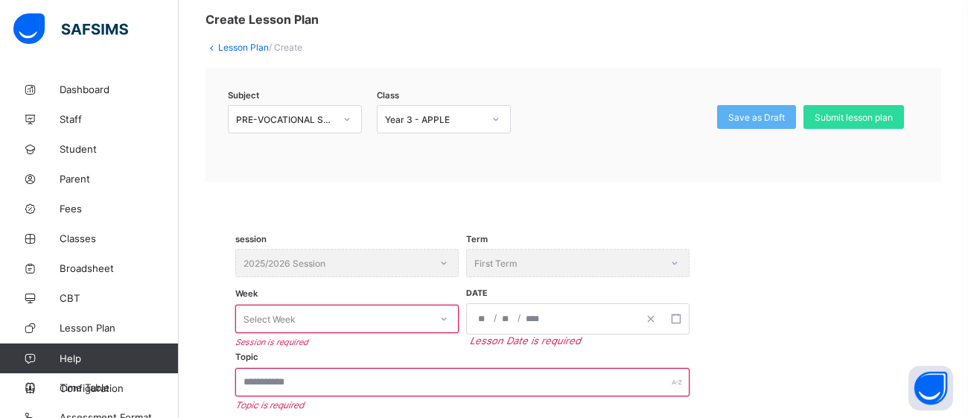
scroll to position [0, 0]
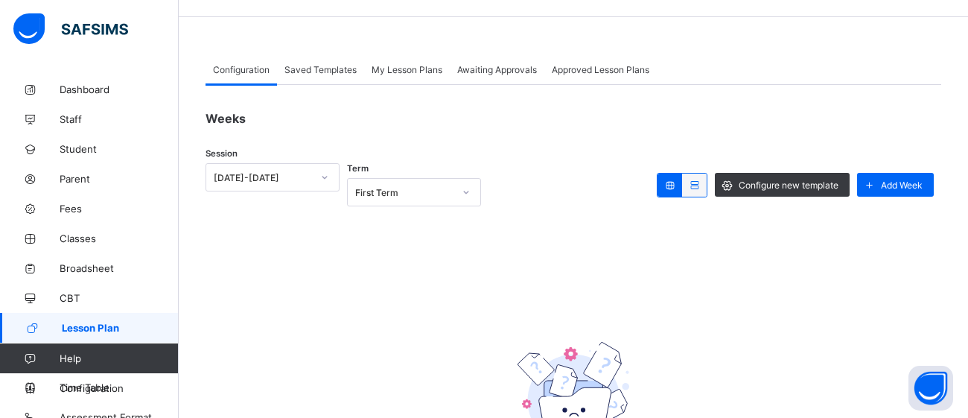
scroll to position [48, 0]
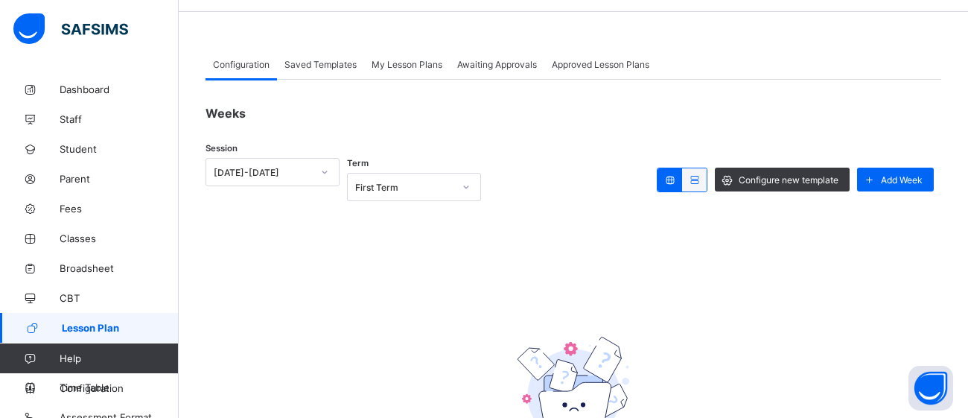
click at [314, 84] on div "Weeks Session [DATE]-[DATE] Term First Term Configure new template Add Week No …" at bounding box center [574, 323] width 736 height 486
click at [322, 68] on span "Saved Templates" at bounding box center [320, 64] width 72 height 11
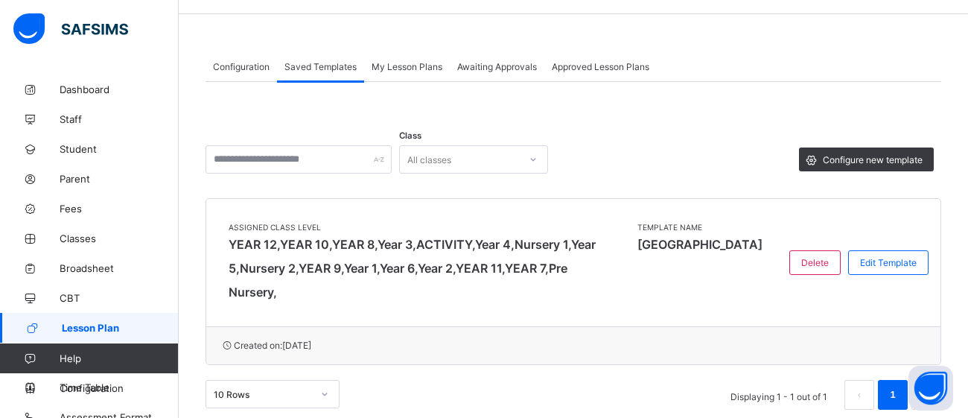
scroll to position [0, 0]
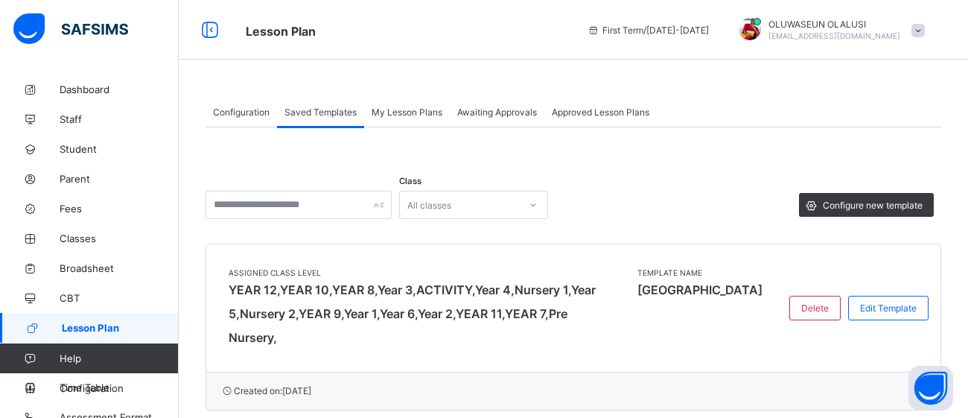
click at [245, 113] on span "Configuration" at bounding box center [241, 111] width 57 height 11
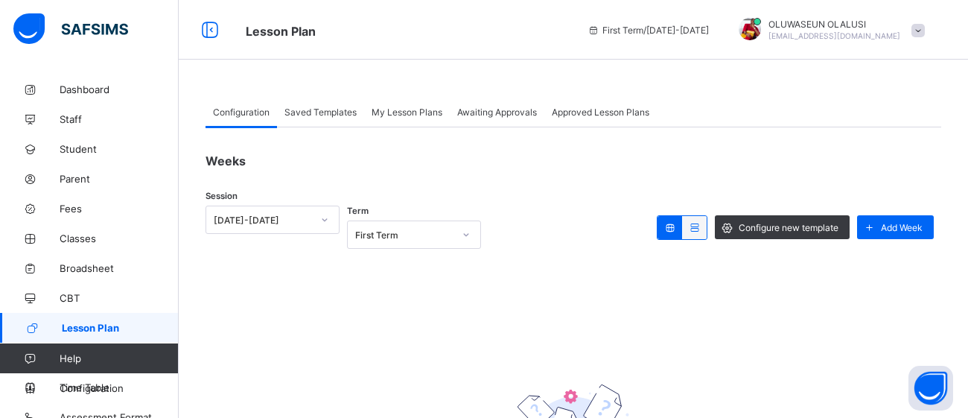
click at [331, 103] on div "Saved Templates" at bounding box center [320, 112] width 87 height 30
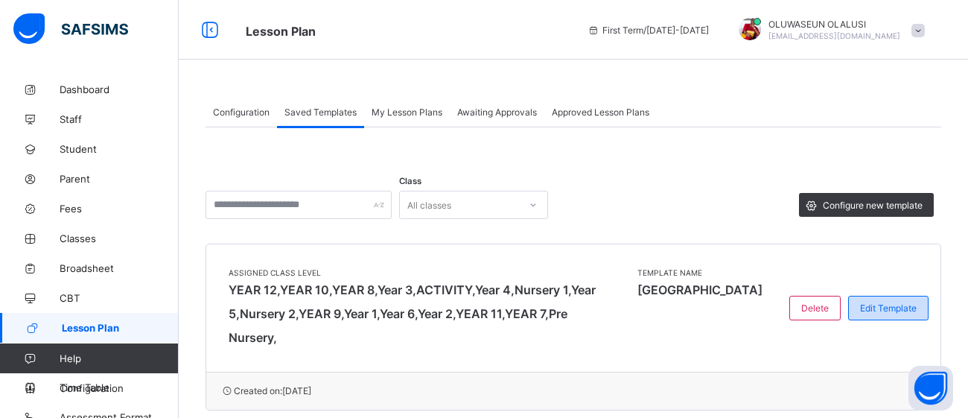
click at [888, 302] on span "Edit Template" at bounding box center [888, 307] width 57 height 11
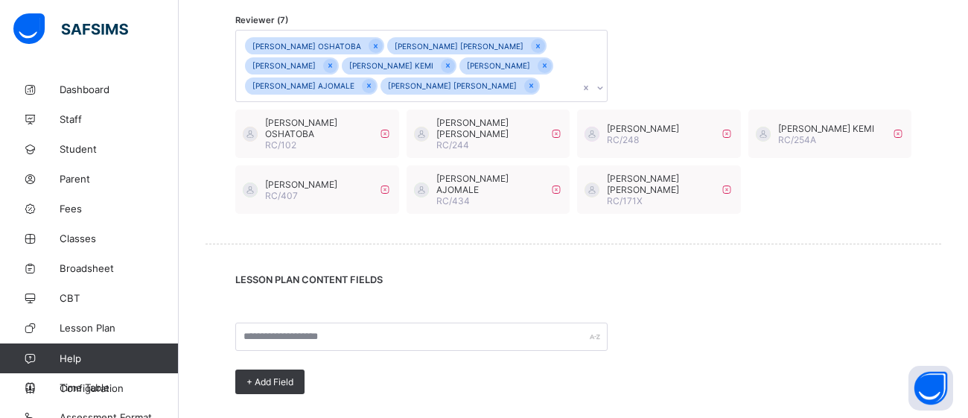
scroll to position [822, 0]
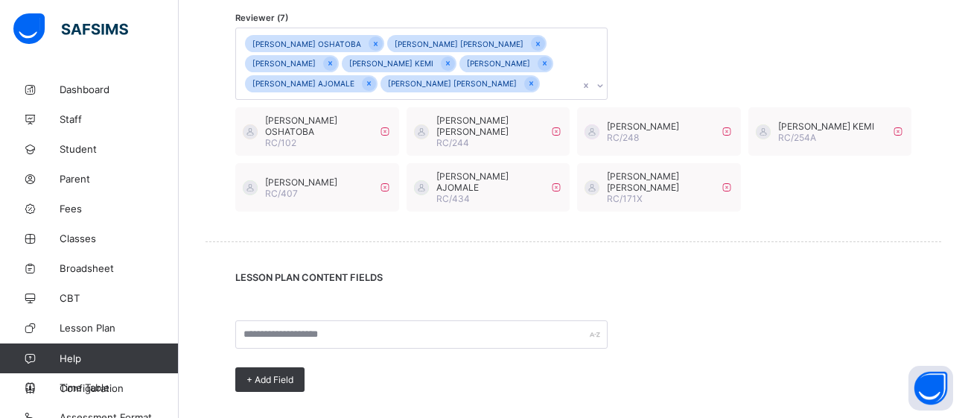
click at [382, 100] on div "[PERSON_NAME] OSHATOBA [PERSON_NAME] [PERSON_NAME] [PERSON_NAME] NWOJON [PERSON…" at bounding box center [407, 63] width 343 height 71
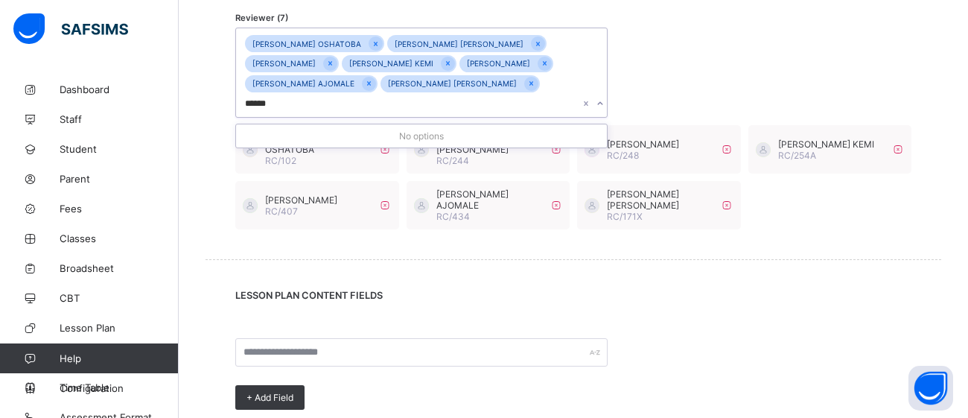
type input "*******"
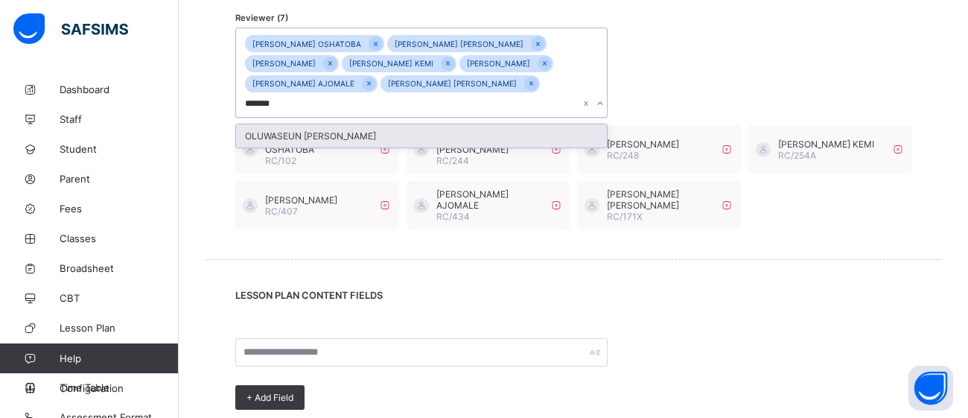
click at [385, 132] on div "OLUWASEUN [PERSON_NAME]" at bounding box center [421, 135] width 371 height 23
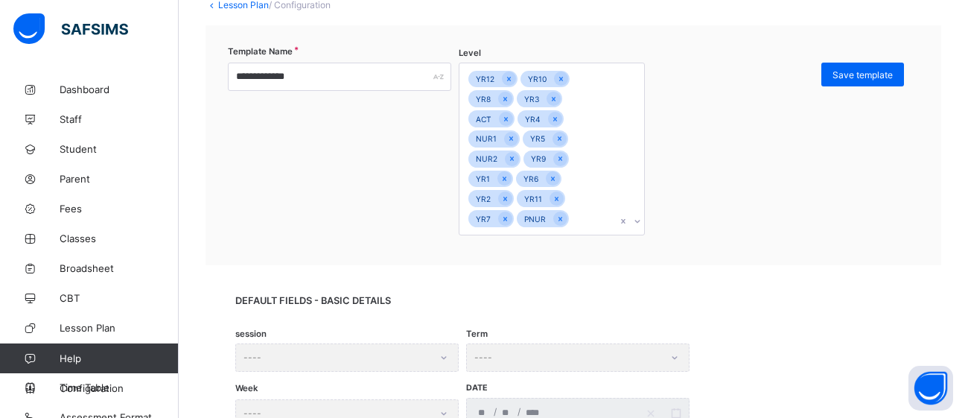
scroll to position [0, 0]
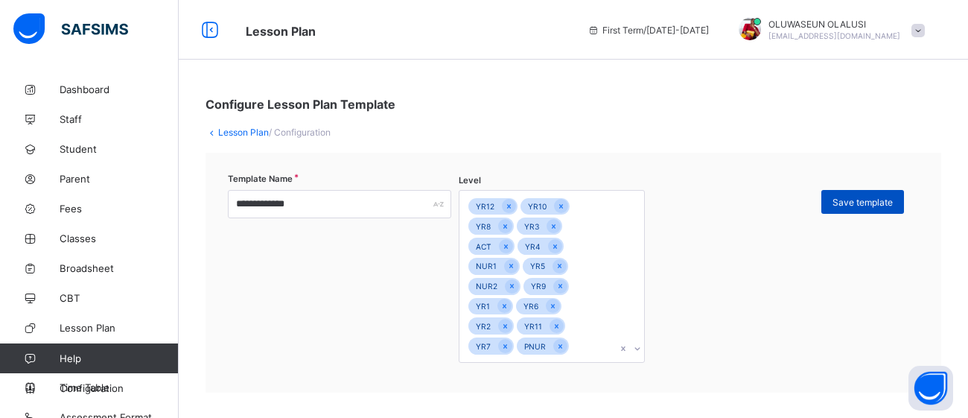
click at [839, 202] on span "Save template" at bounding box center [863, 202] width 60 height 11
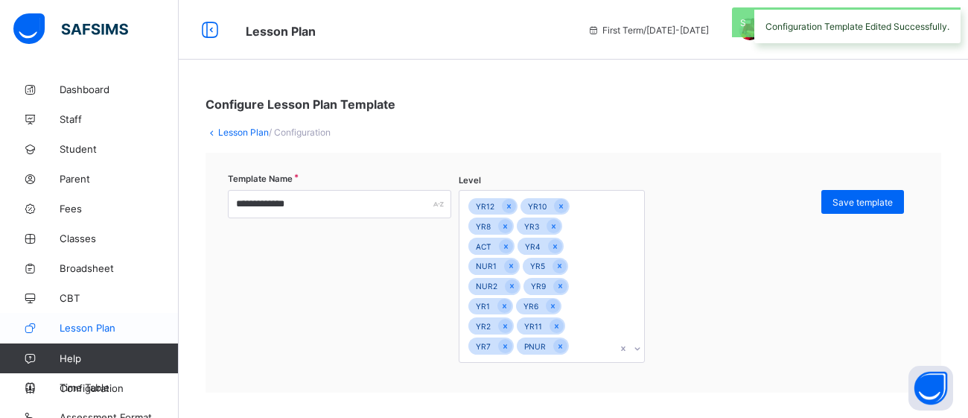
click at [90, 327] on span "Lesson Plan" at bounding box center [119, 328] width 119 height 12
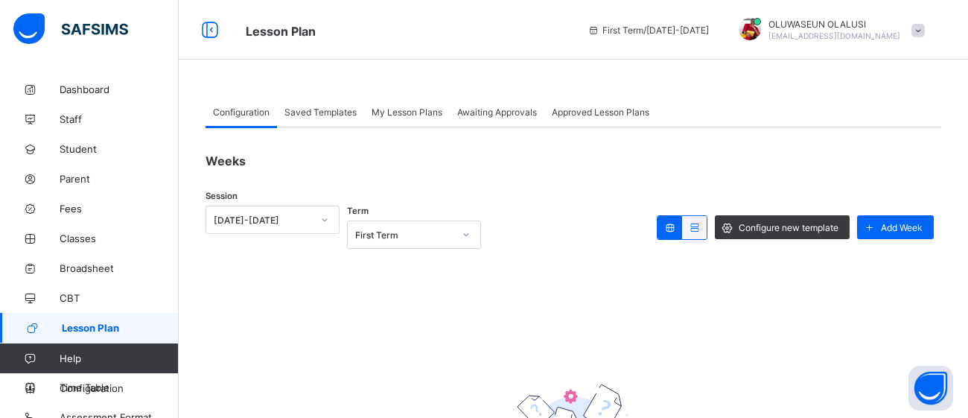
click at [314, 112] on span "Saved Templates" at bounding box center [320, 111] width 72 height 11
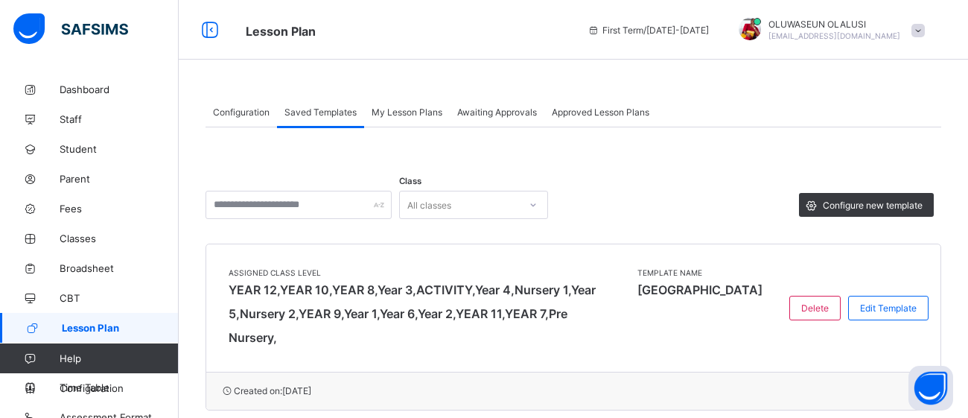
click at [500, 104] on div "Awaiting Approvals" at bounding box center [497, 112] width 95 height 30
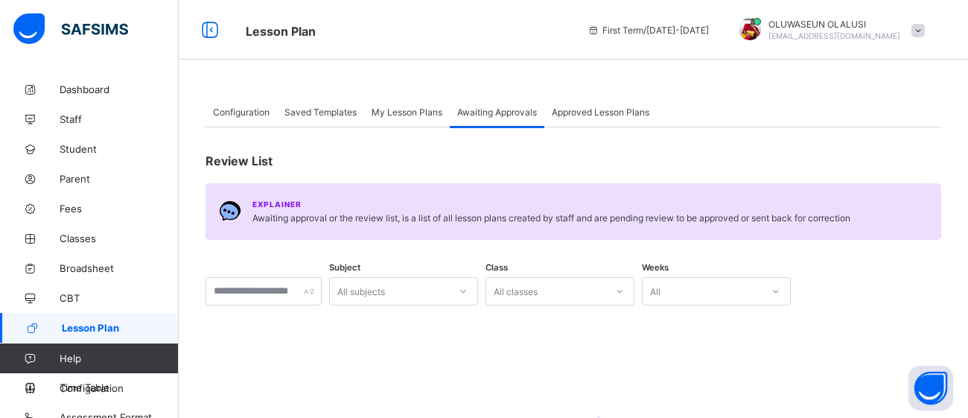
click at [620, 109] on span "Approved Lesson Plans" at bounding box center [601, 111] width 98 height 11
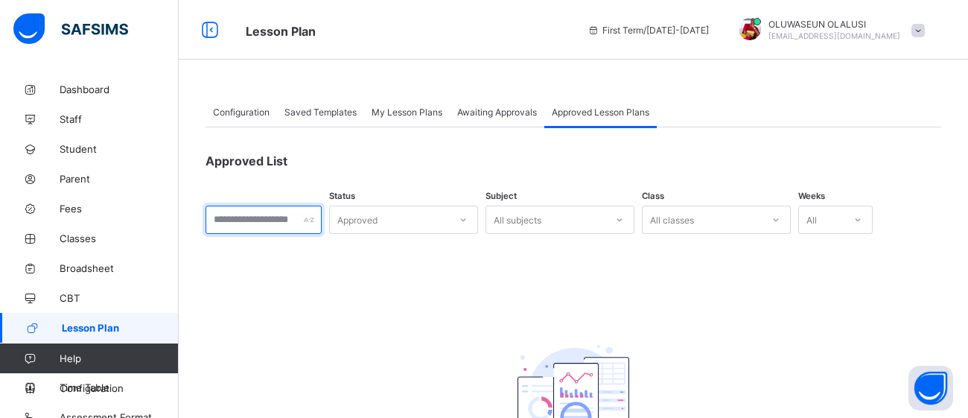
click at [314, 209] on input "text" at bounding box center [264, 220] width 116 height 28
click at [233, 101] on div "Configuration" at bounding box center [241, 112] width 71 height 30
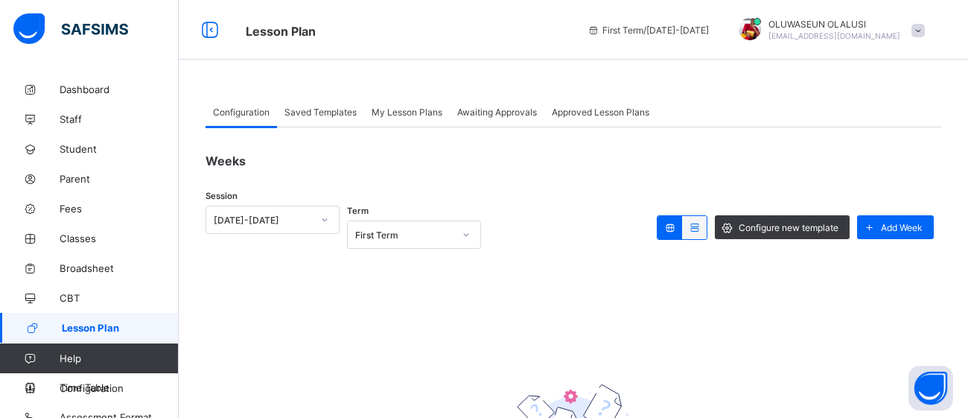
click at [315, 109] on span "Saved Templates" at bounding box center [320, 111] width 72 height 11
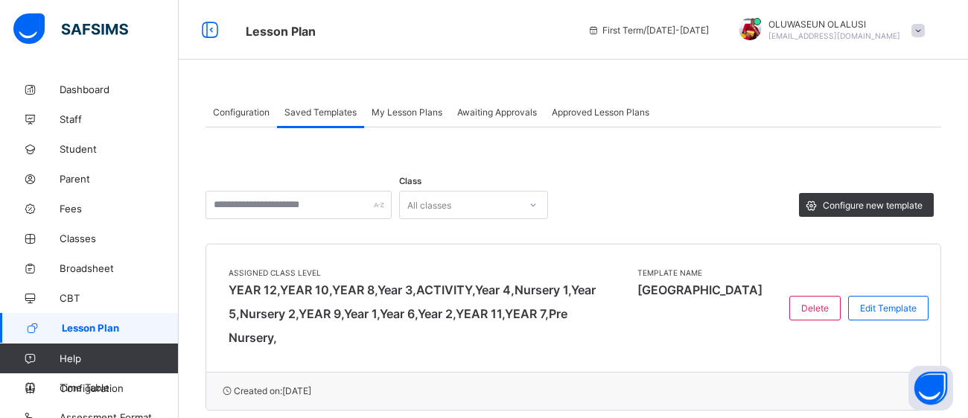
click at [411, 98] on div "My Lesson Plans" at bounding box center [407, 112] width 86 height 30
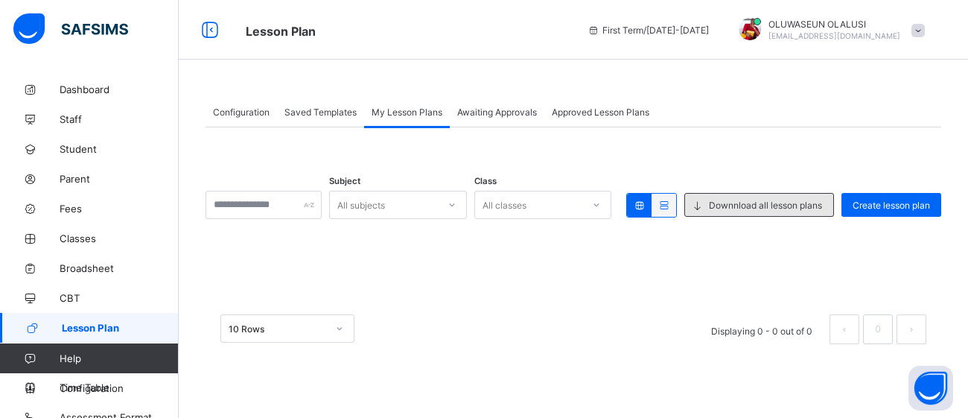
click at [740, 200] on span "Downnload all lesson plans" at bounding box center [765, 205] width 113 height 11
click at [456, 205] on icon at bounding box center [452, 204] width 9 height 15
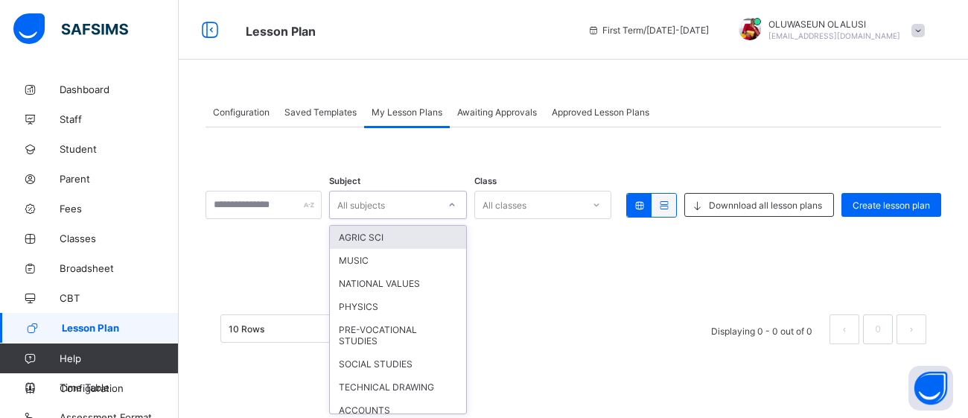
click at [445, 244] on div "AGRIC SCI" at bounding box center [398, 237] width 136 height 23
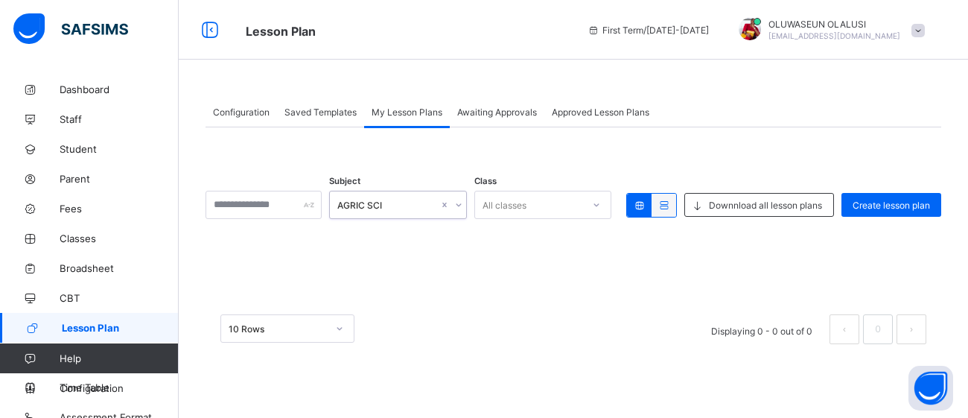
click at [599, 210] on icon at bounding box center [596, 204] width 9 height 15
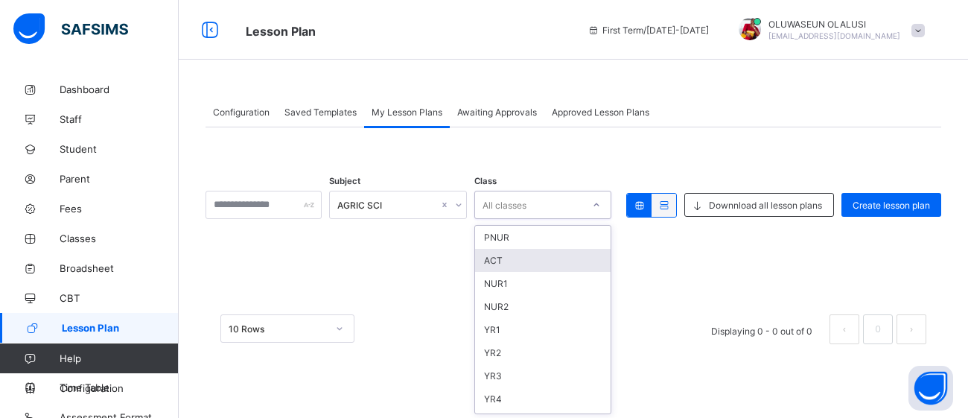
click at [544, 253] on div "ACT" at bounding box center [543, 260] width 136 height 23
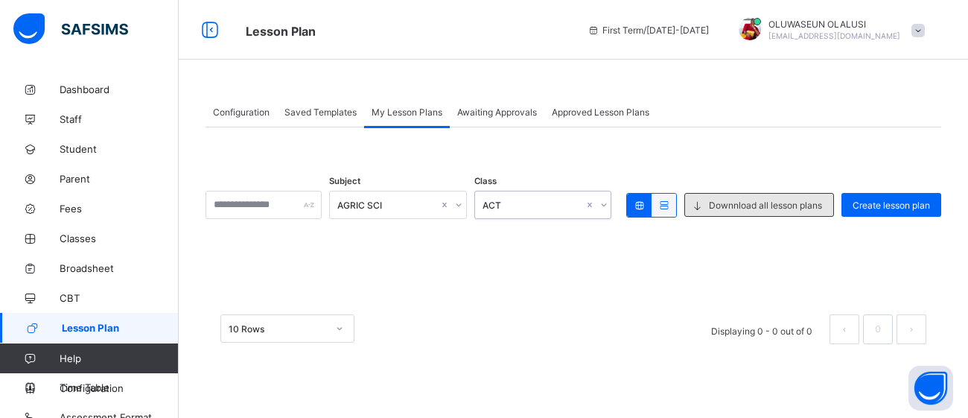
click at [766, 211] on div "Downnload all lesson plans" at bounding box center [759, 205] width 150 height 24
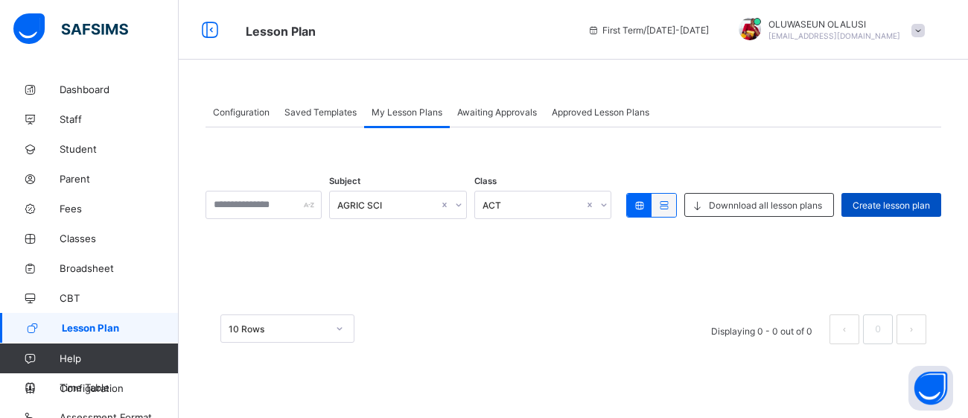
click at [912, 210] on div "Create lesson plan" at bounding box center [891, 205] width 100 height 24
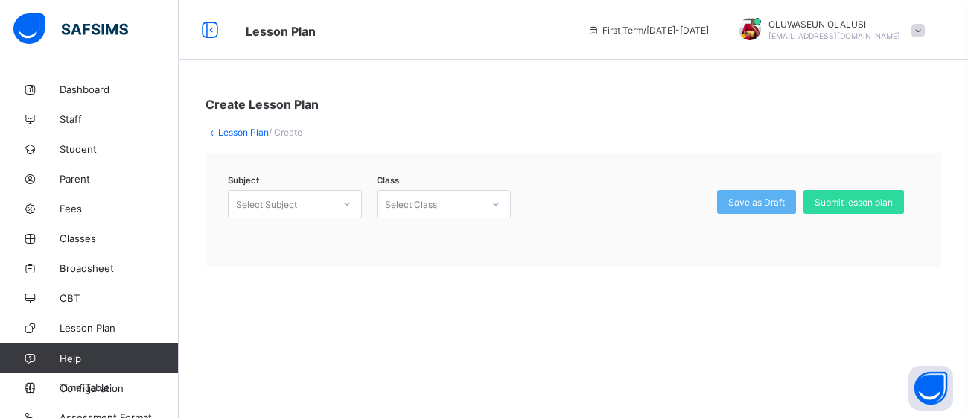
click at [333, 200] on div at bounding box center [347, 204] width 28 height 27
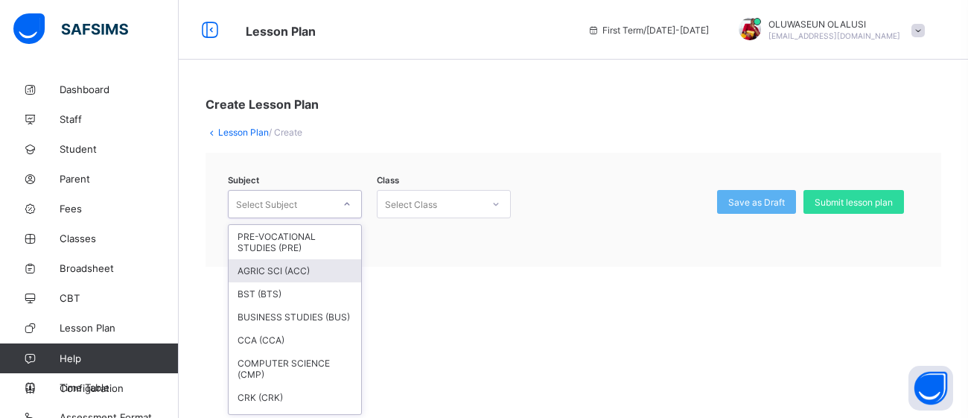
click at [295, 269] on div "AGRIC SCI (ACC)" at bounding box center [295, 270] width 133 height 23
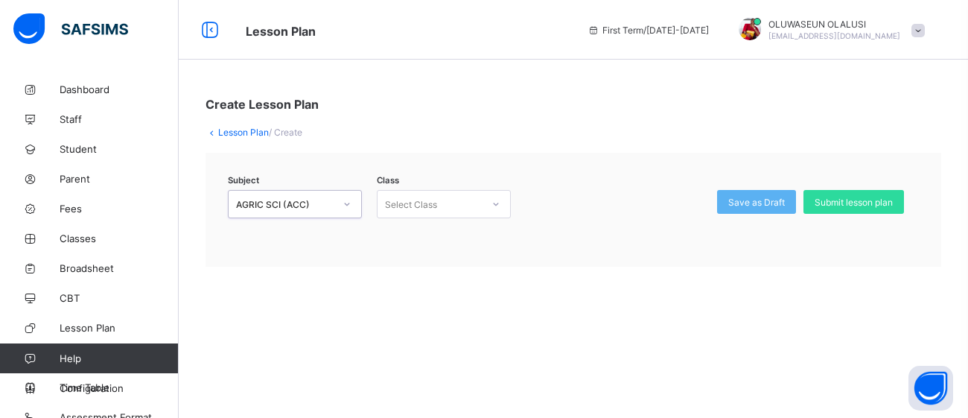
click at [498, 206] on icon at bounding box center [495, 204] width 9 height 15
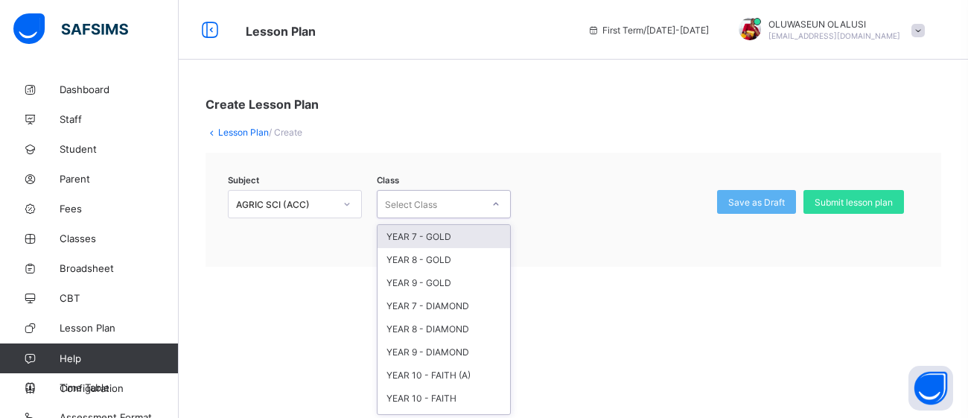
click at [451, 238] on div "YEAR 7 - GOLD" at bounding box center [444, 236] width 133 height 23
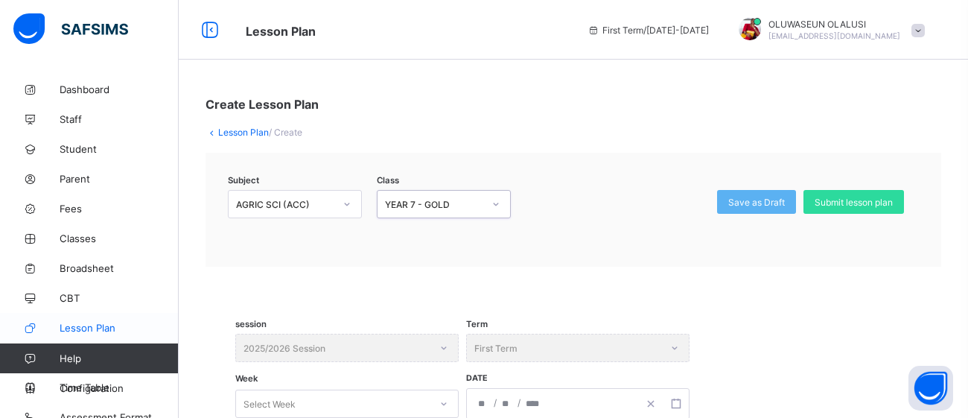
click at [91, 330] on span "Lesson Plan" at bounding box center [119, 328] width 119 height 12
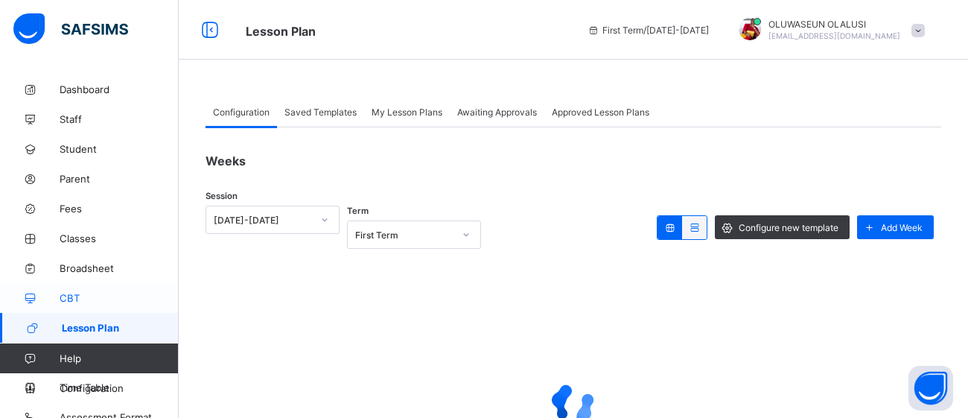
click at [74, 299] on span "CBT" at bounding box center [119, 298] width 119 height 12
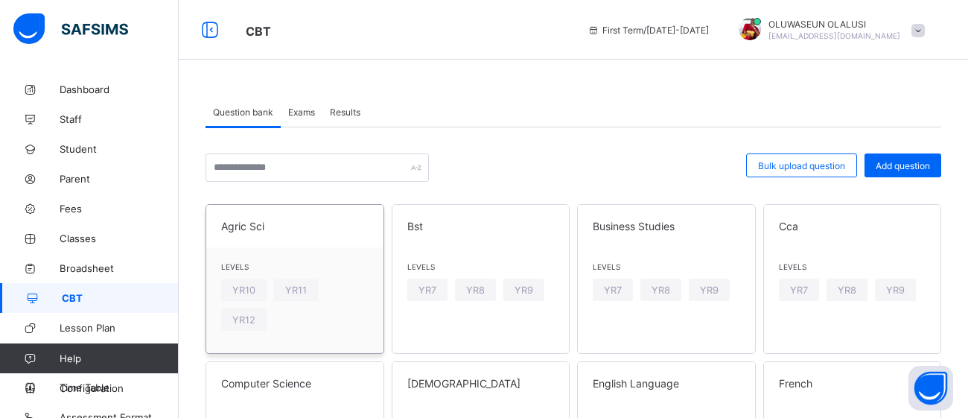
click at [349, 295] on div "Levels YR10 YR11 YR12" at bounding box center [294, 300] width 177 height 106
click at [892, 162] on span "Add question" at bounding box center [903, 165] width 54 height 11
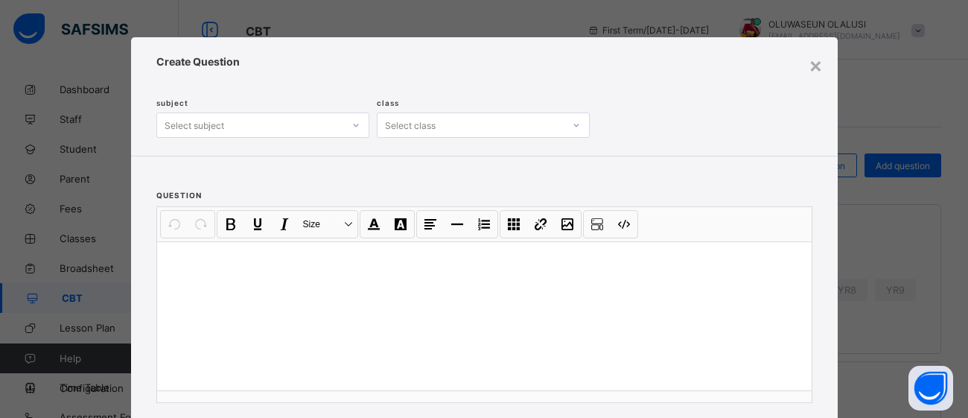
click at [351, 128] on icon at bounding box center [355, 125] width 9 height 15
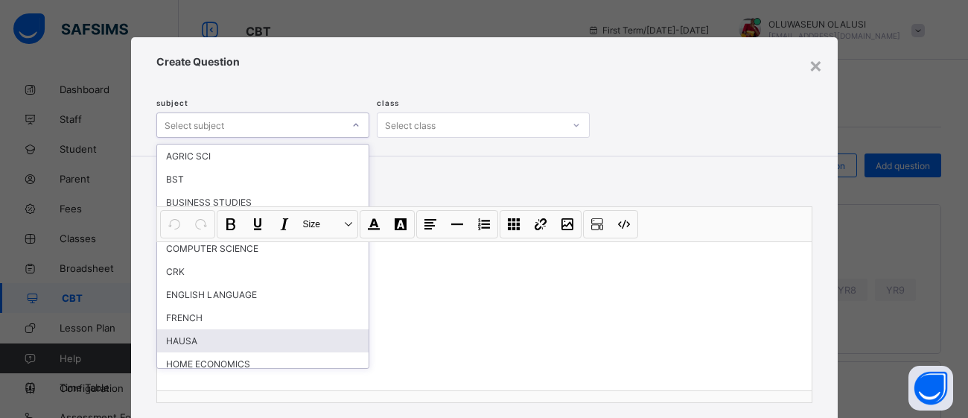
click at [522, 299] on div at bounding box center [484, 315] width 655 height 149
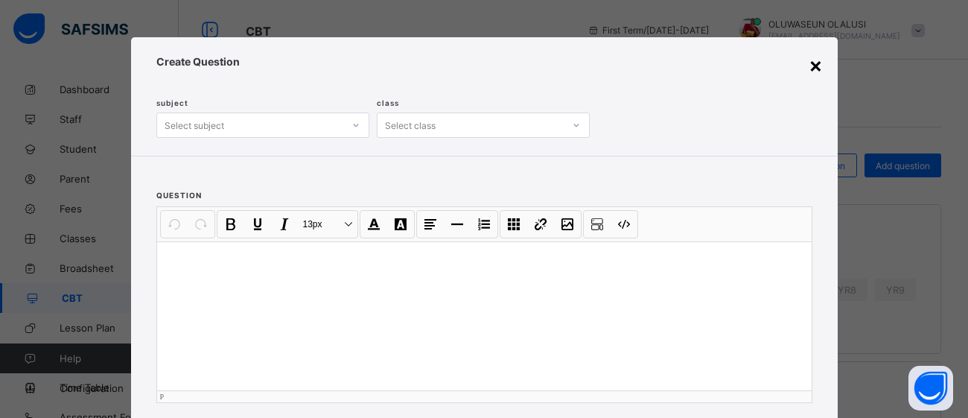
click at [817, 67] on div "×" at bounding box center [816, 64] width 14 height 25
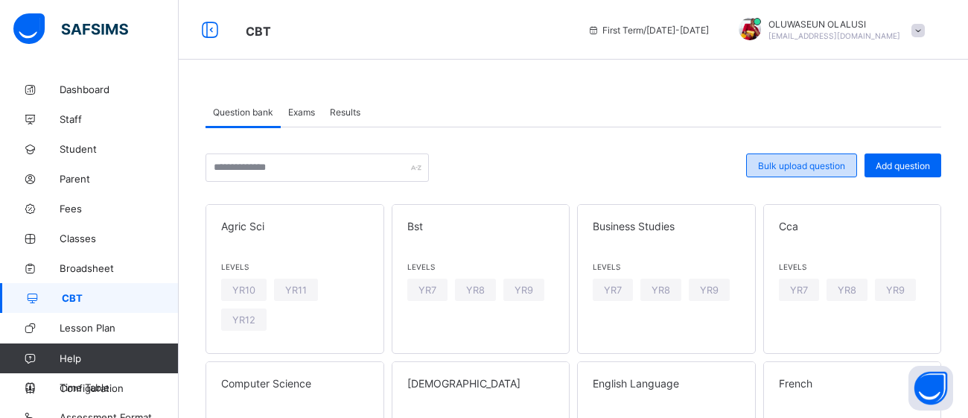
click at [789, 160] on span "Bulk upload question" at bounding box center [801, 165] width 87 height 11
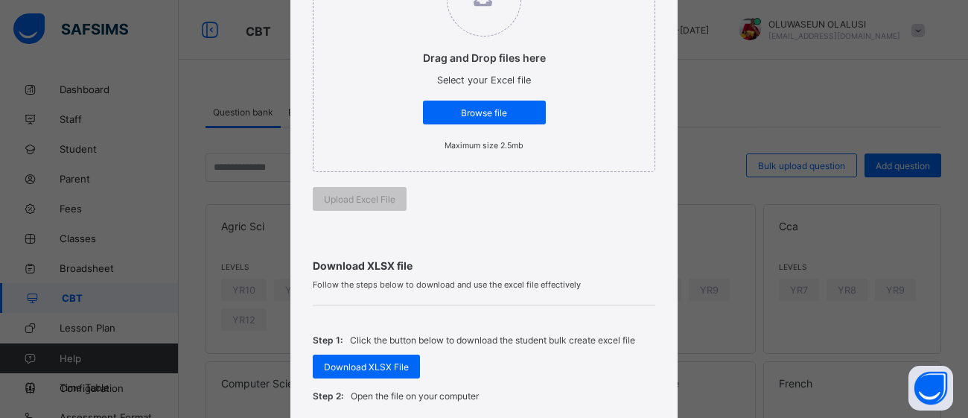
scroll to position [302, 0]
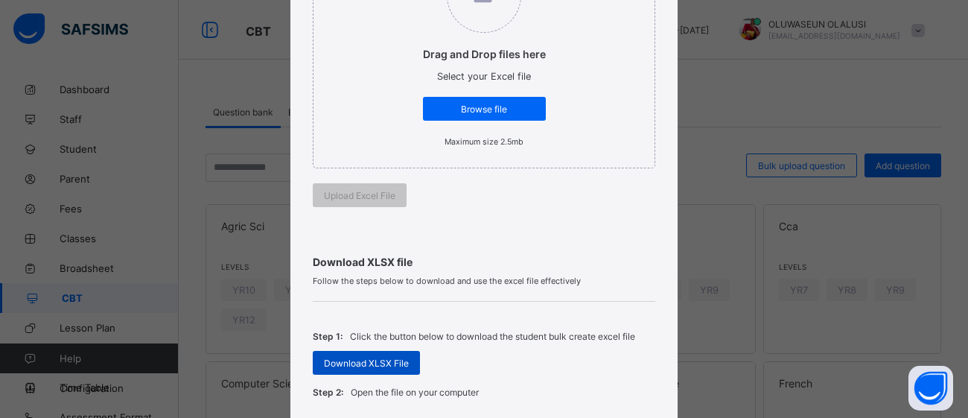
click at [378, 359] on span "Download XLSX File" at bounding box center [366, 362] width 85 height 11
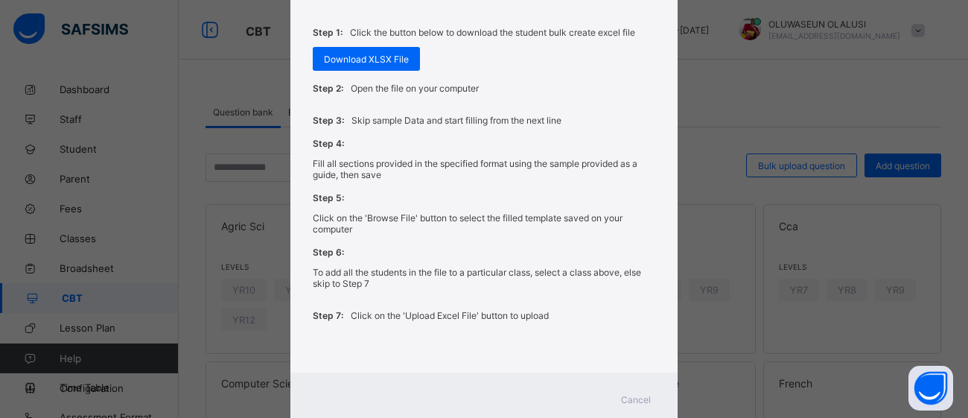
scroll to position [643, 0]
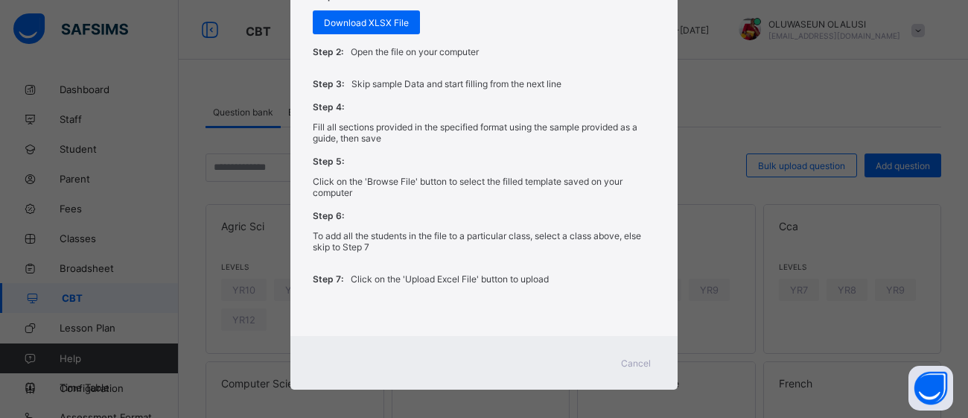
click at [654, 351] on div "Cancel" at bounding box center [636, 363] width 54 height 24
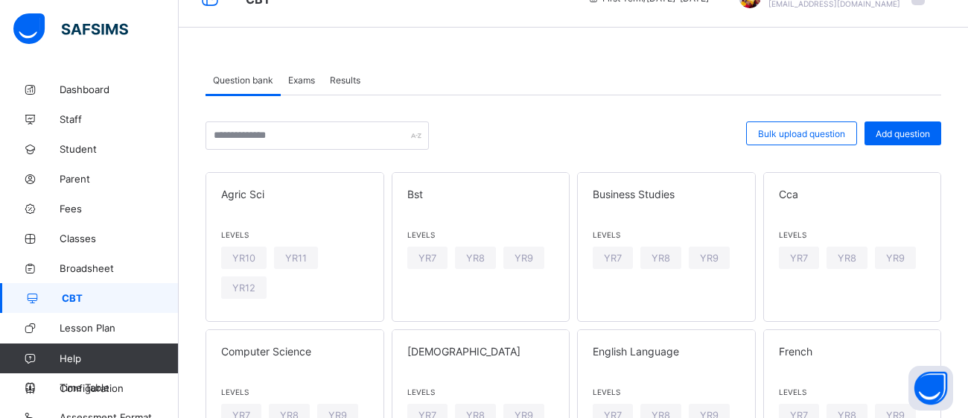
scroll to position [34, 0]
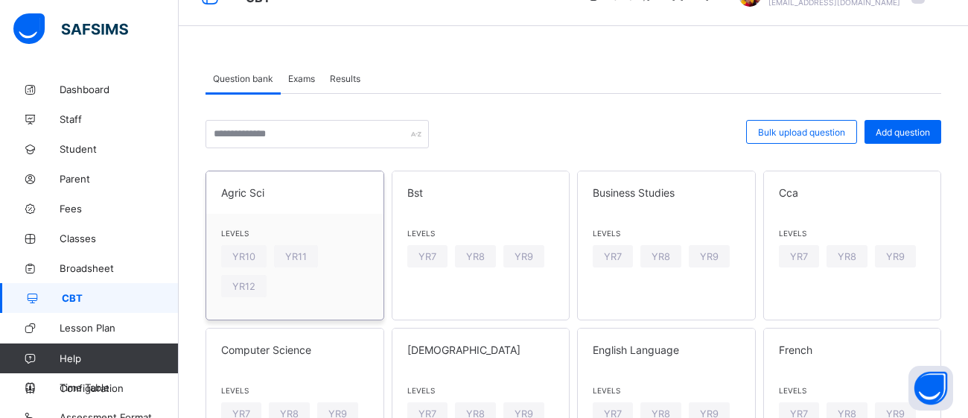
click at [344, 235] on span "Levels" at bounding box center [294, 233] width 147 height 9
click at [308, 264] on div "YR11" at bounding box center [296, 256] width 44 height 22
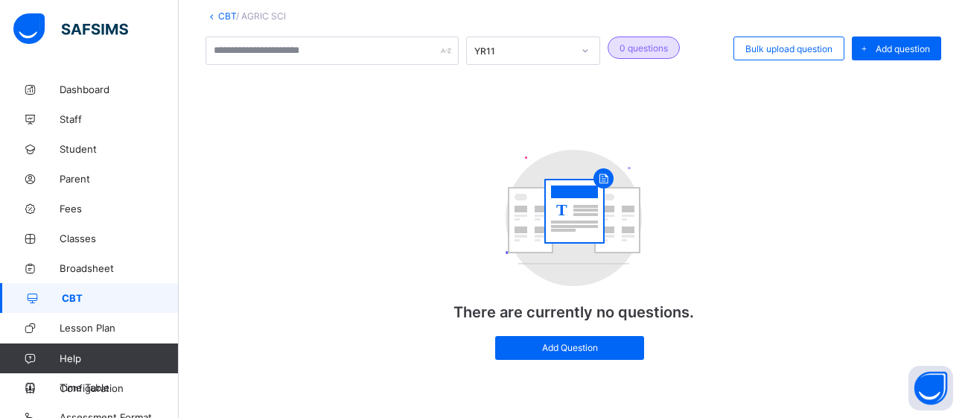
scroll to position [87, 0]
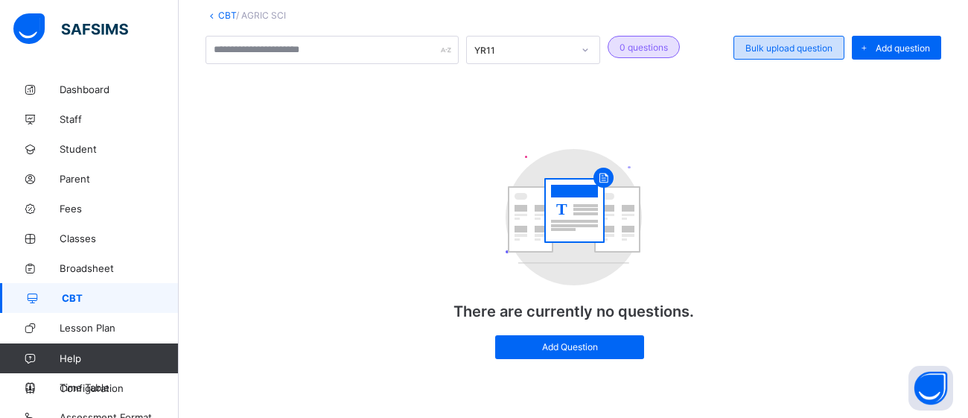
click at [777, 54] on div "Bulk upload question" at bounding box center [789, 48] width 111 height 24
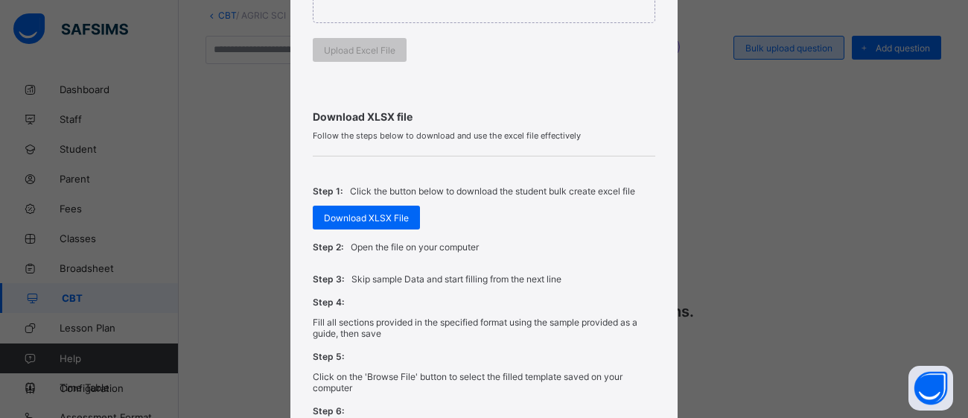
scroll to position [442, 0]
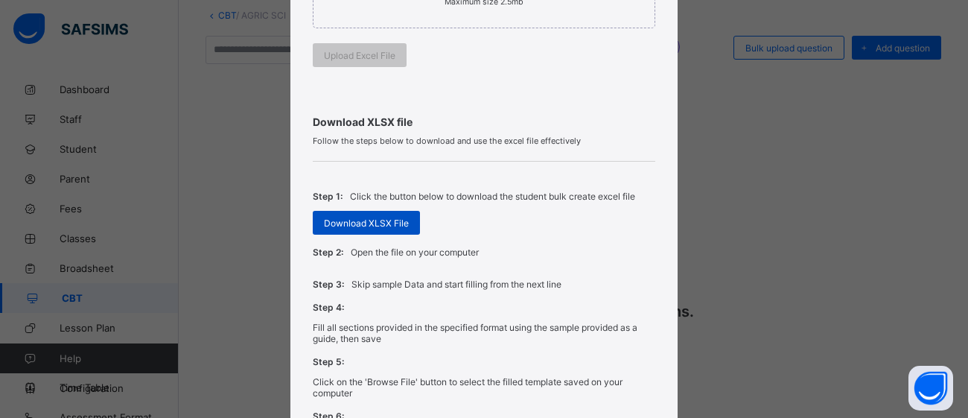
click at [366, 217] on span "Download XLSX File" at bounding box center [366, 222] width 85 height 11
